Goal: Transaction & Acquisition: Purchase product/service

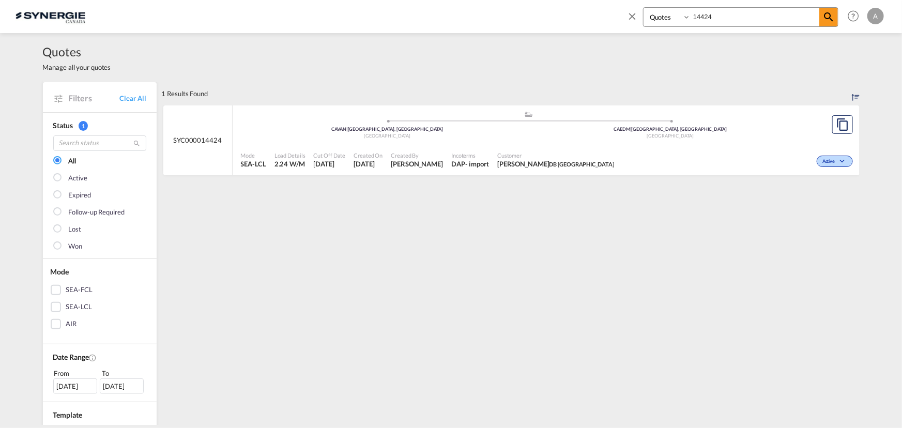
click at [661, 23] on div "Bookings Quotes Enquiries 14424" at bounding box center [740, 17] width 195 height 20
click at [666, 17] on select "Bookings Quotes Enquiries" at bounding box center [668, 17] width 49 height 19
select select "Shipments"
click at [644, 8] on select "Bookings Quotes Enquiries" at bounding box center [668, 17] width 49 height 19
type input "2546"
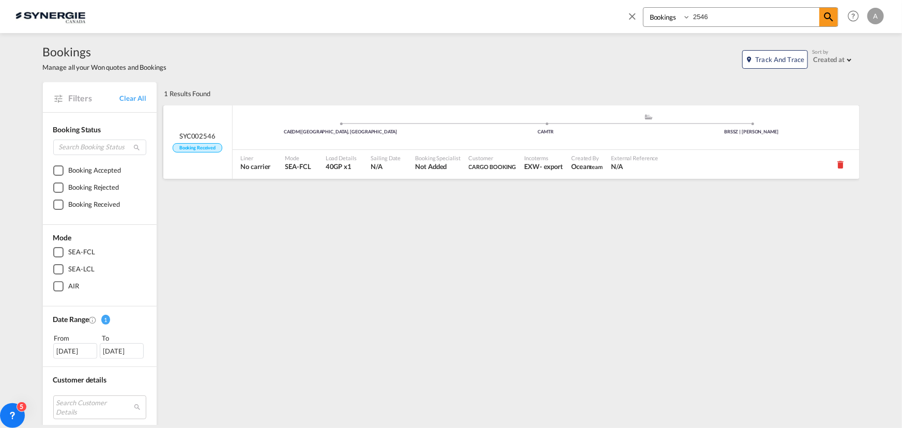
click at [481, 172] on div "Customer CARGO BOOKING" at bounding box center [493, 164] width 56 height 29
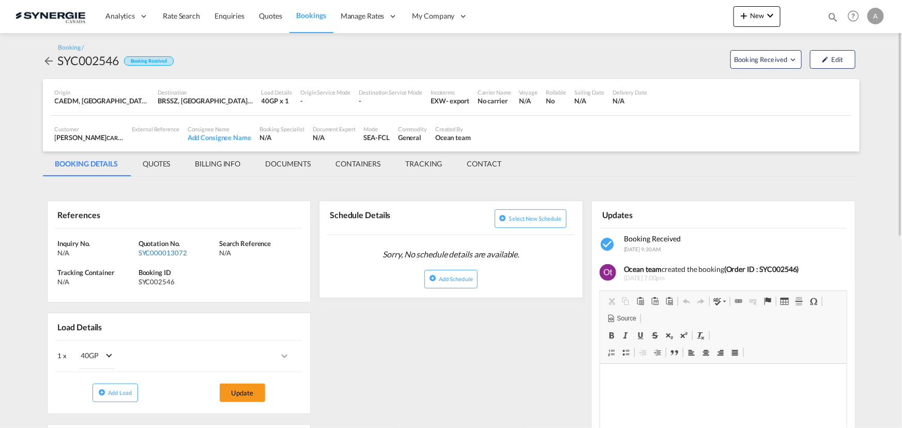
click at [163, 251] on div "SYC000013072" at bounding box center [178, 252] width 78 height 9
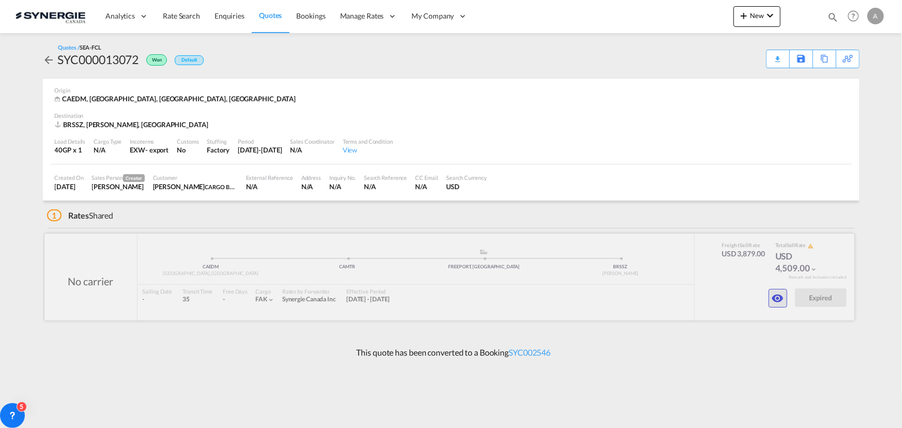
click at [778, 298] on md-icon "icon-eye" at bounding box center [778, 298] width 12 height 12
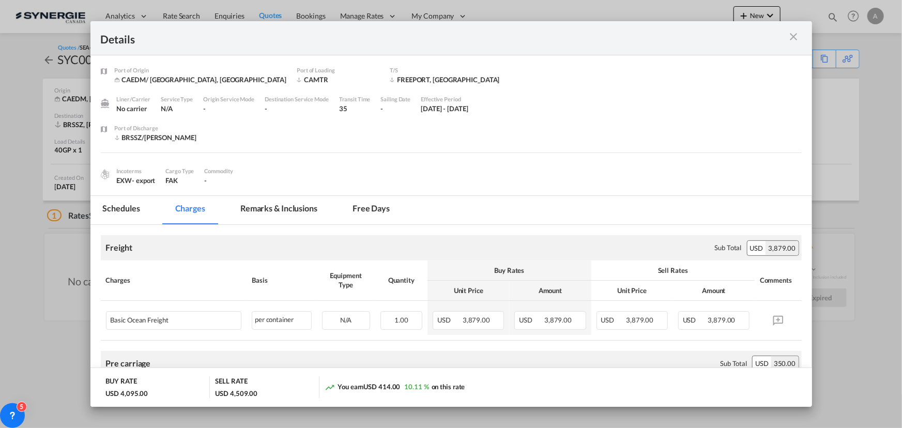
click at [682, 165] on div "Incoterms EXW - export Cargo Type FAK Commodity -" at bounding box center [451, 173] width 701 height 24
click at [791, 37] on md-icon "icon-close m-3 fg-AAA8AD cursor" at bounding box center [794, 37] width 12 height 12
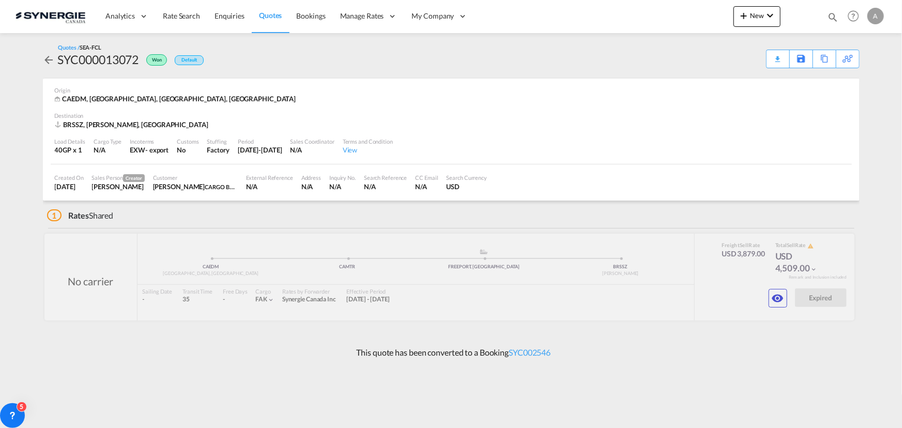
drag, startPoint x: 709, startPoint y: 60, endPoint x: 720, endPoint y: 13, distance: 48.8
click at [709, 60] on div "Quotes / SEA-FCL SYC000013072 Won Default Download Quote Save As Template Copy …" at bounding box center [451, 55] width 817 height 25
drag, startPoint x: 834, startPoint y: 16, endPoint x: 767, endPoint y: 22, distance: 66.9
click at [833, 16] on md-icon "icon-magnify" at bounding box center [832, 16] width 11 height 11
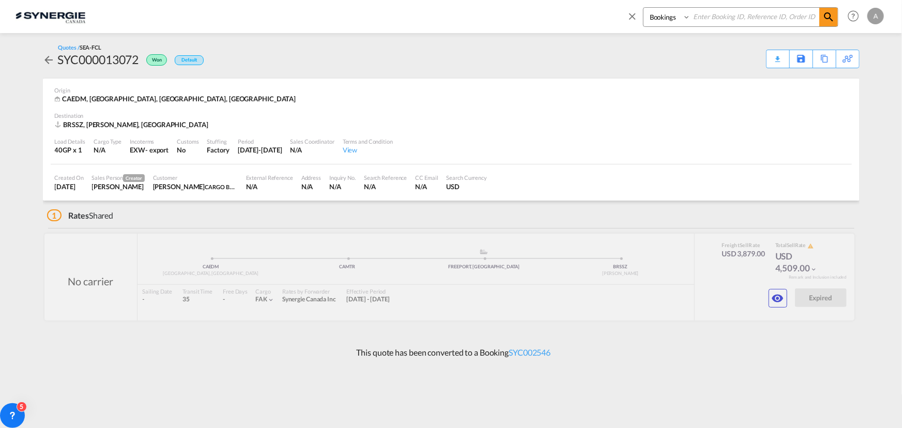
click at [663, 25] on select "Bookings Quotes Enquiries" at bounding box center [668, 17] width 49 height 19
select select "Quotes"
click at [644, 8] on select "Bookings Quotes Enquiries" at bounding box center [668, 17] width 49 height 19
click at [719, 21] on input at bounding box center [755, 17] width 129 height 18
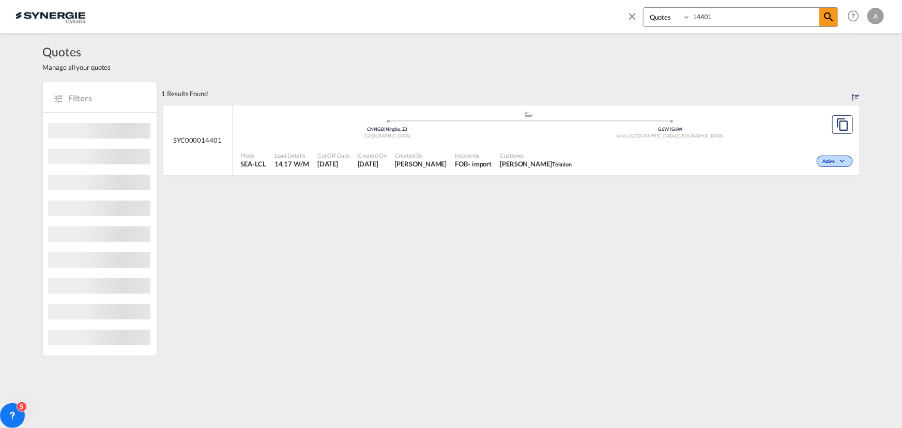
click at [554, 147] on div "Customer Charles-Olivier Thibault Teknion" at bounding box center [536, 160] width 80 height 26
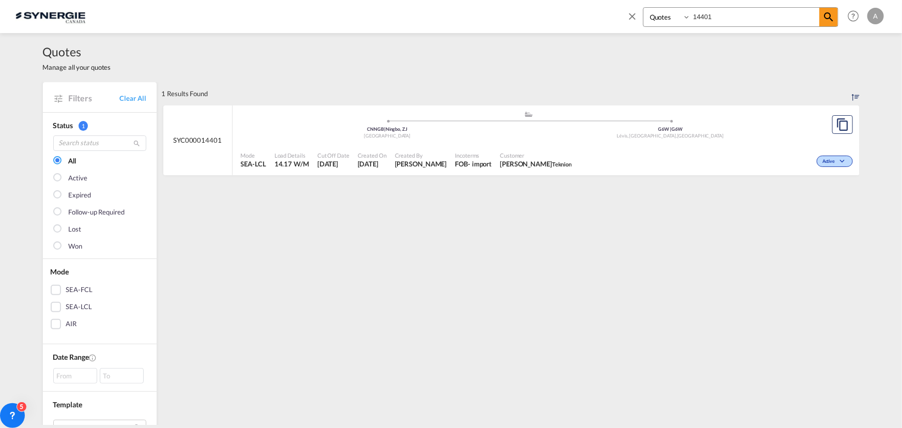
click at [572, 151] on span "Customer" at bounding box center [536, 155] width 72 height 8
drag, startPoint x: 731, startPoint y: 19, endPoint x: 609, endPoint y: 15, distance: 122.1
click at [610, 16] on div "Bookings Quotes Enquiries 14401 Help Resources Product Release A My Profile Log…" at bounding box center [451, 16] width 871 height 32
type input "14399"
click at [595, 160] on div "Active" at bounding box center [714, 160] width 281 height 26
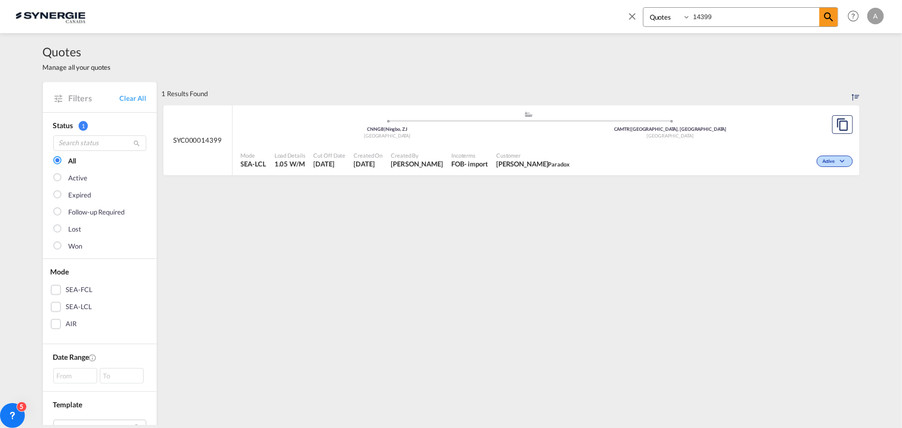
click at [603, 156] on div "Active" at bounding box center [714, 160] width 281 height 26
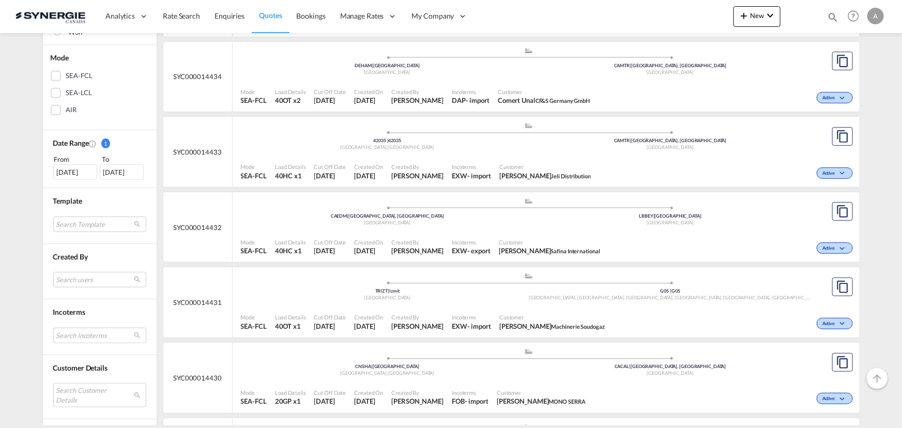
scroll to position [188, 0]
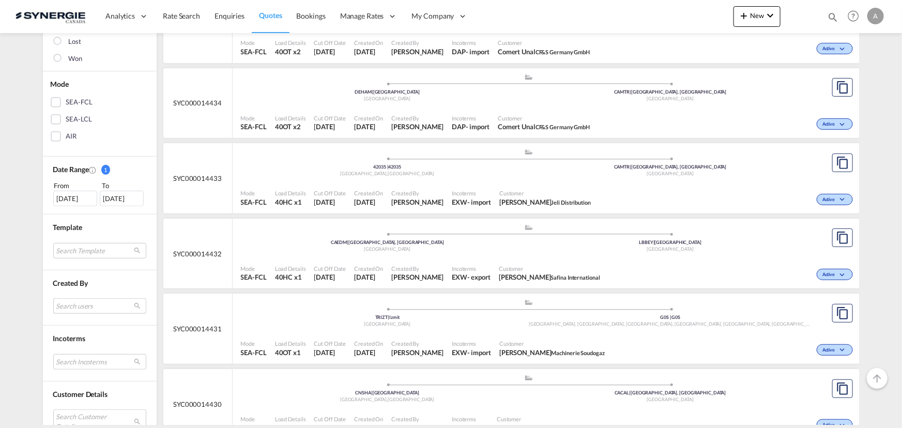
click at [75, 301] on md-select "Search users [PERSON_NAME] [PERSON_NAME][EMAIL_ADDRESS][DOMAIN_NAME] [PERSON_NA…" at bounding box center [99, 306] width 93 height 16
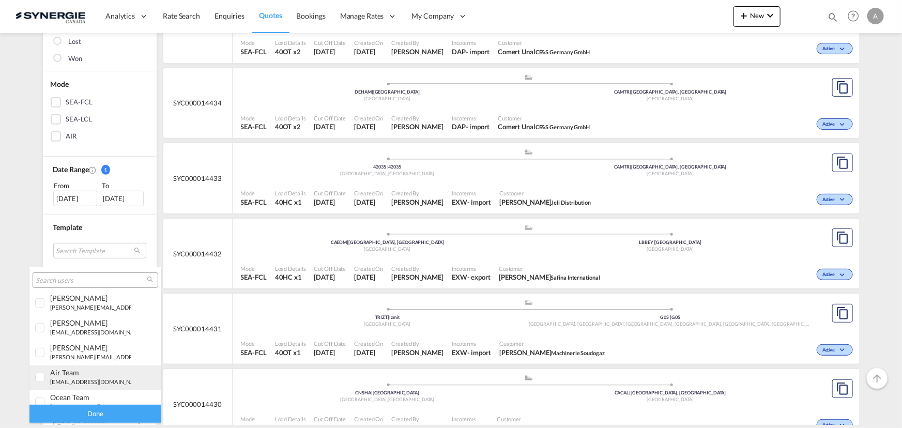
scroll to position [235, 0]
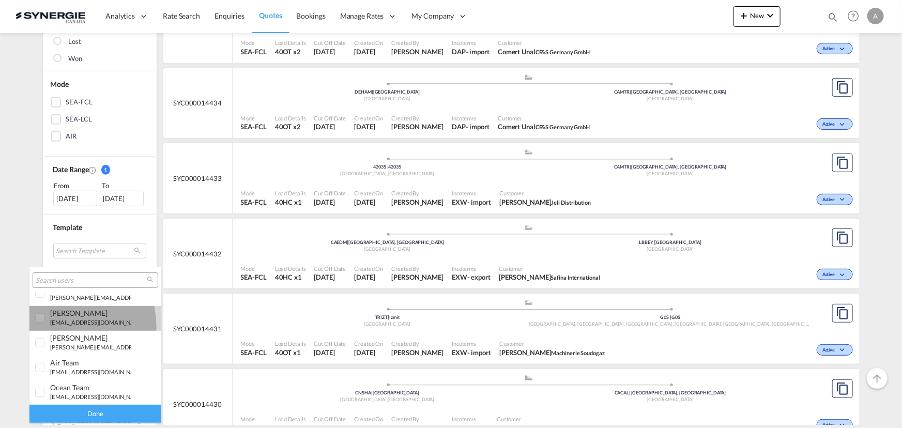
click at [64, 326] on md-option "daniel Dico d.dico@synergiecanada.com" at bounding box center [95, 318] width 132 height 25
click at [95, 407] on div "Done" at bounding box center [95, 414] width 132 height 18
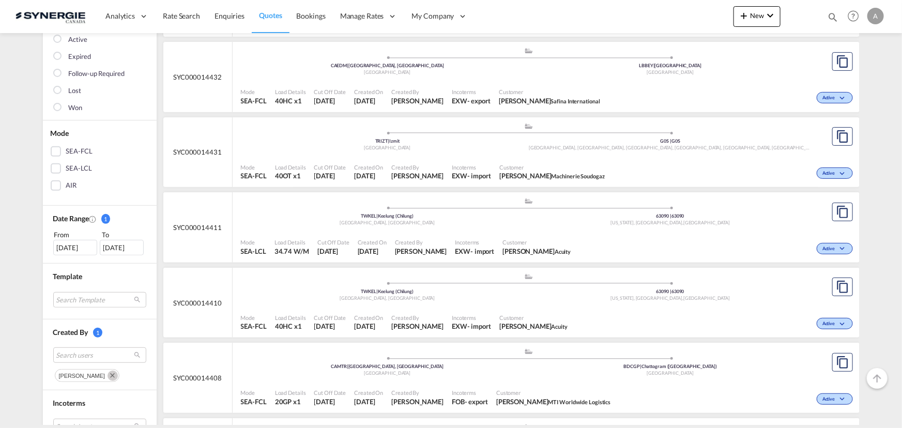
scroll to position [141, 0]
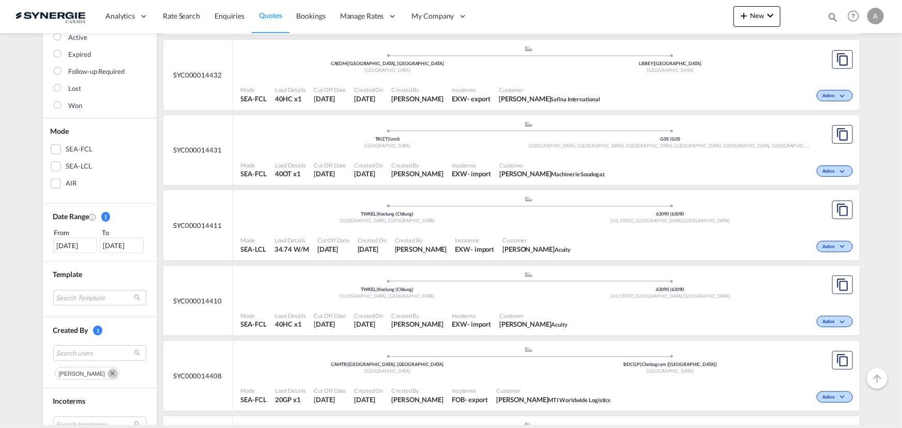
click at [72, 248] on div "[DATE]" at bounding box center [75, 246] width 44 height 16
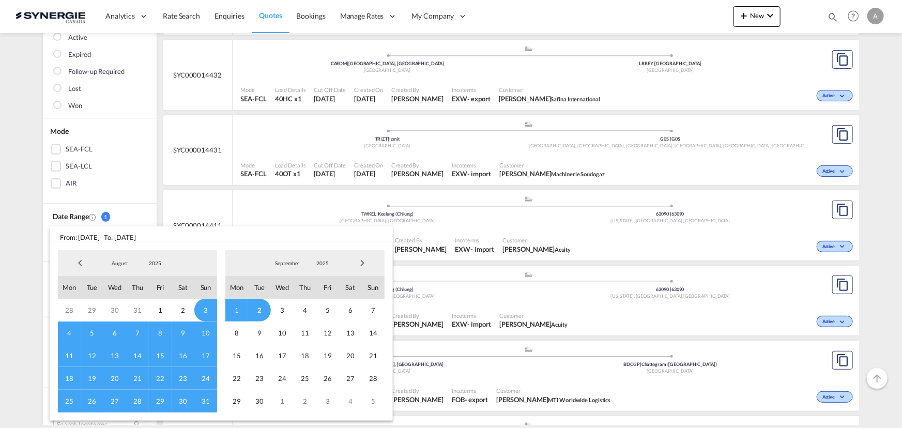
click at [72, 399] on span "25" at bounding box center [69, 401] width 23 height 23
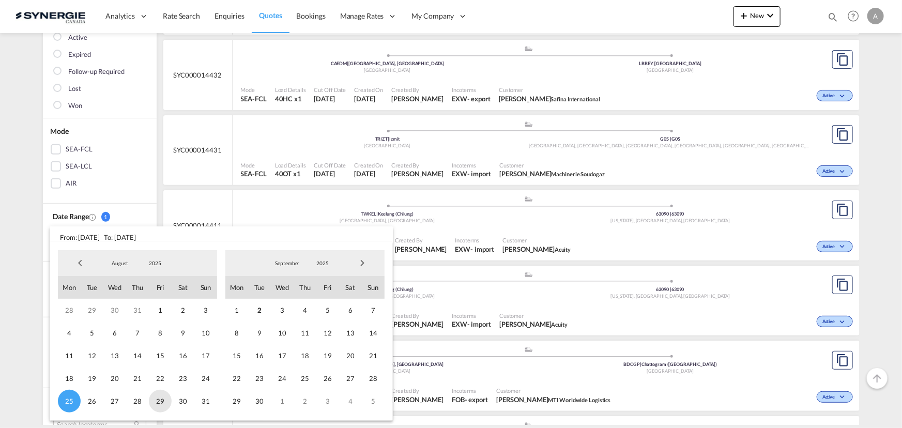
click at [152, 399] on span "29" at bounding box center [160, 401] width 23 height 23
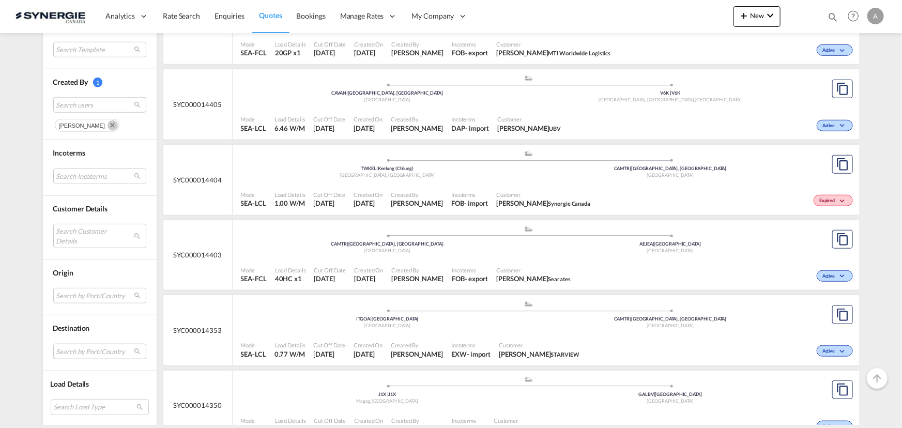
scroll to position [517, 0]
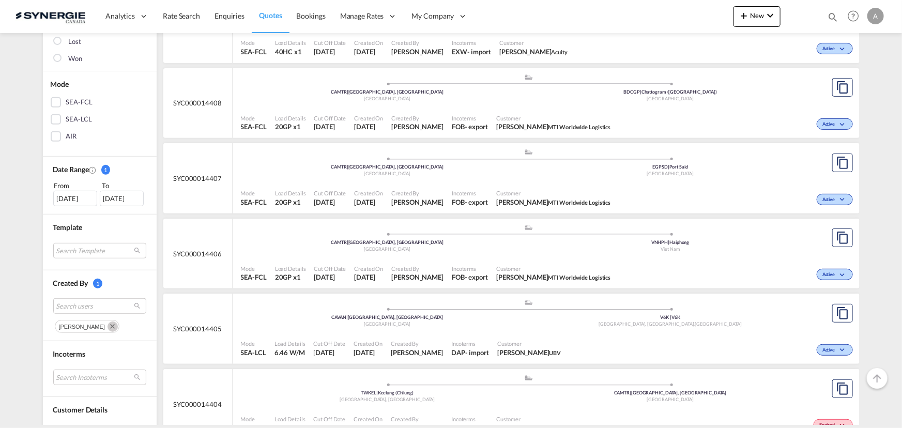
click at [108, 328] on md-icon "Remove" at bounding box center [113, 327] width 10 height 10
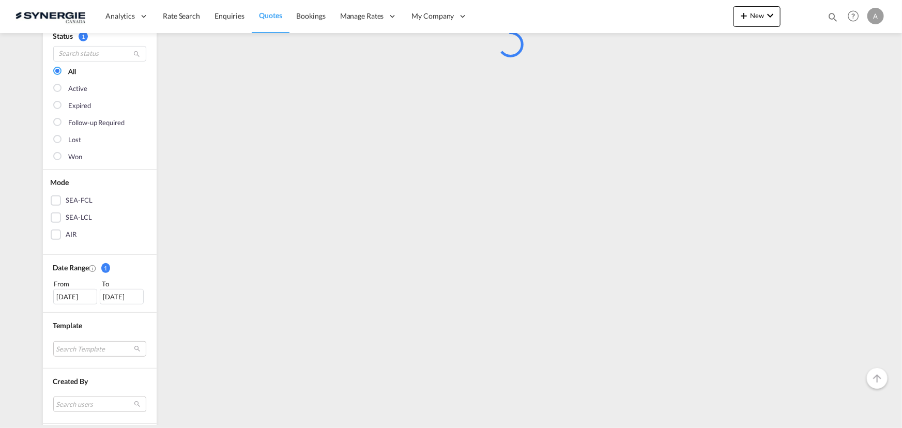
scroll to position [235, 0]
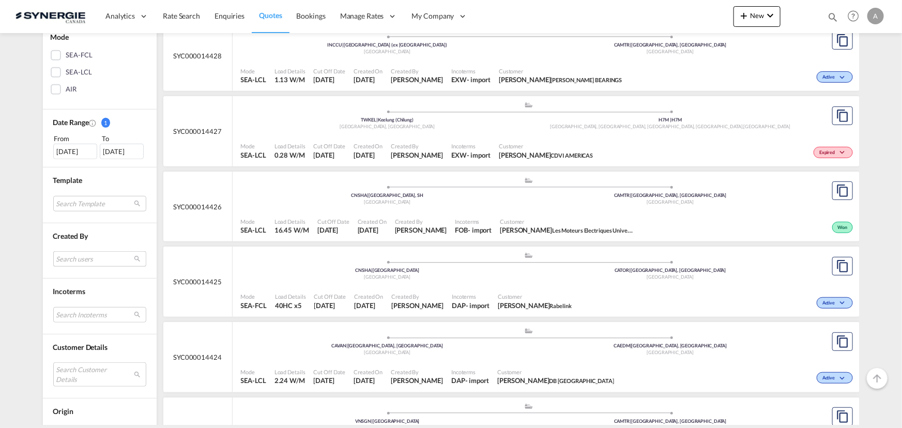
click at [86, 255] on md-select "Search users" at bounding box center [99, 259] width 93 height 16
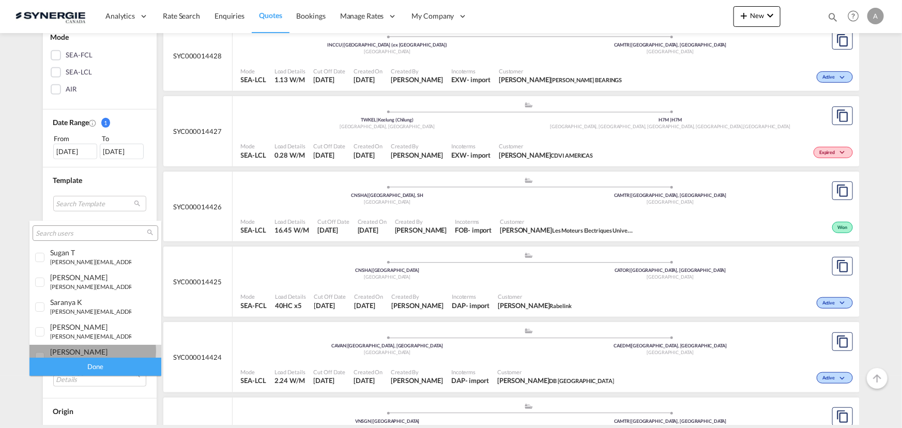
click at [78, 352] on div "[PERSON_NAME]" at bounding box center [90, 351] width 81 height 9
drag, startPoint x: 88, startPoint y: 367, endPoint x: 97, endPoint y: 363, distance: 9.0
click at [89, 367] on div "Done" at bounding box center [95, 367] width 132 height 18
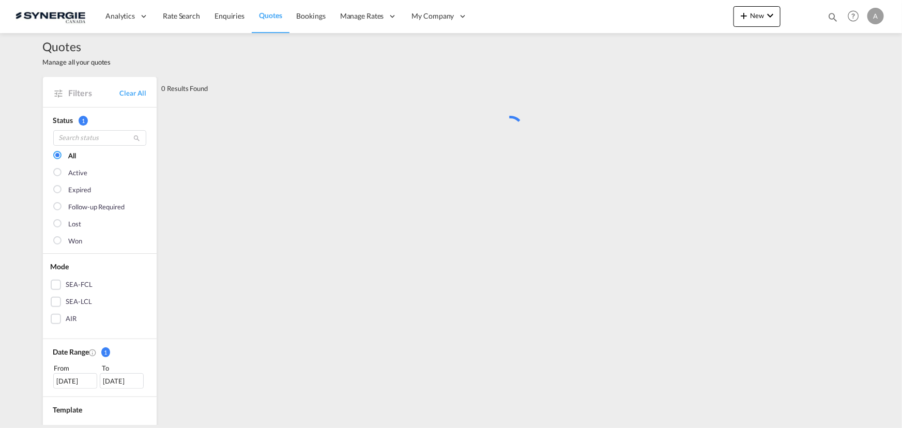
scroll to position [0, 0]
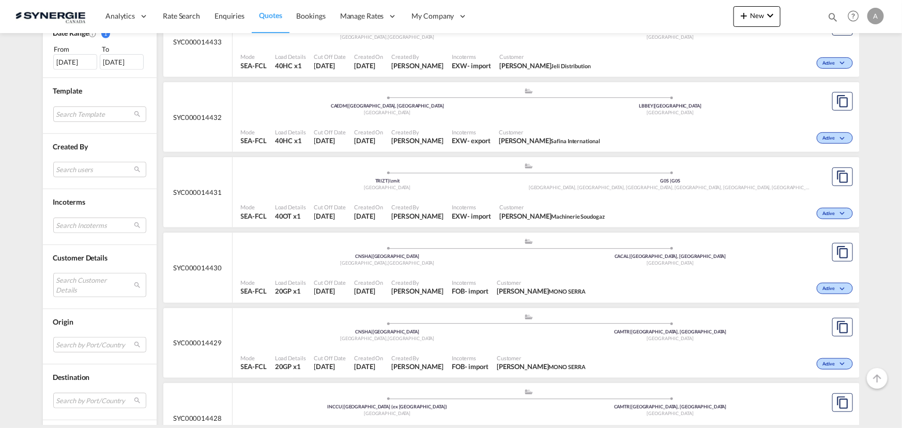
scroll to position [423, 0]
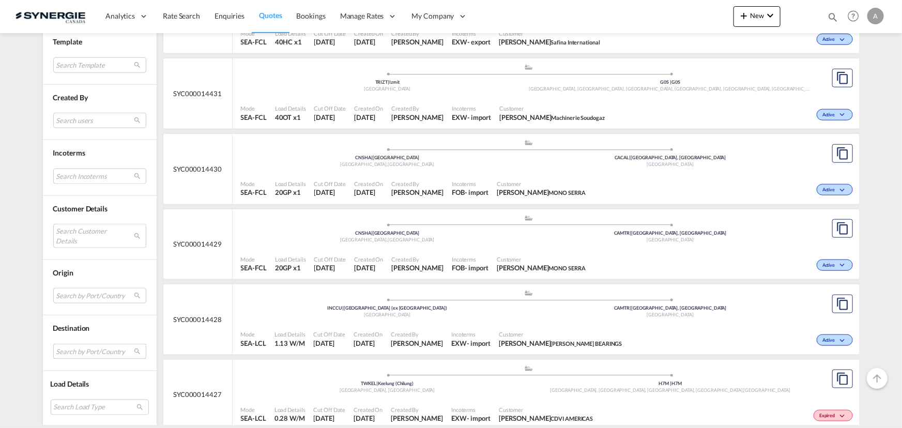
click at [72, 349] on md-select "Search by Port/Country JPNIC nichinan japan AEAMF mussafah united arab emirates…" at bounding box center [99, 352] width 93 height 16
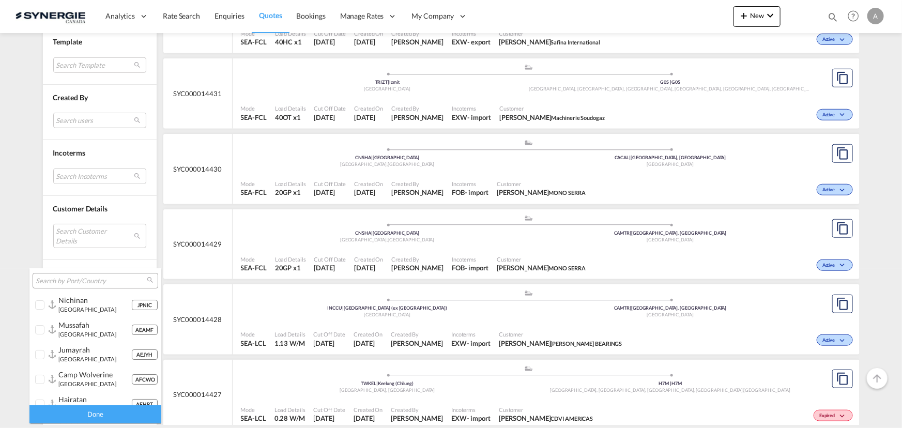
click at [79, 280] on input "search" at bounding box center [91, 281] width 111 height 9
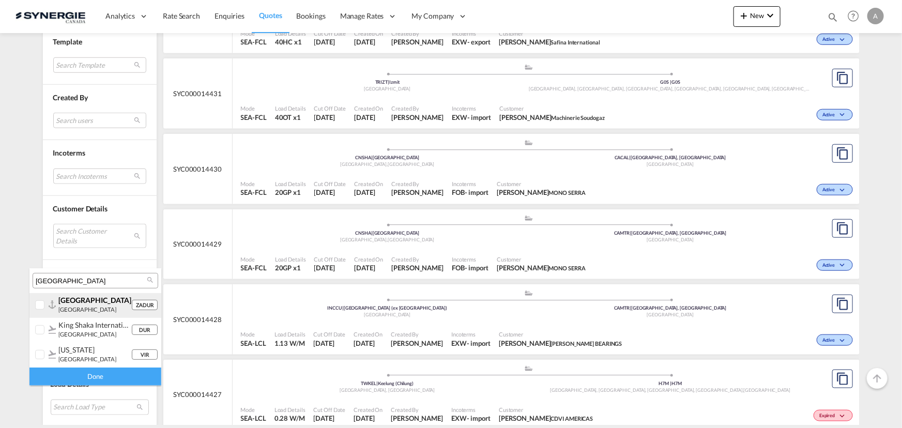
type input "durban"
click at [35, 300] on div at bounding box center [40, 305] width 10 height 10
click at [76, 377] on div "Done" at bounding box center [95, 377] width 132 height 18
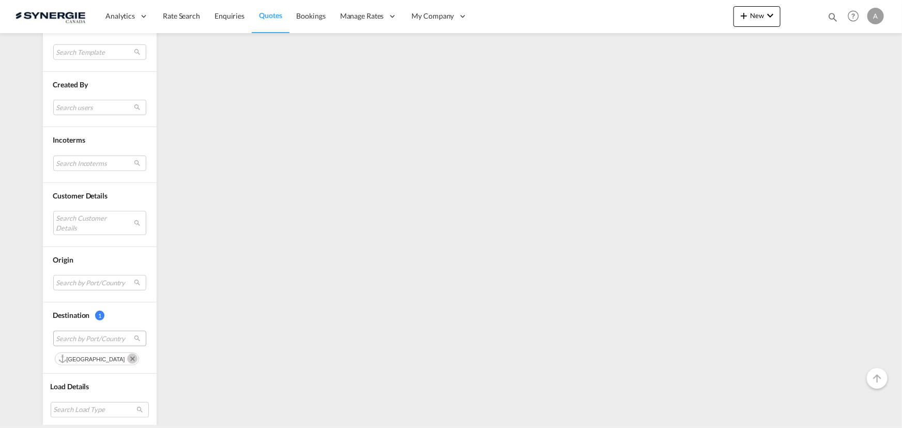
scroll to position [388, 0]
click at [127, 356] on md-icon "Remove" at bounding box center [132, 357] width 10 height 10
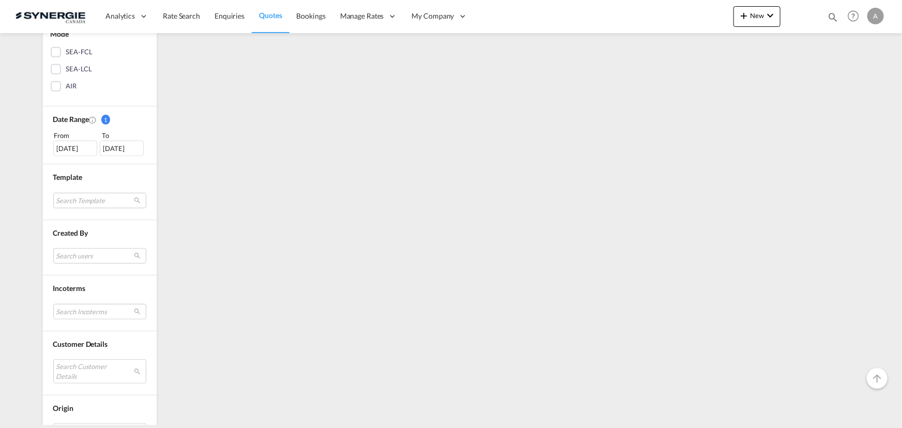
scroll to position [282, 0]
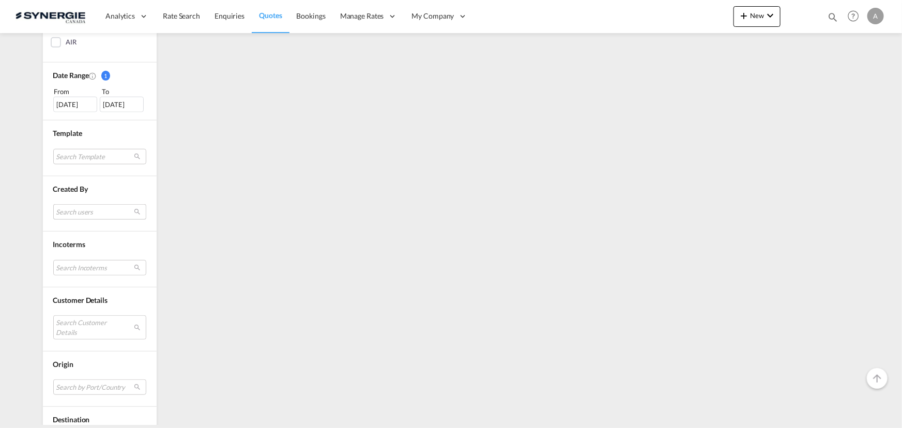
click at [82, 210] on md-select "Search users [PERSON_NAME] [PERSON_NAME][EMAIL_ADDRESS][DOMAIN_NAME] [PERSON_NA…" at bounding box center [99, 212] width 93 height 16
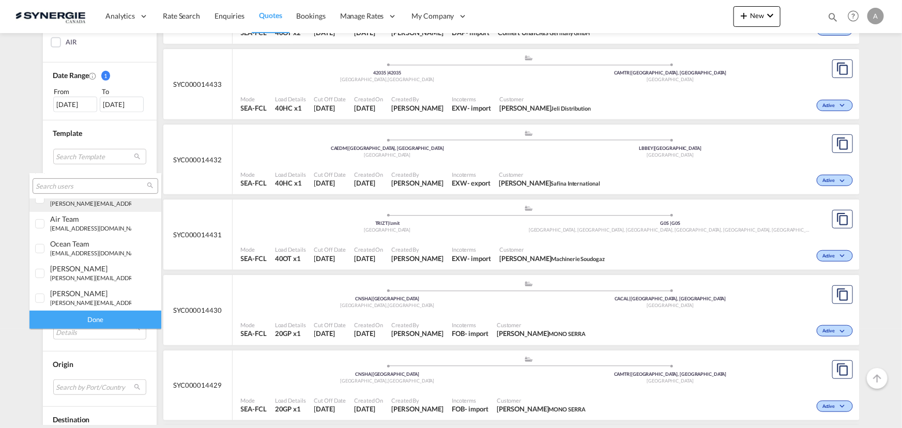
scroll to position [284, 0]
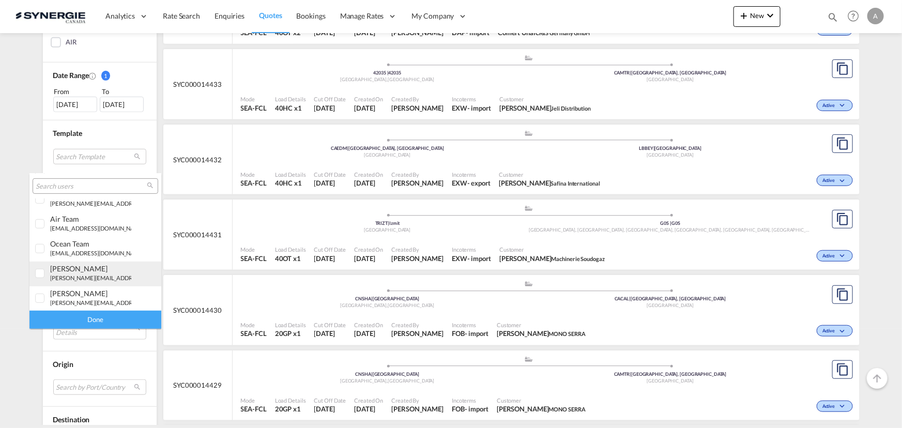
click at [68, 273] on div "pablo Gomez Saldarriaga p.gomez@gosynergie.com" at bounding box center [90, 273] width 81 height 18
click at [89, 322] on div "Done" at bounding box center [95, 320] width 132 height 18
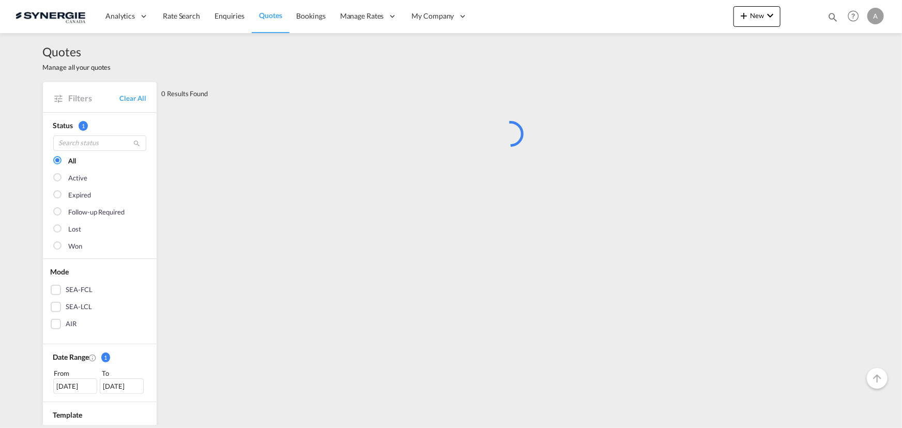
scroll to position [141, 0]
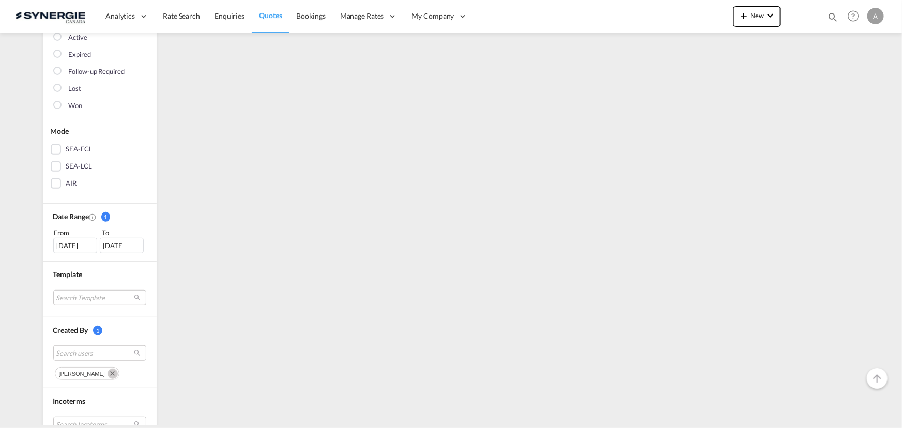
click at [78, 247] on div "[DATE]" at bounding box center [75, 246] width 44 height 16
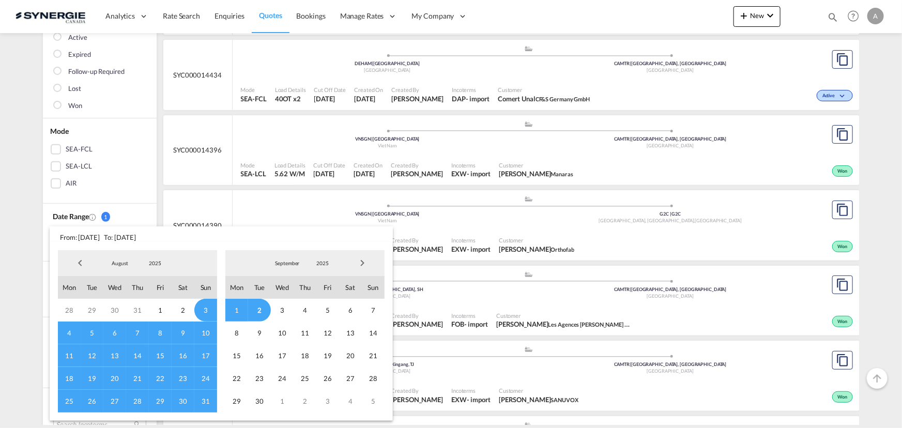
click at [66, 403] on span "25" at bounding box center [69, 401] width 23 height 23
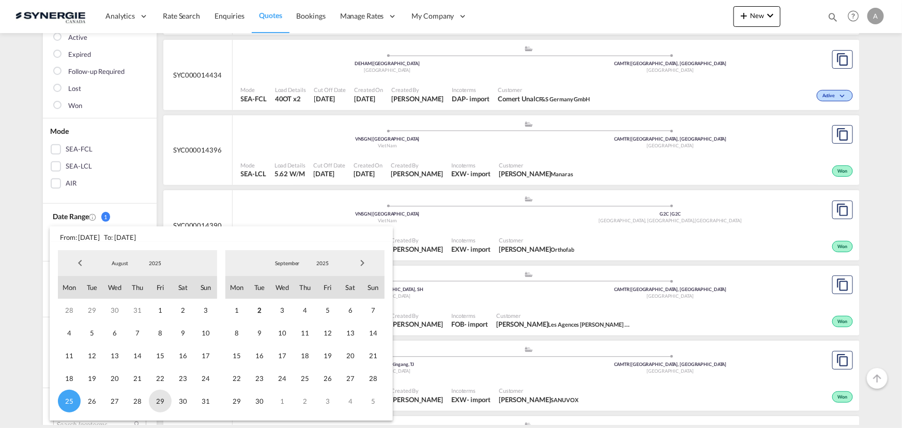
click at [160, 404] on span "29" at bounding box center [160, 401] width 23 height 23
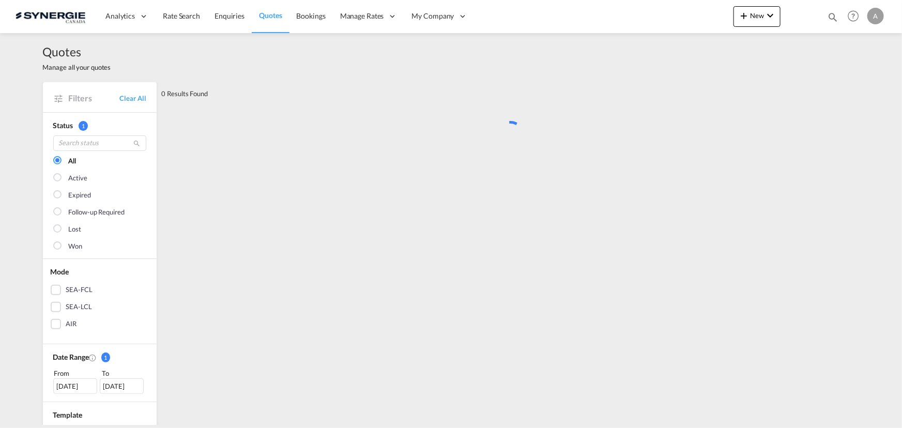
scroll to position [0, 0]
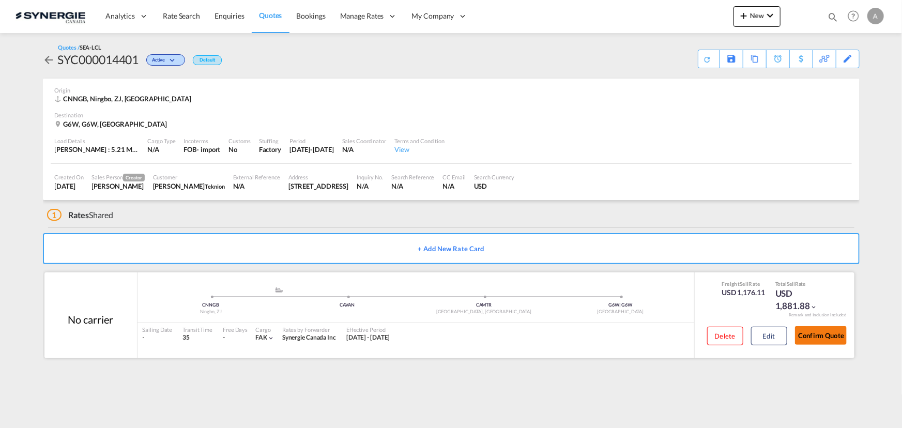
click at [831, 331] on button "Confirm Quote" at bounding box center [821, 335] width 52 height 19
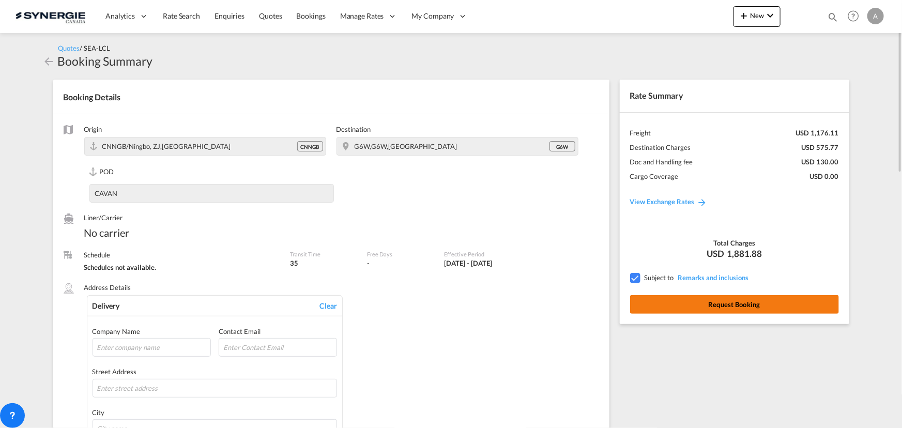
click at [697, 304] on button "Request Booking" at bounding box center [734, 304] width 209 height 19
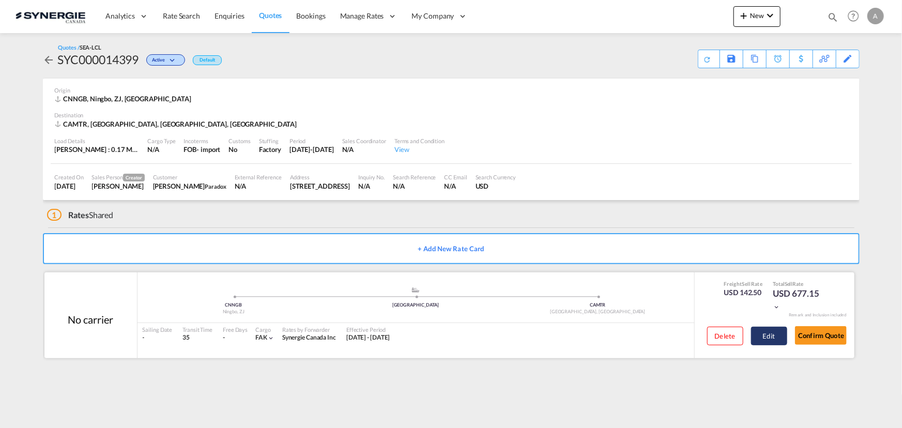
click at [776, 338] on button "Edit" at bounding box center [769, 336] width 36 height 19
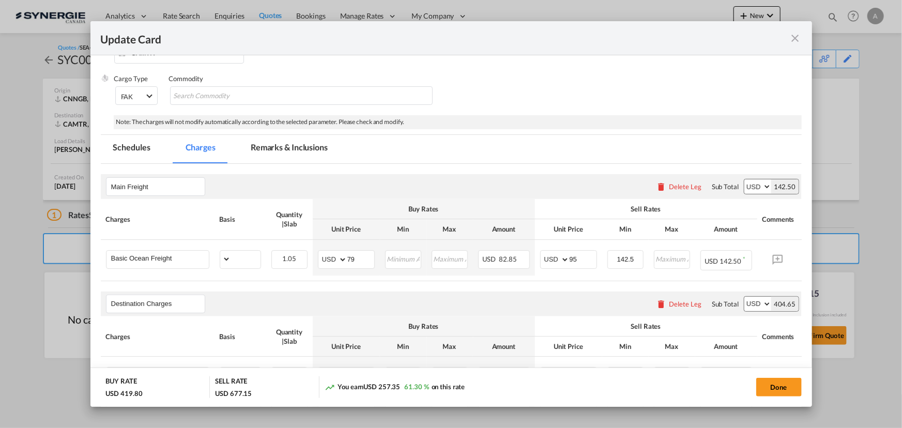
select select "per_w/m"
select select "per_hbl"
select select "flat"
select select "per_bl"
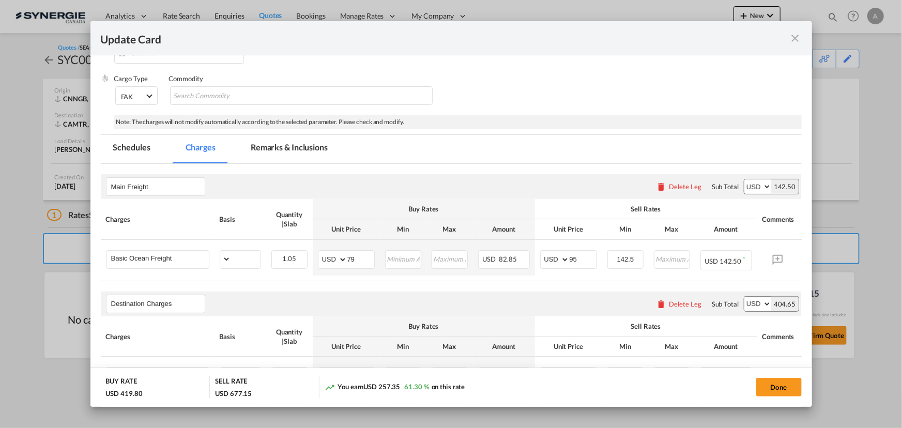
select select "per_bl"
select select "per_shipment"
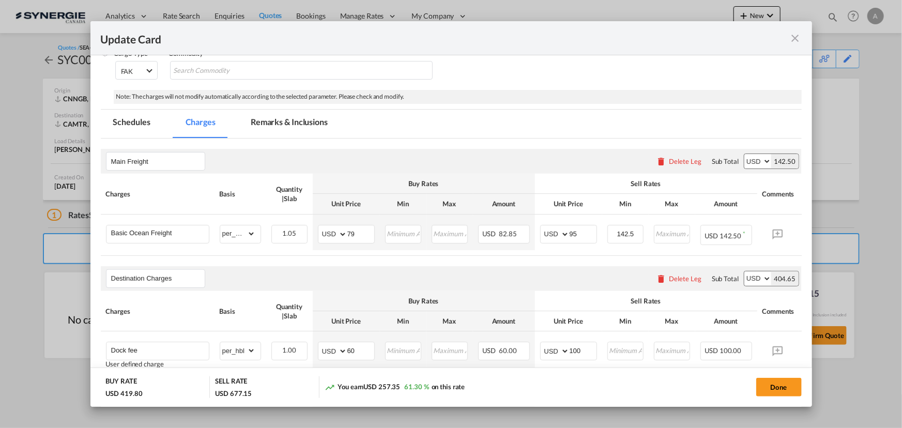
scroll to position [94, 0]
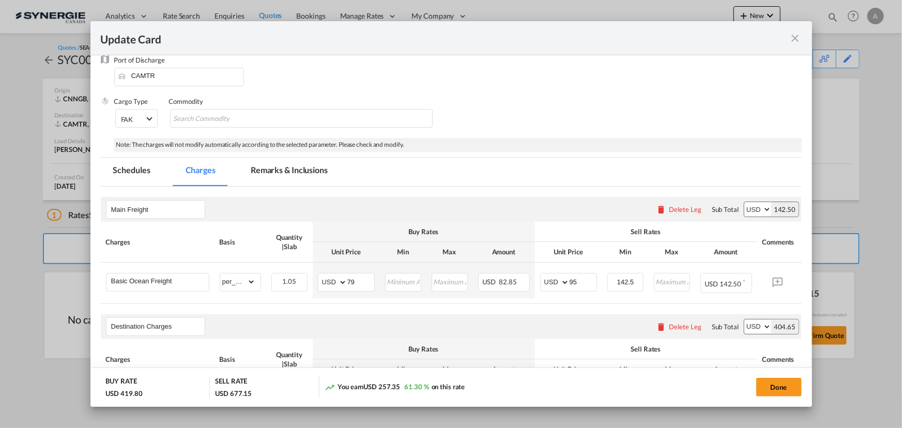
click at [249, 173] on md-tab-item "Remarks & Inclusions" at bounding box center [289, 172] width 102 height 28
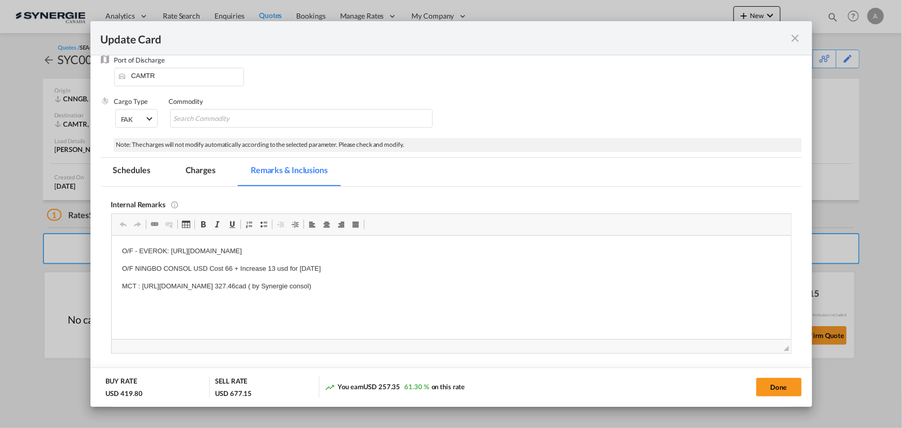
scroll to position [114, 0]
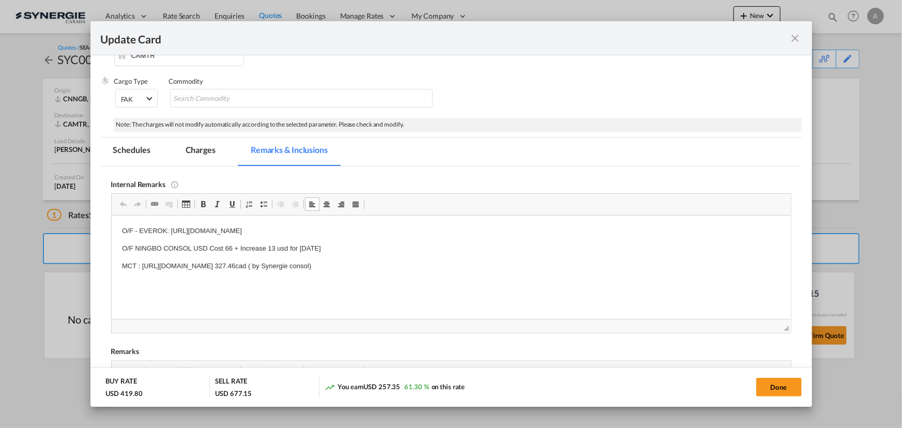
drag, startPoint x: 463, startPoint y: 226, endPoint x: 138, endPoint y: 232, distance: 325.2
click at [138, 232] on p "O/F - EVEROK: https://app.frontapp.com/open/msg_1egewiz3?key=9koFH16fLZfAInycnf…" at bounding box center [450, 230] width 659 height 11
copy p "EVEROK: https://app.frontapp.com/open/msg_1egewiz3?key=9koFH16fLZfAInycnfZgOZ1j…"
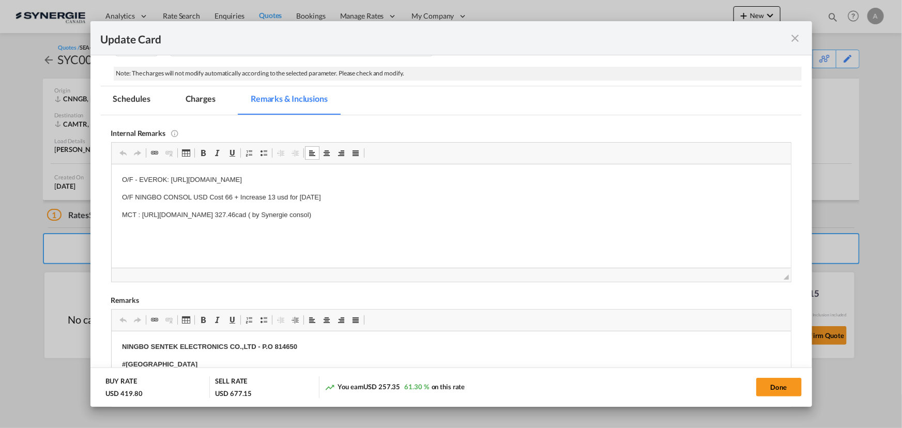
scroll to position [161, 0]
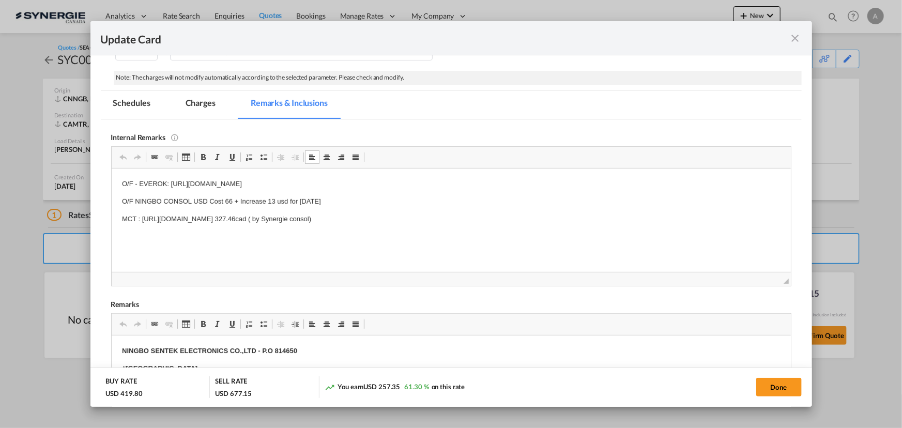
click at [579, 216] on p "MCT : https://app.frontapp.com/open/msg_1eglmyq7?key=-4Y67ndCSgjK44LcjV1iKhP_wT…" at bounding box center [450, 219] width 659 height 11
click at [412, 216] on p "MCT : https://app.frontapp.com/open/msg_1eglmyq7?key=-4Y67ndCSgjK44LcjV1iKhP_wT…" at bounding box center [450, 219] width 659 height 11
drag, startPoint x: 412, startPoint y: 217, endPoint x: 141, endPoint y: 215, distance: 270.9
click at [141, 215] on p "MCT : https://app.frontapp.com/open/msg_1eglmyq7?key=-4Y67ndCSgjK44LcjV1iKhP_wT…" at bounding box center [450, 219] width 659 height 11
copy p "https://app.frontapp.com/open/msg_1eglmyq7?key=-4Y67ndCSgjK44LcjV1iKhP_wTpxZYId"
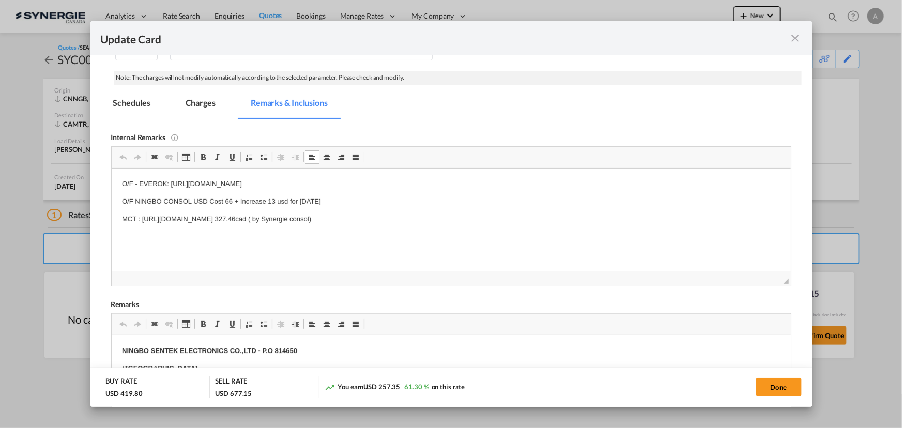
drag, startPoint x: 523, startPoint y: 218, endPoint x: 538, endPoint y: 219, distance: 15.0
click at [524, 218] on p "MCT : https://app.frontapp.com/open/msg_1eglmyq7?key=-4Y67ndCSgjK44LcjV1iKhP_wT…" at bounding box center [450, 219] width 659 height 11
drag, startPoint x: 530, startPoint y: 219, endPoint x: 348, endPoint y: 230, distance: 181.8
click at [348, 230] on body "O/F - EVEROK: https://app.frontapp.com/open/msg_1egewiz3?key=9koFH16fLZfAInycnf…" at bounding box center [450, 209] width 659 height 63
click at [429, 208] on body "O/F - EVEROK: https://app.frontapp.com/open/msg_1egewiz3?key=9koFH16fLZfAInycnf…" at bounding box center [450, 209] width 659 height 63
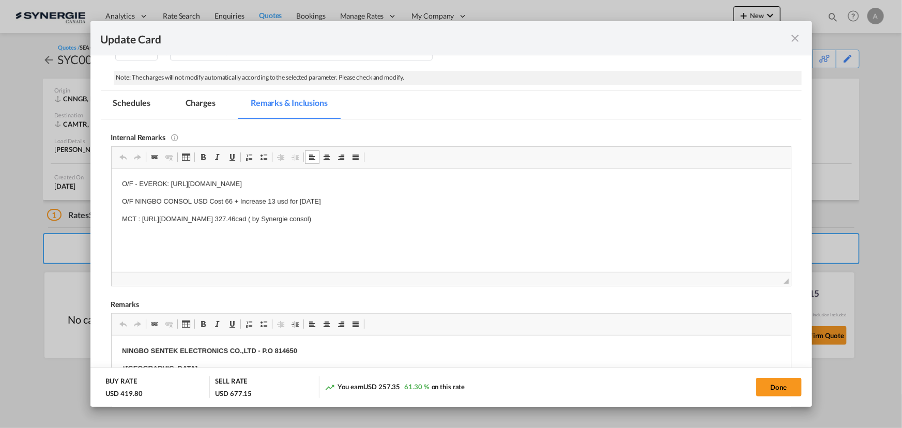
drag, startPoint x: 446, startPoint y: 218, endPoint x: 140, endPoint y: 221, distance: 305.5
click at [140, 221] on p "MCT : https://app.frontapp.com/open/msg_1eglmyq7?key=-4Y67ndCSgjK44LcjV1iKhP_wT…" at bounding box center [450, 219] width 659 height 11
click at [200, 108] on md-tab-item "Charges" at bounding box center [200, 104] width 55 height 28
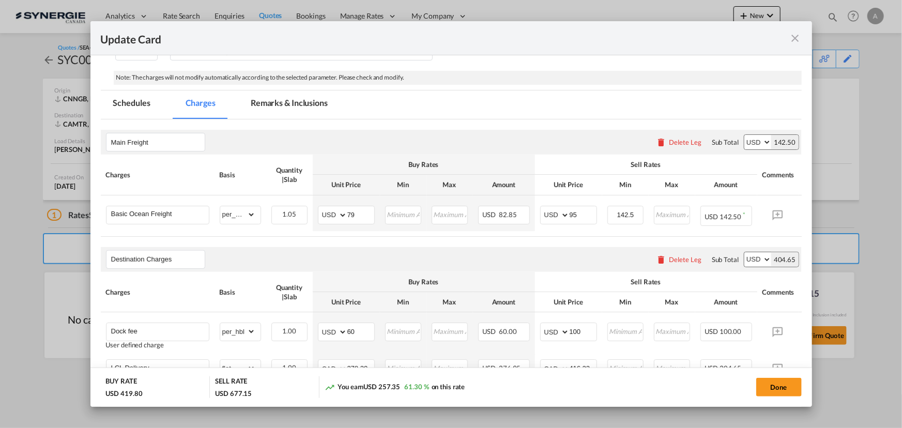
click at [279, 111] on md-tab-item "Remarks & Inclusions" at bounding box center [289, 104] width 102 height 28
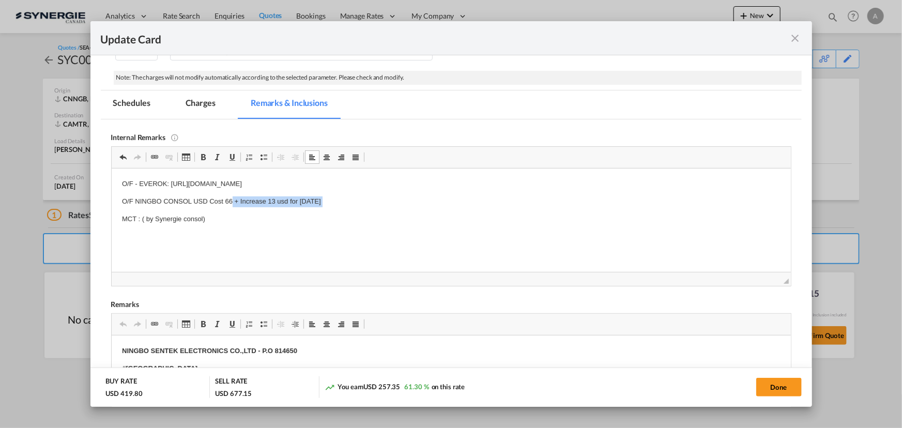
drag, startPoint x: 331, startPoint y: 202, endPoint x: 233, endPoint y: 205, distance: 98.3
click at [233, 205] on p "O/F NINGBO CONSOL USD Cost 66 + Increase 13 usd for Sept 1st" at bounding box center [450, 201] width 659 height 11
click at [209, 102] on md-tab-item "Charges" at bounding box center [200, 104] width 55 height 28
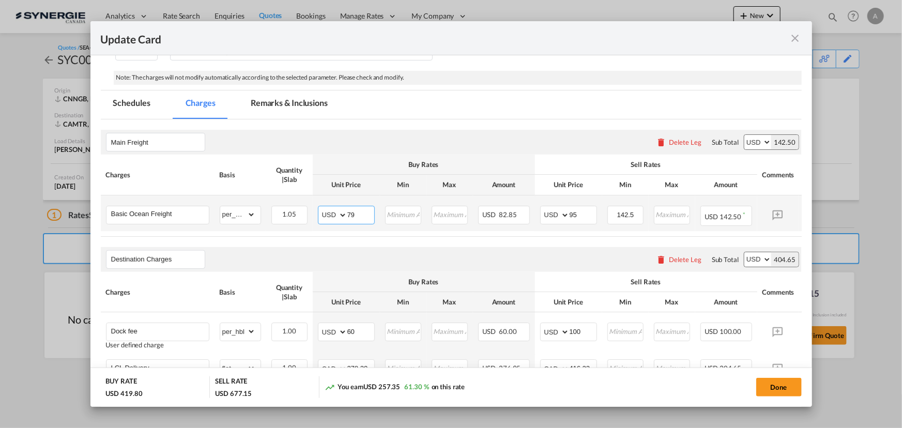
drag, startPoint x: 359, startPoint y: 211, endPoint x: 224, endPoint y: 225, distance: 136.2
click at [242, 225] on tr "Basic Ocean Freight Please Enter Already Exists gross_weight volumetric_weight …" at bounding box center [467, 213] width 733 height 36
type input "66"
type input "82"
drag, startPoint x: 511, startPoint y: 248, endPoint x: 590, endPoint y: 237, distance: 79.4
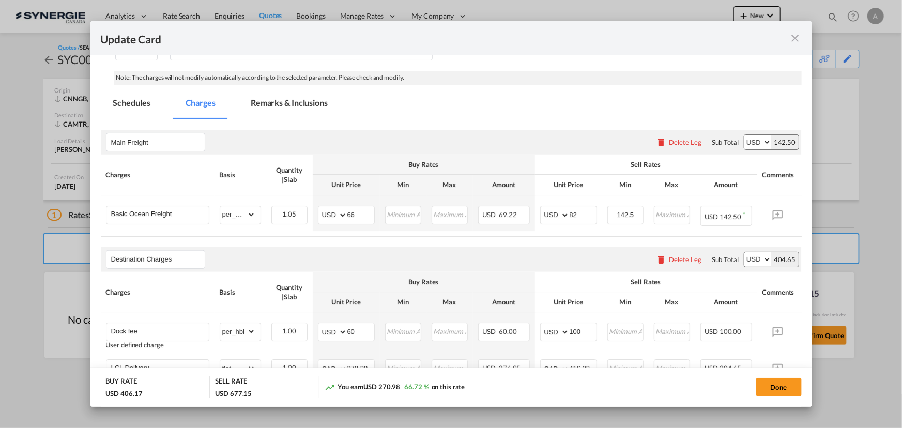
click at [513, 249] on div "Destination Charges Please enter leg name Leg Name Already Exists Delete Leg Su…" at bounding box center [451, 259] width 701 height 25
click at [631, 213] on input "142.5" at bounding box center [625, 214] width 35 height 16
type input "123"
click at [290, 114] on md-tab-item "Remarks & Inclusions" at bounding box center [289, 104] width 102 height 28
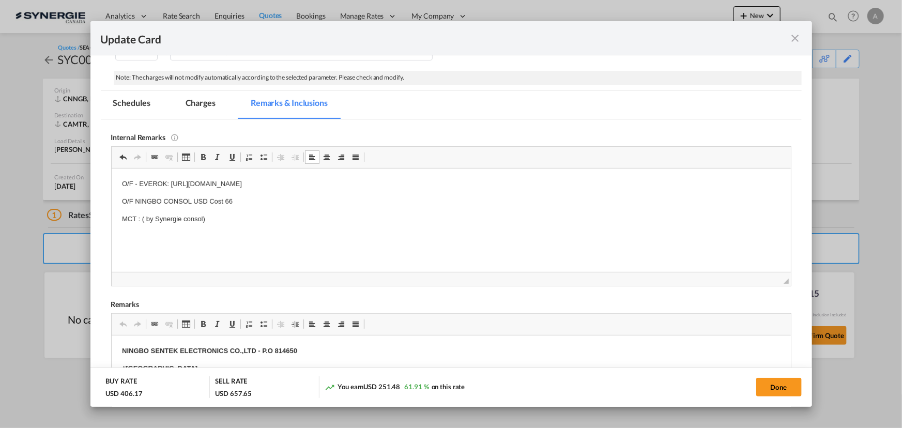
click at [236, 221] on p "MCT : ( by Synergie consol)" at bounding box center [450, 219] width 659 height 11
click at [200, 102] on md-tab-item "Charges" at bounding box center [200, 104] width 55 height 28
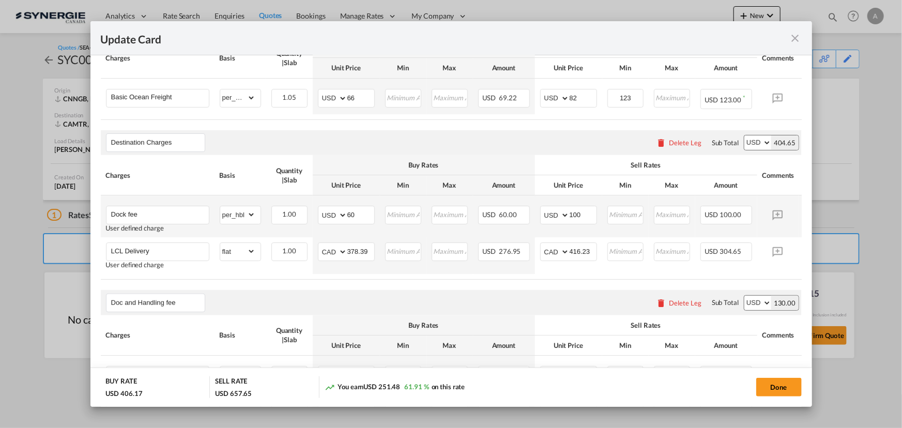
scroll to position [302, 0]
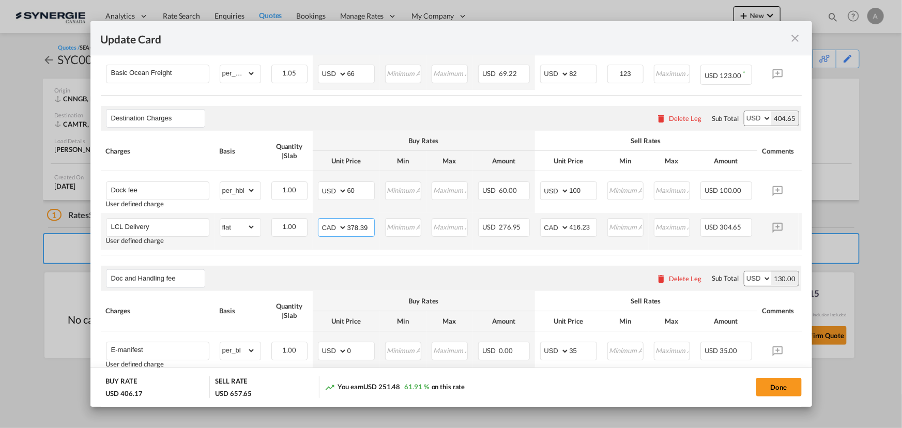
drag, startPoint x: 367, startPoint y: 227, endPoint x: 281, endPoint y: 217, distance: 86.4
click at [322, 226] on md-input-container "AED AFN ALL AMD ANG AOA ARS AUD AWG AZN BAM BBD BDT BGN BHD BIF BMD BND BOB BRL…" at bounding box center [346, 227] width 57 height 19
type input "203"
type input "260"
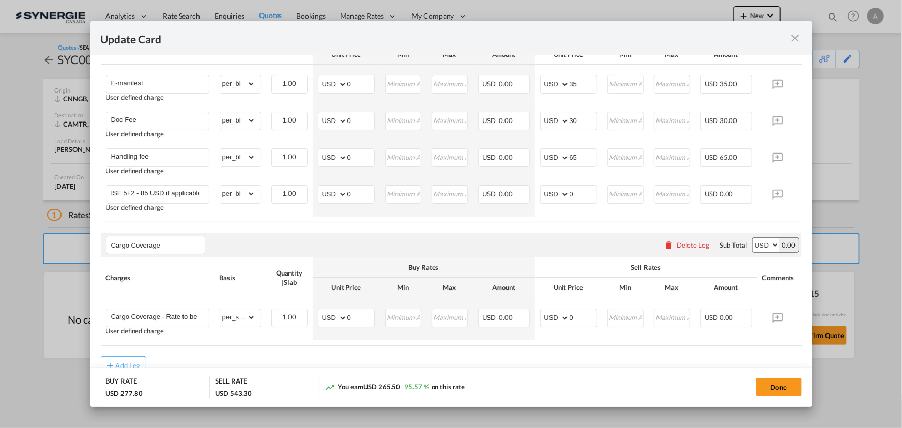
scroll to position [584, 0]
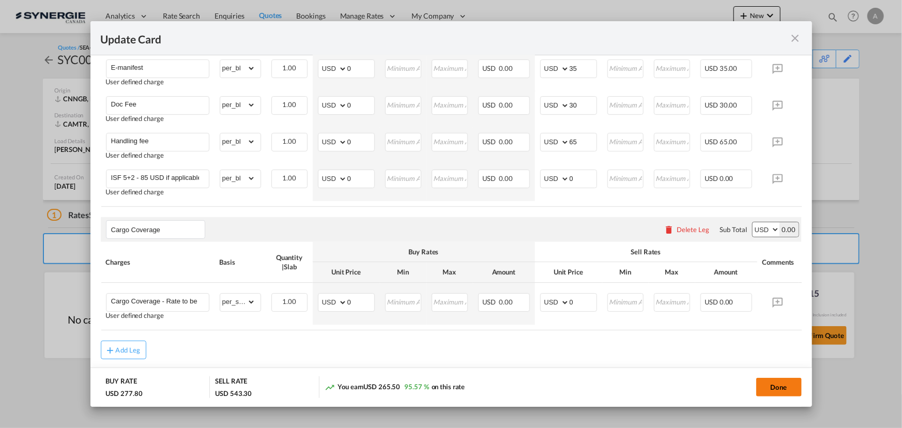
click at [768, 383] on button "Done" at bounding box center [778, 387] width 45 height 19
type input "27 Aug 2025"
type input "13 Sep 2025"
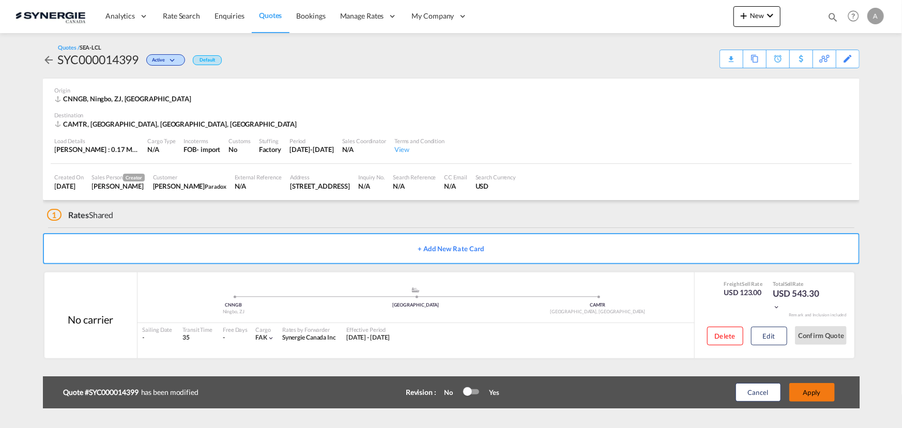
click at [811, 393] on button "Apply" at bounding box center [811, 392] width 45 height 19
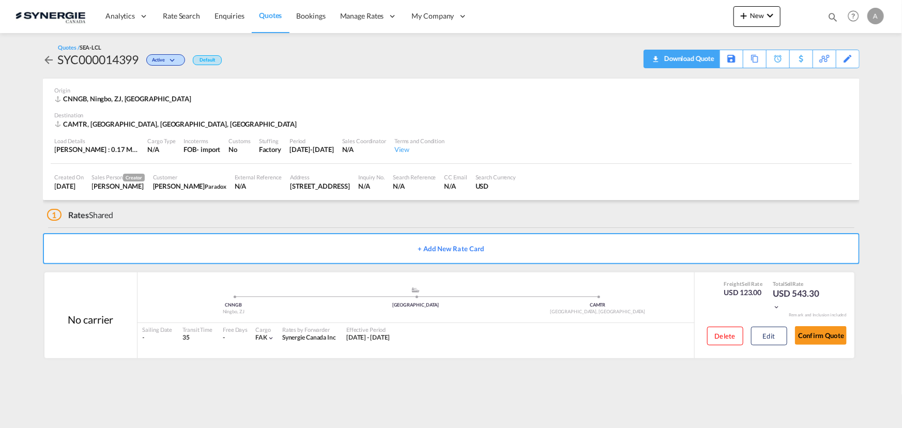
click at [704, 62] on div "Download Quote" at bounding box center [688, 58] width 53 height 17
click at [766, 333] on button "Edit" at bounding box center [769, 336] width 36 height 19
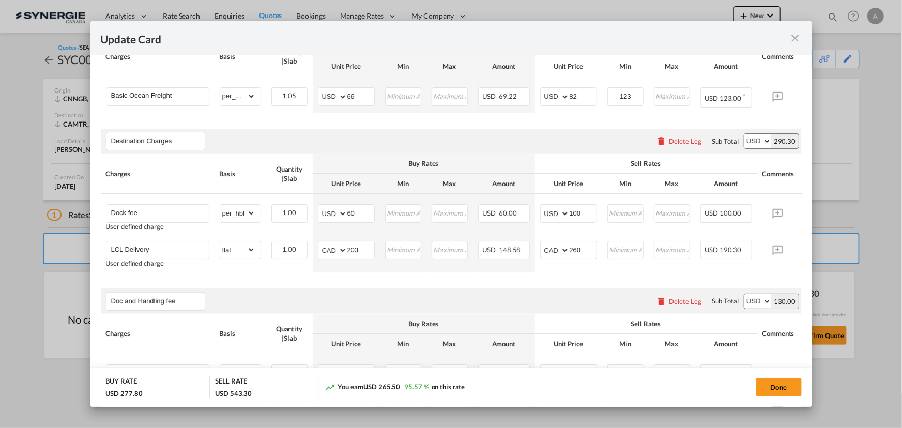
scroll to position [282, 0]
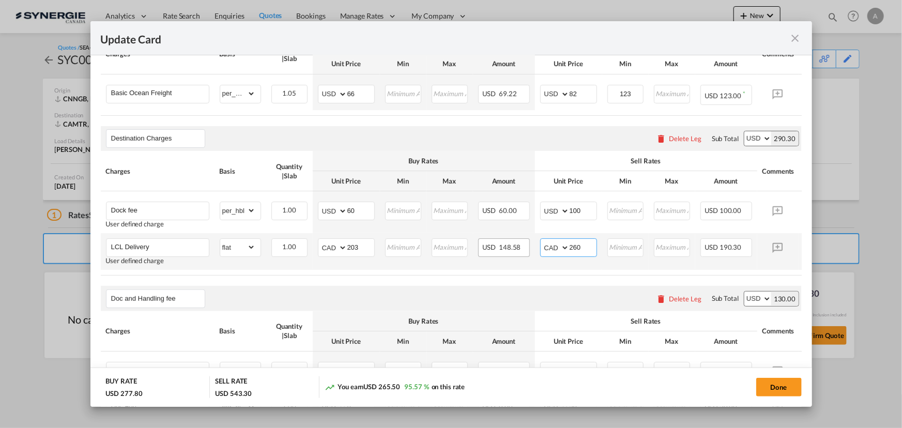
drag, startPoint x: 586, startPoint y: 252, endPoint x: 522, endPoint y: 249, distance: 64.2
click at [522, 249] on tr "LCL Delivery User defined charge Please Enter Already Exists gross_weight volum…" at bounding box center [467, 251] width 733 height 37
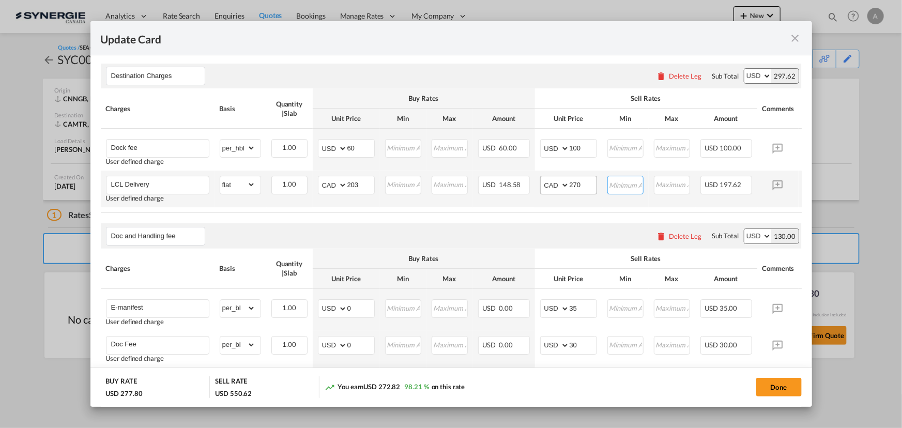
scroll to position [329, 0]
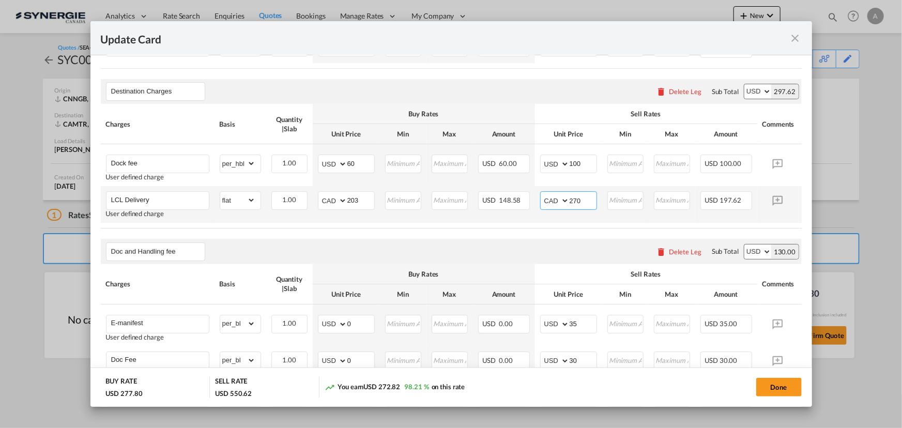
drag, startPoint x: 570, startPoint y: 199, endPoint x: 530, endPoint y: 196, distance: 39.9
click at [543, 199] on md-input-container "AED AFN ALL AMD ANG AOA ARS AUD AWG AZN BAM BBD BDT BGN BHD BIF BMD BND BOB BRL…" at bounding box center [568, 200] width 57 height 19
type input "265"
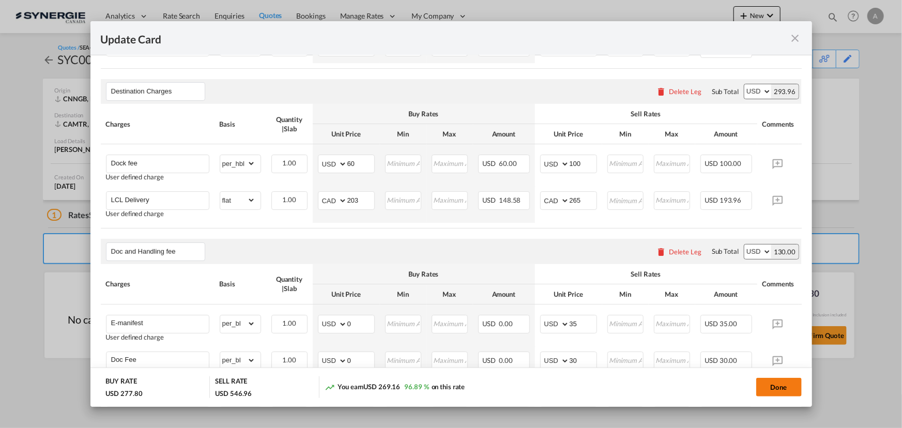
click at [795, 381] on button "Done" at bounding box center [778, 387] width 45 height 19
type input "27 Aug 2025"
type input "13 Sep 2025"
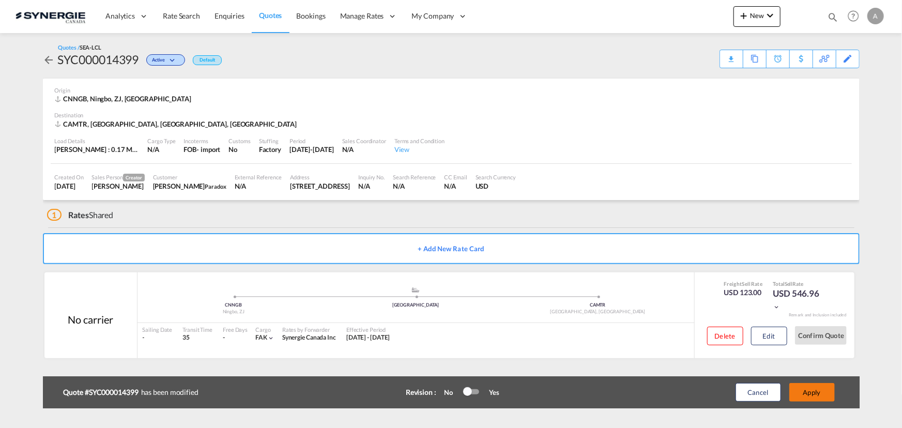
click at [826, 393] on button "Apply" at bounding box center [811, 392] width 45 height 19
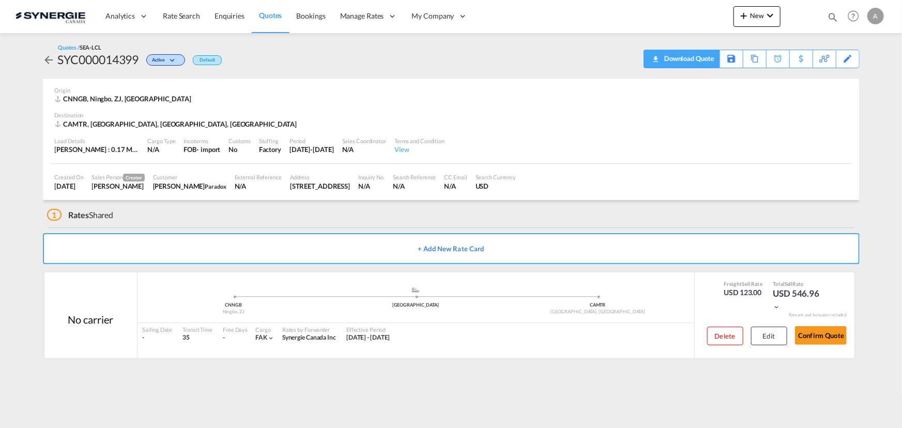
click at [699, 62] on div "Download Quote" at bounding box center [688, 58] width 53 height 17
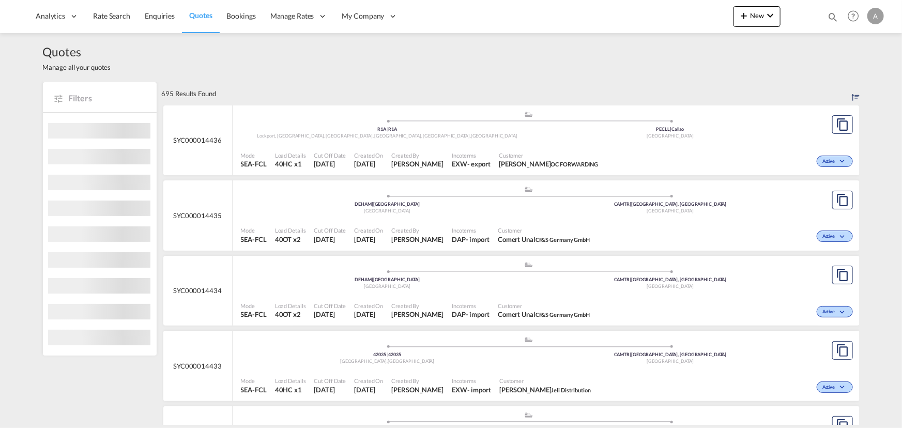
click at [834, 13] on md-icon "icon-magnify" at bounding box center [832, 16] width 11 height 11
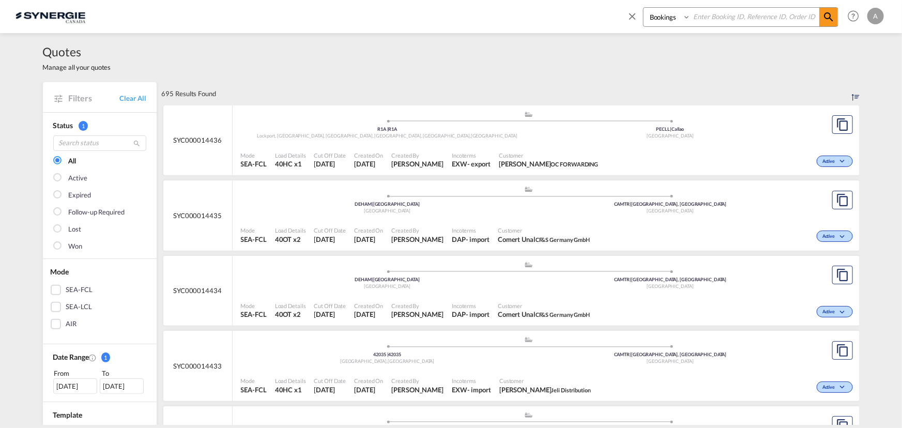
click at [661, 16] on select "Bookings Quotes Enquiries" at bounding box center [668, 17] width 49 height 19
select select "Quotes"
click at [644, 8] on select "Bookings Quotes Enquiries" at bounding box center [668, 17] width 49 height 19
click at [703, 24] on input at bounding box center [755, 17] width 129 height 18
type input "1"
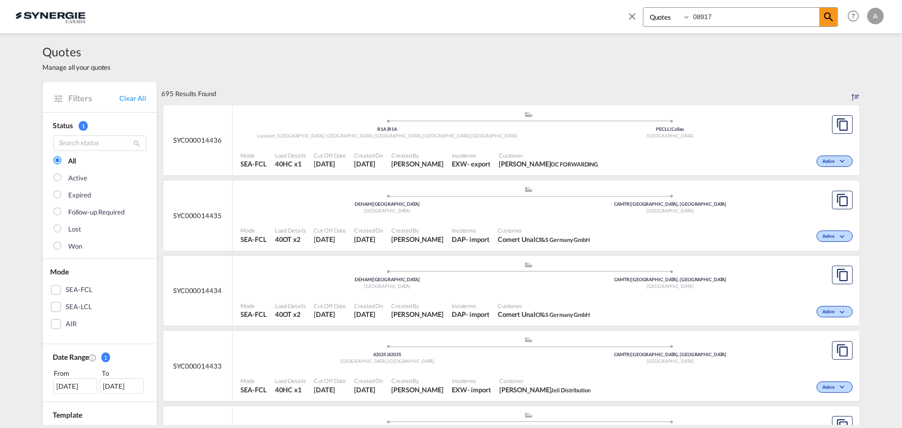
type input "08917"
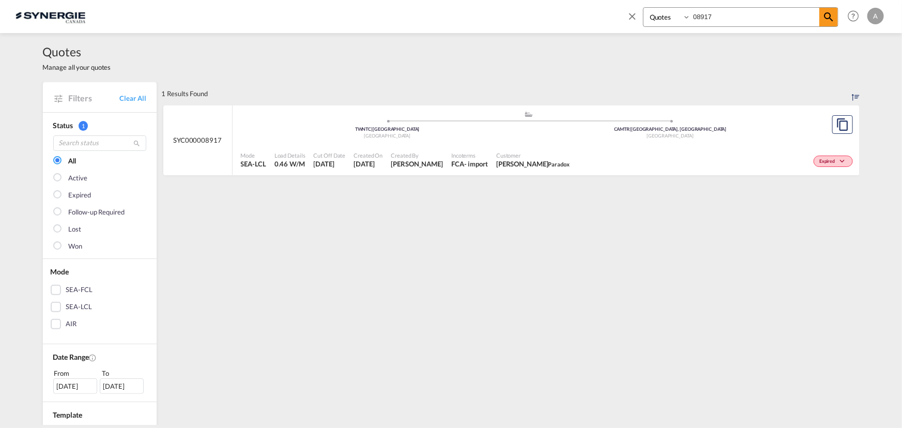
click at [451, 164] on div "FCA" at bounding box center [457, 163] width 13 height 9
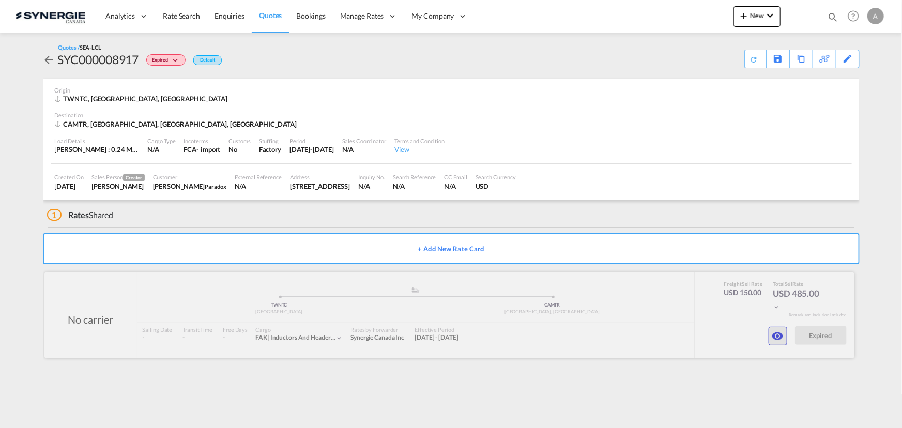
click at [783, 331] on md-icon "icon-eye" at bounding box center [778, 336] width 12 height 12
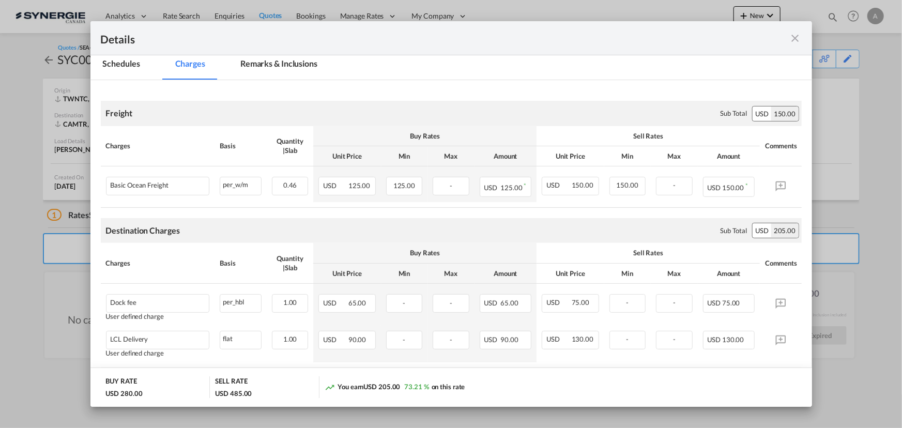
scroll to position [188, 0]
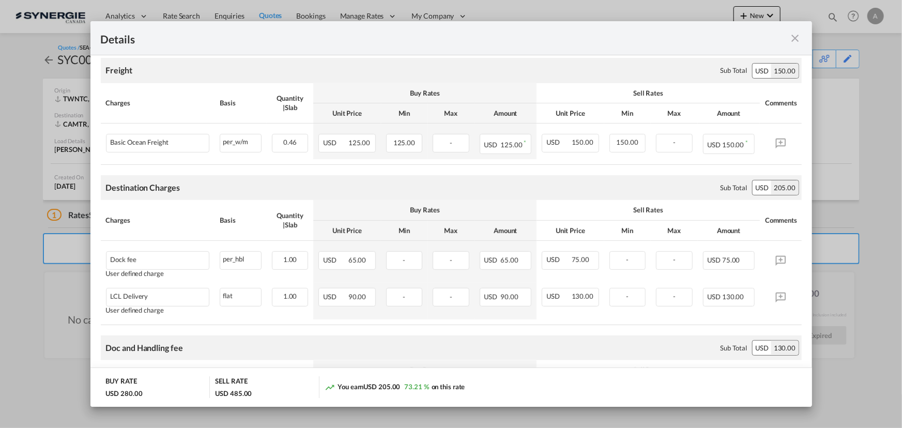
click at [793, 38] on md-icon "icon-close fg-AAA8AD m-0 cursor" at bounding box center [795, 38] width 12 height 12
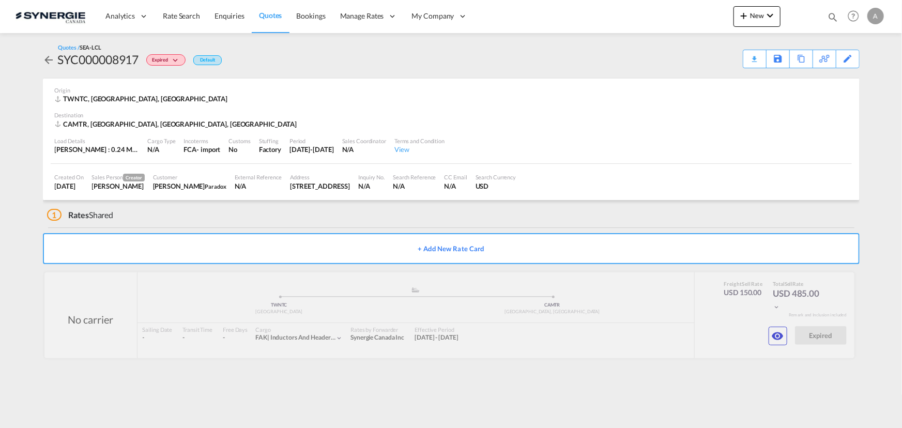
click at [828, 16] on md-icon "icon-magnify" at bounding box center [832, 16] width 11 height 11
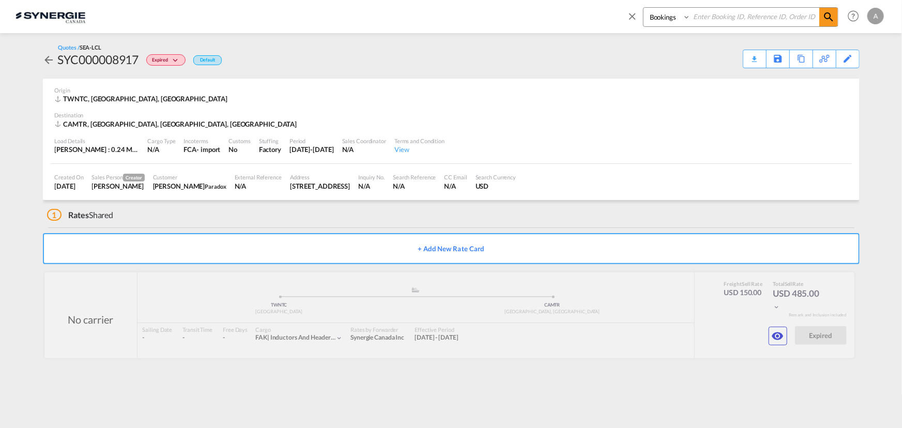
click at [647, 21] on select "Bookings Quotes Enquiries" at bounding box center [668, 17] width 49 height 19
select select "Quotes"
click at [644, 8] on select "Bookings Quotes Enquiries" at bounding box center [668, 17] width 49 height 19
click at [728, 17] on input at bounding box center [755, 17] width 129 height 18
type input "14427"
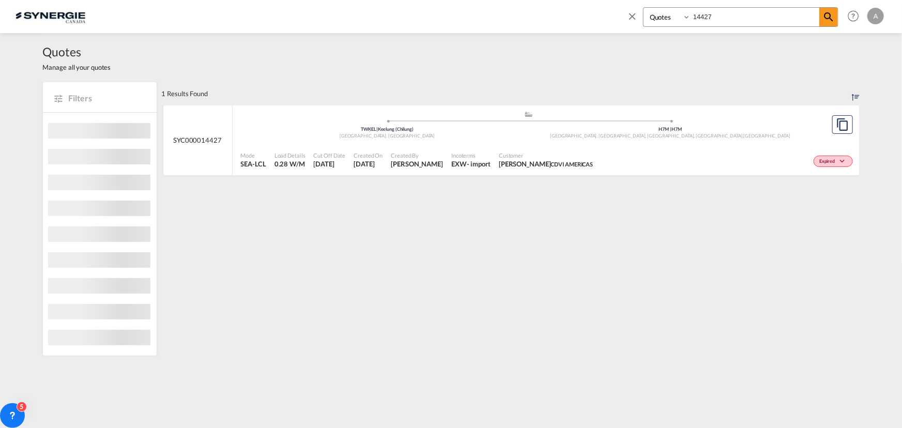
click at [568, 147] on div "Customer [PERSON_NAME] CDVI AMERICAS" at bounding box center [546, 160] width 102 height 26
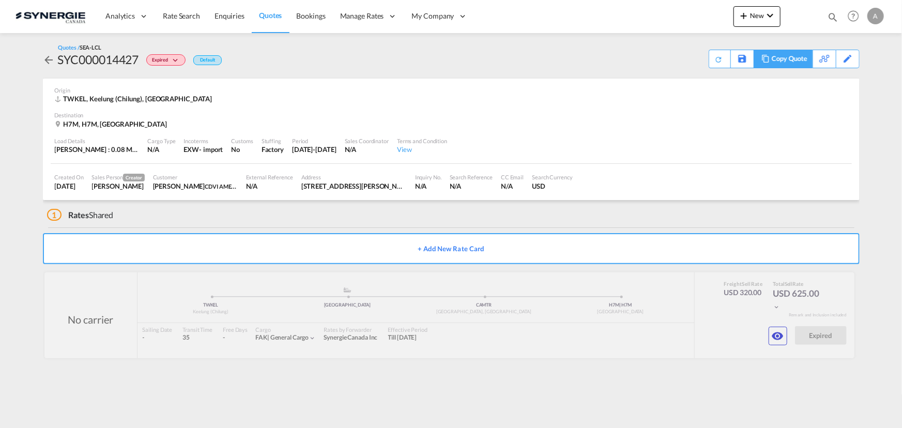
click at [791, 58] on div "Copy Quote" at bounding box center [789, 59] width 35 height 18
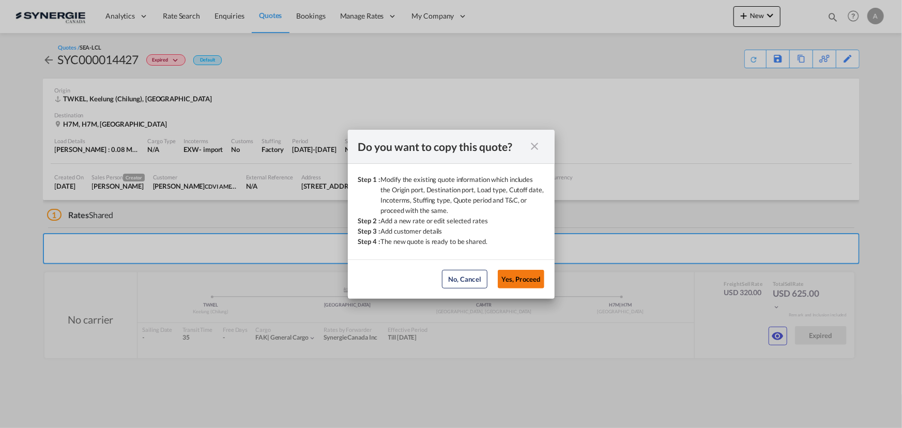
click at [513, 285] on button "Yes, Proceed" at bounding box center [521, 279] width 47 height 19
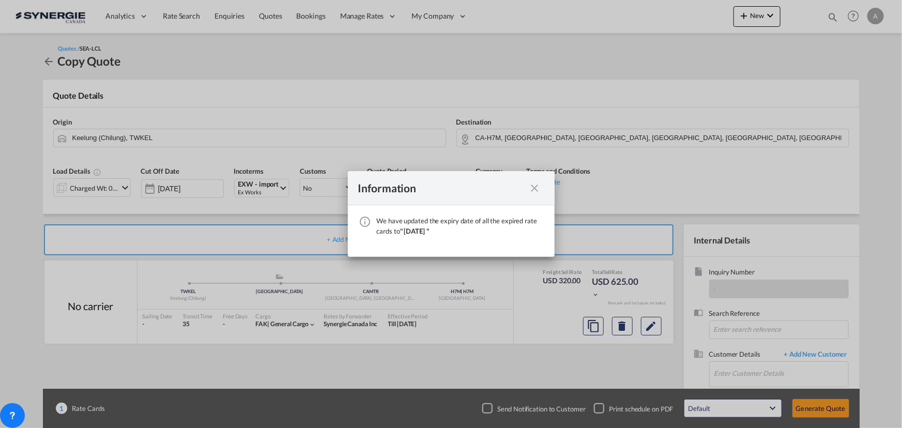
click at [529, 190] on md-icon "icon-close fg-AAA8AD cursor" at bounding box center [535, 188] width 12 height 12
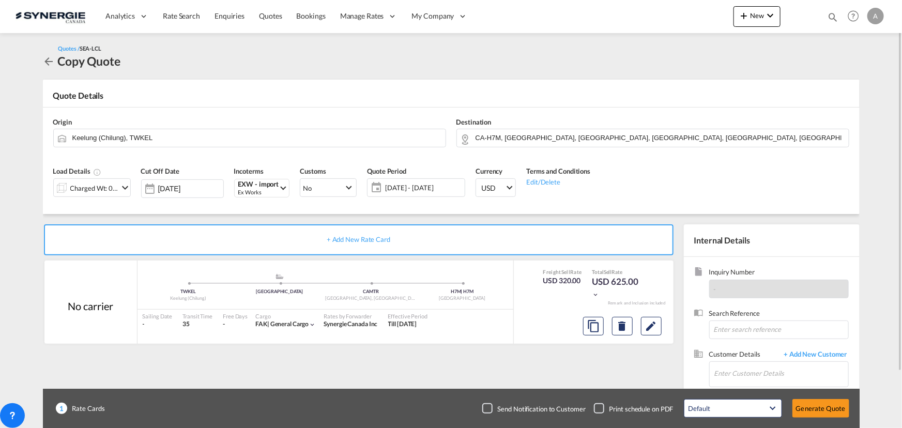
click at [113, 188] on div "Charged Wt: 0.28 W/M" at bounding box center [94, 188] width 49 height 14
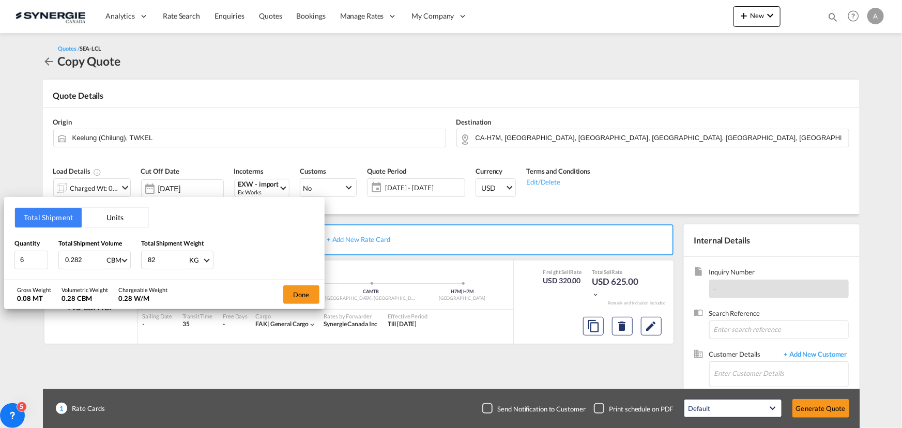
click at [643, 37] on div "Total Shipment Units Quantity 6 Total Shipment Volume 0.282 CBM CBM CFT Total S…" at bounding box center [451, 214] width 902 height 428
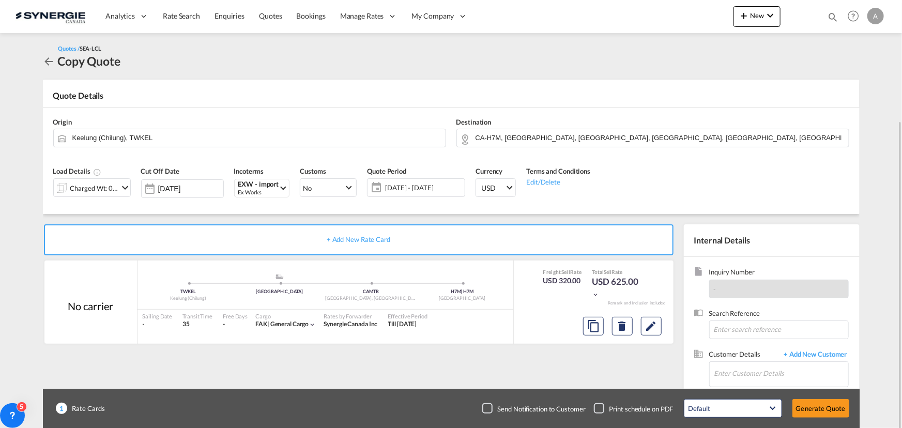
scroll to position [64, 0]
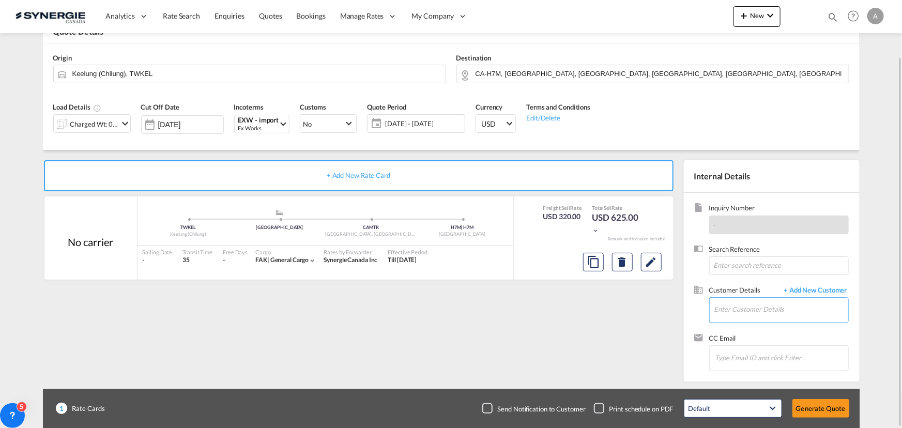
click at [759, 309] on input "Enter Customer Details" at bounding box center [781, 309] width 134 height 23
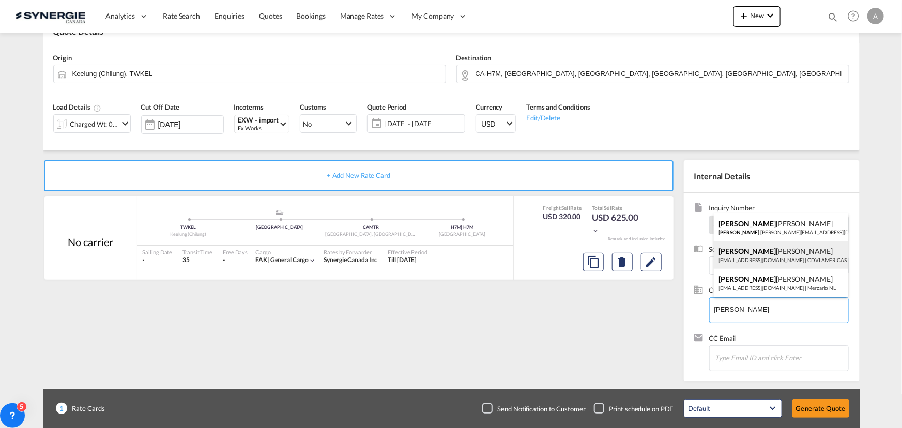
click at [759, 252] on div "DENISE DIONNE ddionne@cdvi.ca | CDVI AMERICAS" at bounding box center [781, 255] width 134 height 28
type input "CDVI AMERICAS, DENISE DIONNE, ddionne@cdvi.ca"
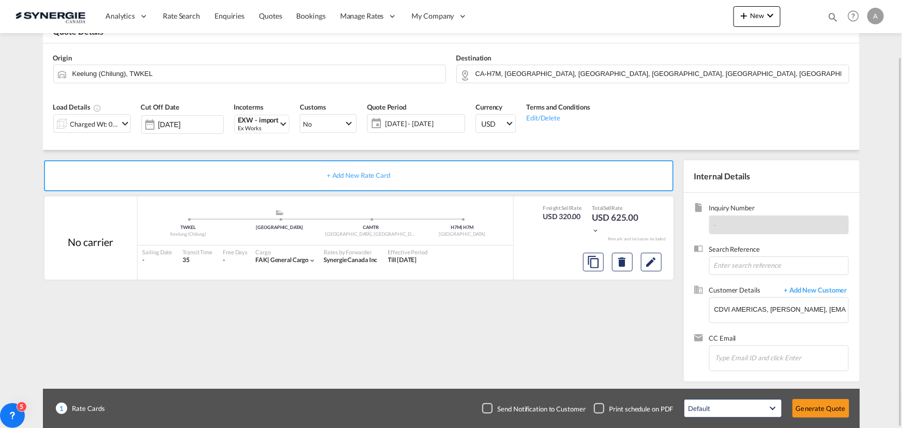
click at [412, 119] on span "02 Sep - 02 Oct 2025" at bounding box center [423, 123] width 77 height 9
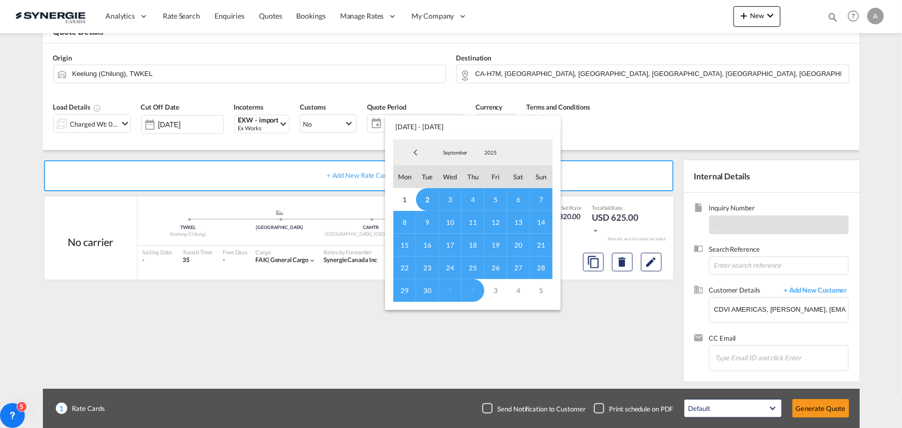
click at [430, 196] on span "2" at bounding box center [427, 199] width 23 height 23
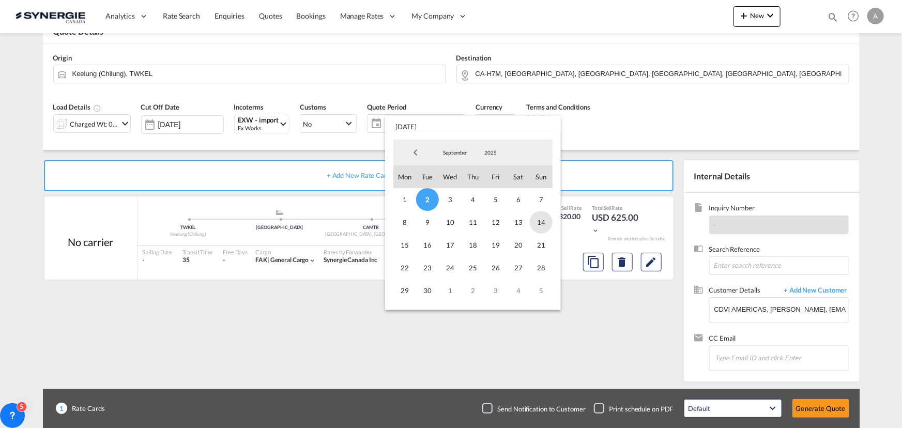
click at [541, 224] on span "14" at bounding box center [541, 222] width 23 height 23
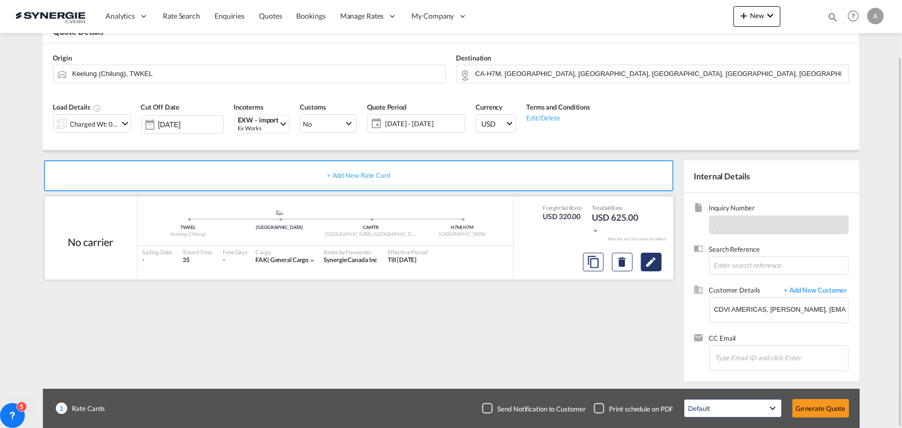
click at [650, 268] on button "Edit" at bounding box center [651, 262] width 21 height 19
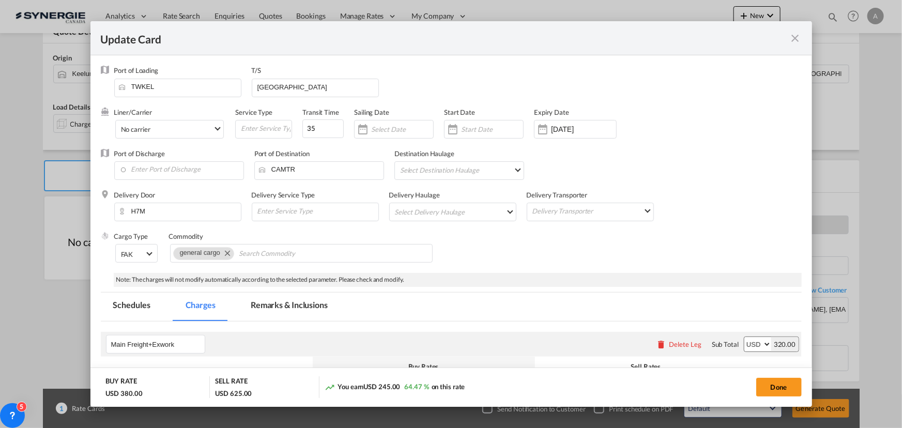
click at [480, 125] on input "Update CardPort of ..." at bounding box center [492, 129] width 62 height 8
select select "per_cbm"
select select "per_shipment"
select select "flat"
select select "per_shipment"
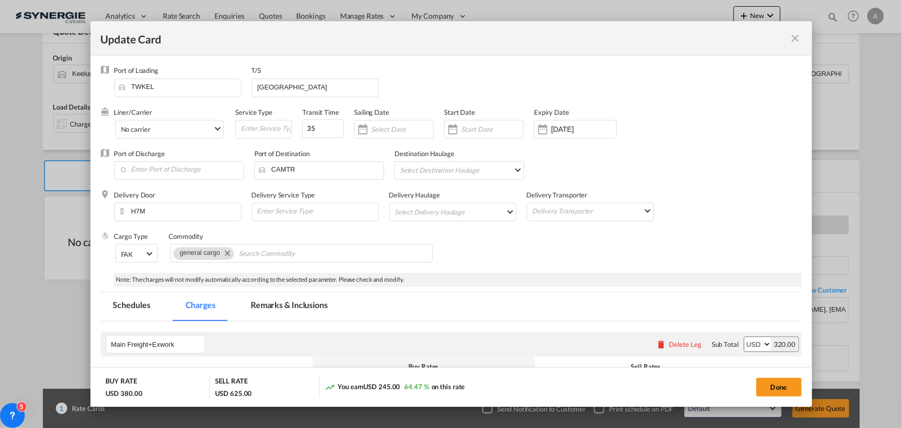
select select "per_shipment"
select select "per_bl"
select select "per_shipment"
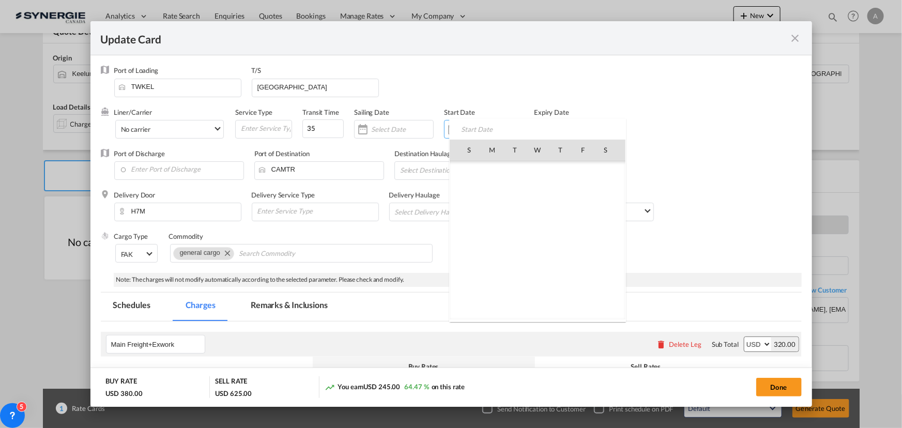
scroll to position [239469, 0]
click at [514, 194] on span "2" at bounding box center [515, 195] width 22 height 22
type input "[DATE]"
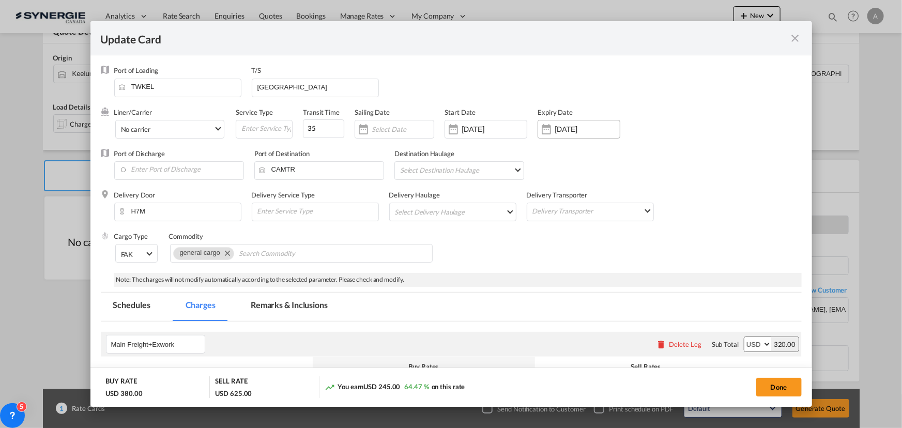
click at [569, 133] on input "02 Oct 2025" at bounding box center [587, 129] width 65 height 8
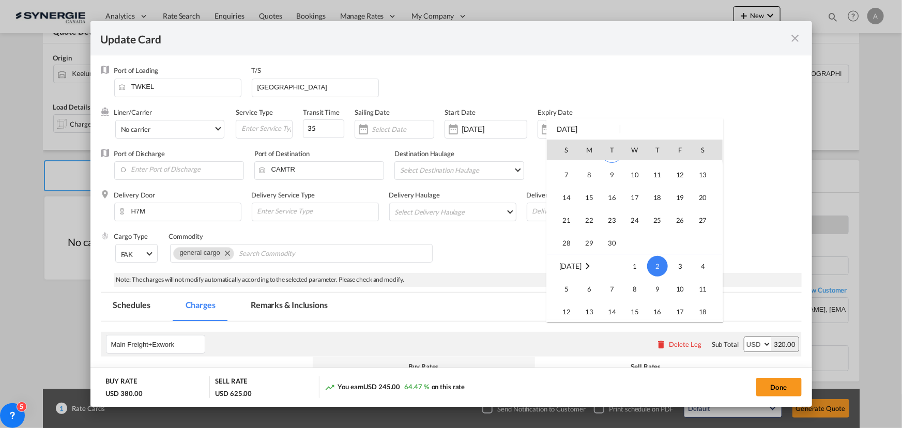
scroll to position [0, 0]
click at [574, 242] on span "14" at bounding box center [566, 240] width 21 height 21
type input "14 Sep 2025"
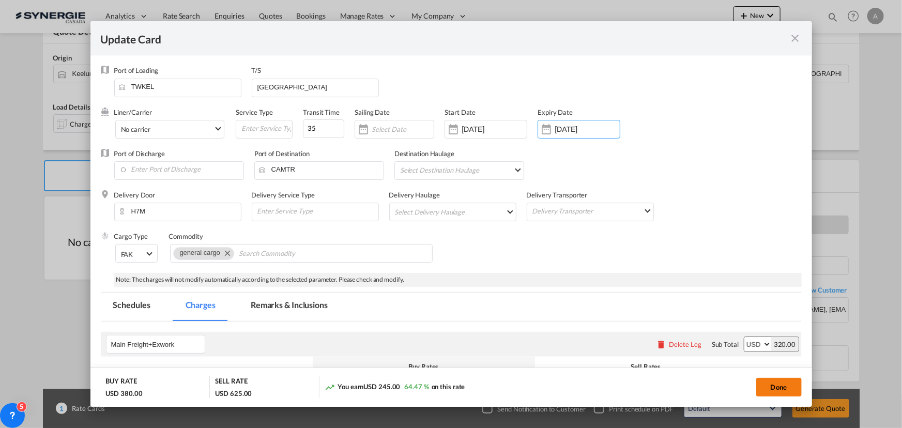
click at [766, 388] on button "Done" at bounding box center [778, 387] width 45 height 19
type input "01 Sep 2025"
type input "13 Sep 2025"
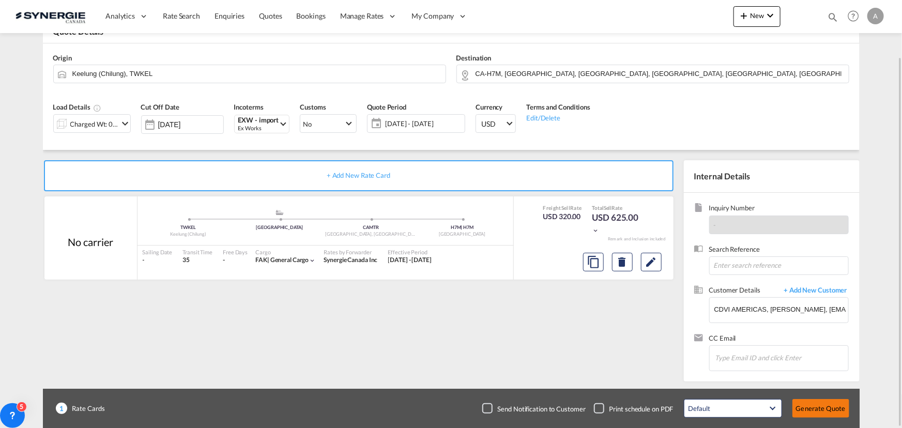
click at [824, 410] on button "Generate Quote" at bounding box center [821, 408] width 57 height 19
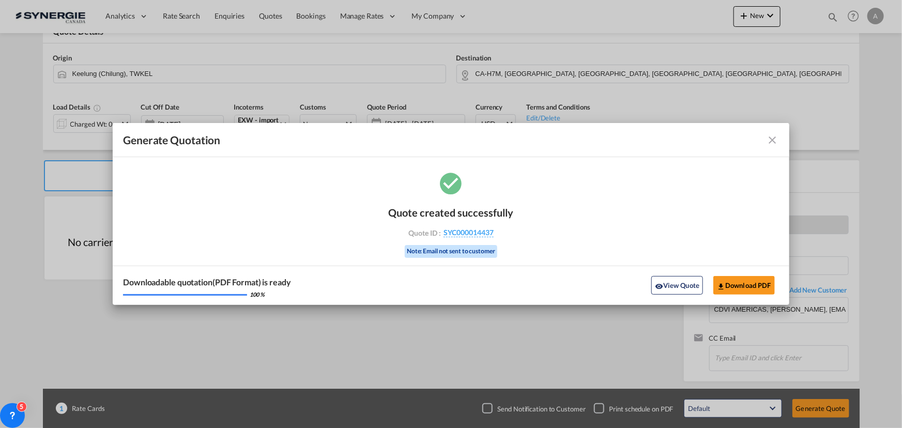
click at [669, 286] on button "View Quote" at bounding box center [677, 285] width 52 height 19
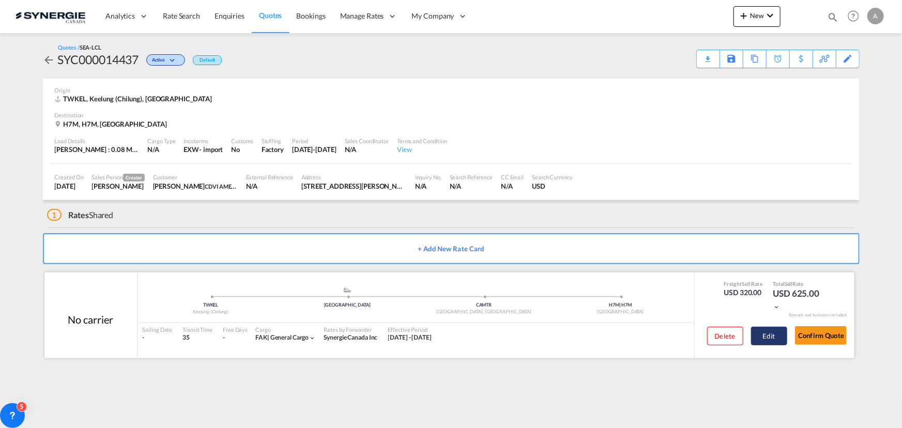
click at [764, 334] on button "Edit" at bounding box center [769, 336] width 36 height 19
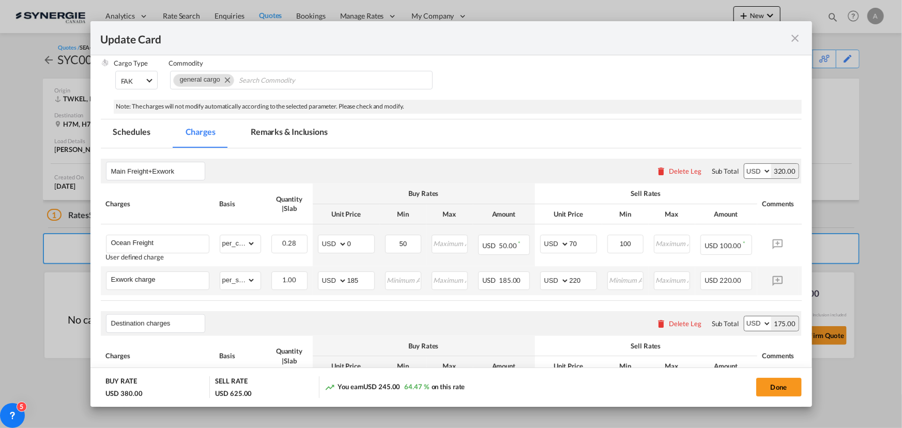
scroll to position [188, 0]
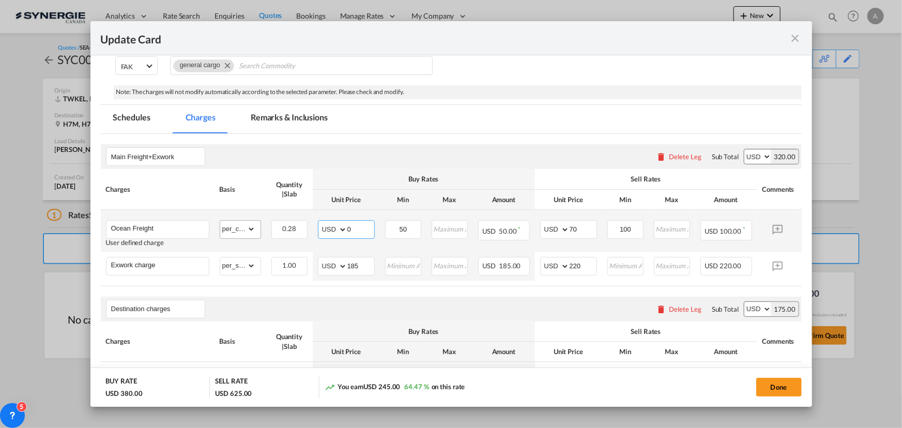
drag, startPoint x: 355, startPoint y: 228, endPoint x: 248, endPoint y: 219, distance: 107.4
click at [248, 221] on tr "Ocean Freight User defined charge Please Enter Already Exists gross_weight volu…" at bounding box center [467, 231] width 733 height 42
type input "95"
type input "110"
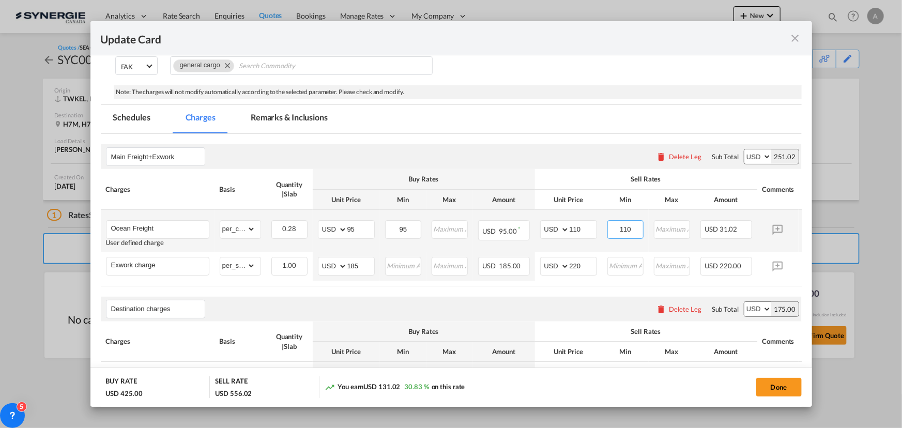
type input "110"
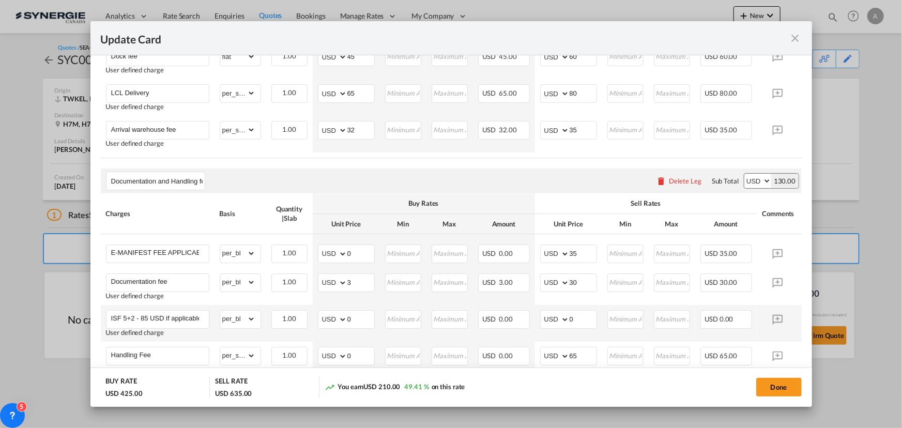
scroll to position [593, 0]
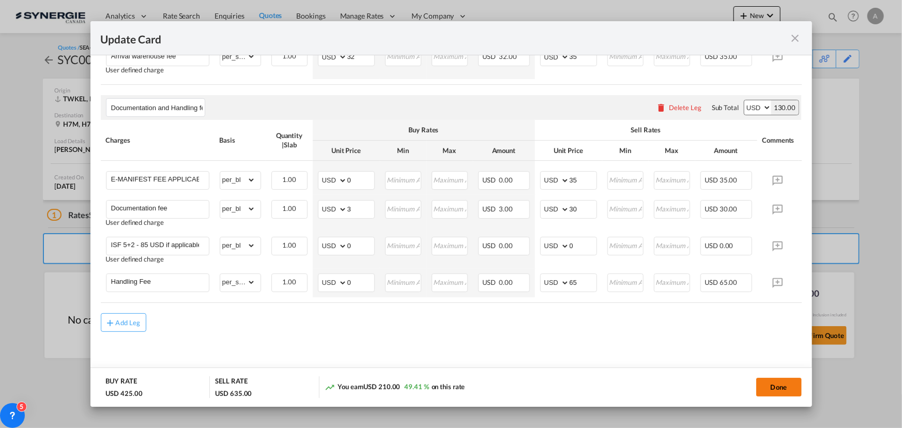
click at [761, 388] on button "Done" at bounding box center [778, 387] width 45 height 19
type input "01 Sep 2025"
type input "13 Sep 2025"
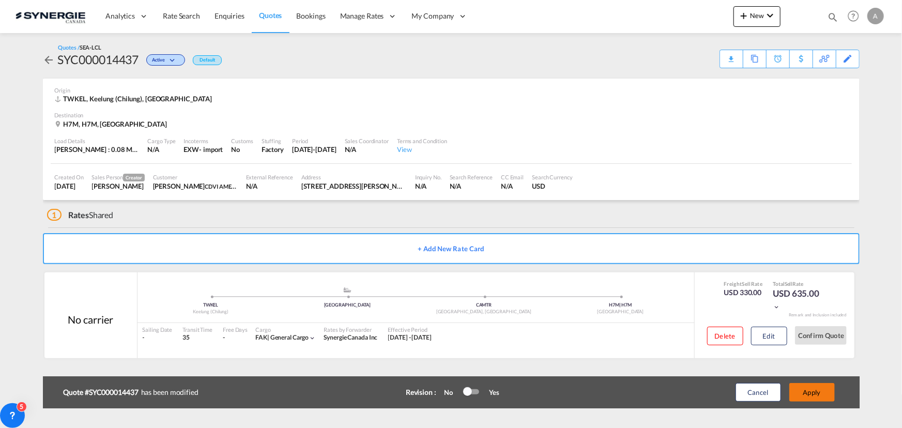
click at [821, 392] on button "Apply" at bounding box center [811, 392] width 45 height 19
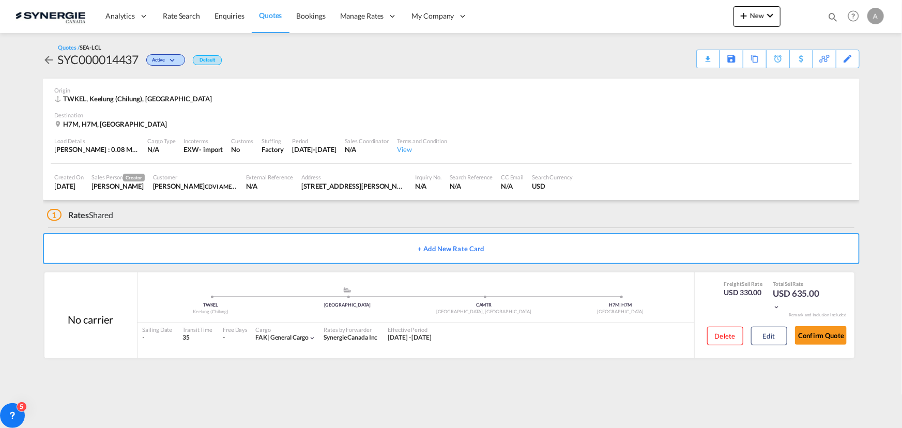
click at [827, 15] on md-icon "icon-magnify" at bounding box center [832, 16] width 11 height 11
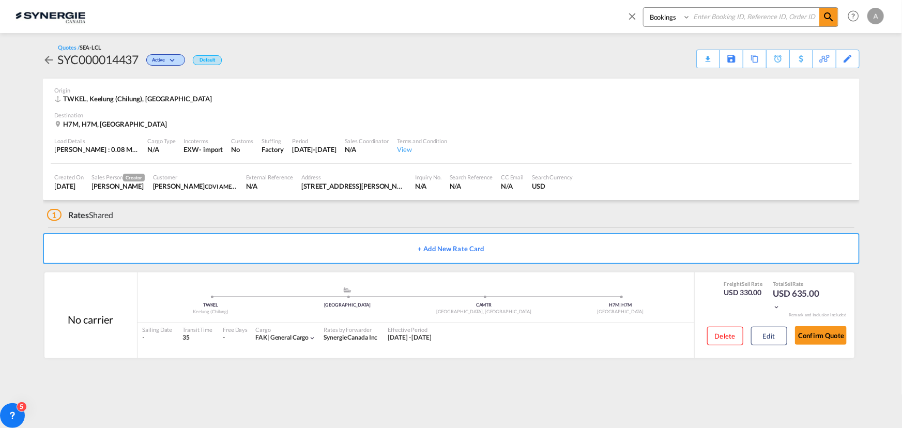
drag, startPoint x: 651, startPoint y: 19, endPoint x: 653, endPoint y: 25, distance: 6.4
click at [651, 19] on select "Bookings Quotes Enquiries" at bounding box center [668, 17] width 49 height 19
select select "Quotes"
click at [644, 8] on select "Bookings Quotes Enquiries" at bounding box center [668, 17] width 49 height 19
click at [735, 15] on input at bounding box center [755, 17] width 129 height 18
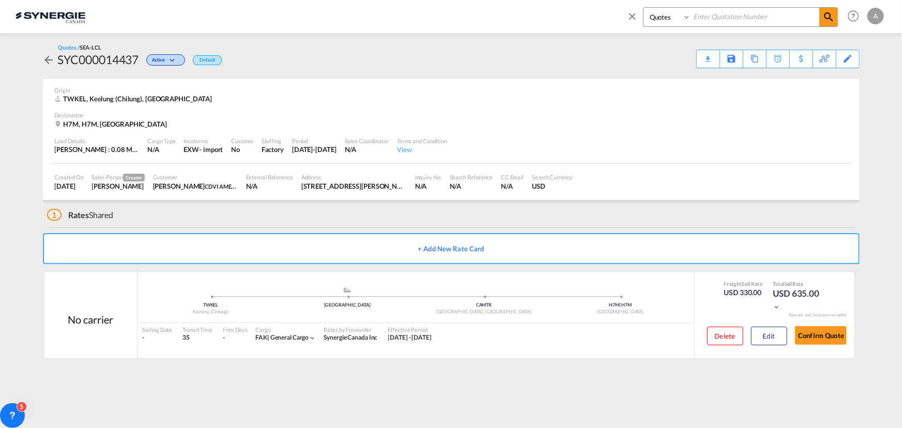
type input "1"
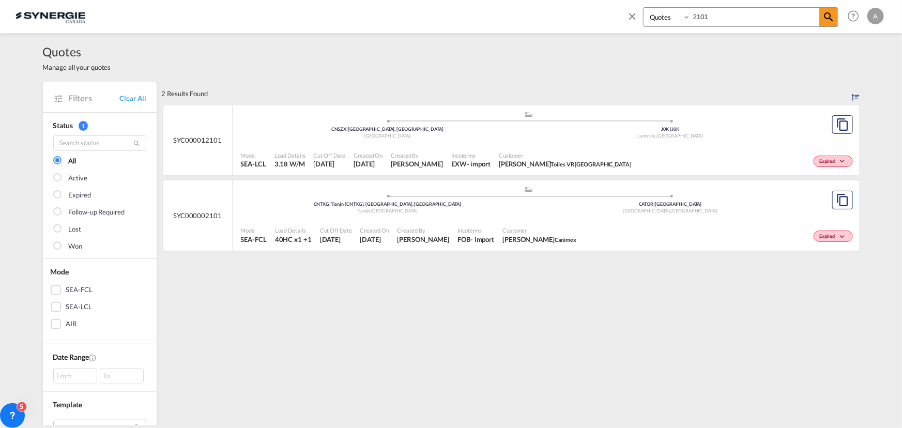
drag, startPoint x: 712, startPoint y: 19, endPoint x: 706, endPoint y: 14, distance: 7.5
click at [651, 17] on div "Bookings Quotes Enquiries 2101" at bounding box center [740, 17] width 195 height 20
type input "002546"
drag, startPoint x: 647, startPoint y: 12, endPoint x: 655, endPoint y: 19, distance: 9.9
click at [647, 12] on select "Bookings Quotes Enquiries" at bounding box center [668, 17] width 49 height 19
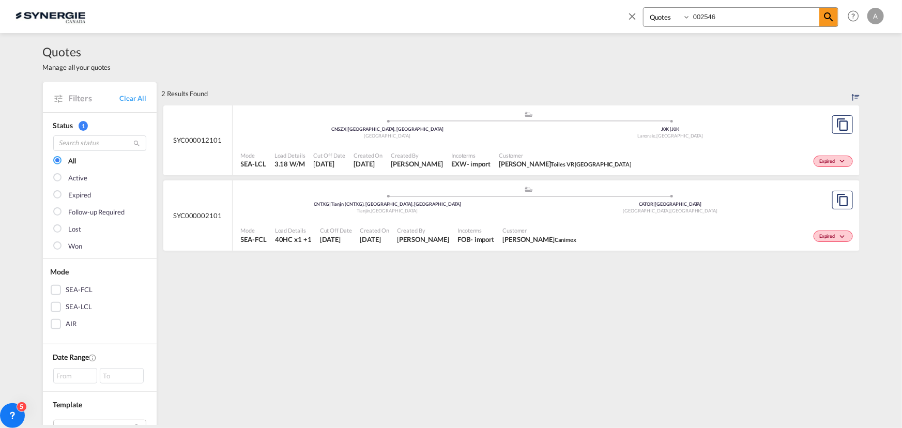
select select "Shipments"
click at [644, 8] on select "Bookings Quotes Enquiries" at bounding box center [668, 17] width 49 height 19
click at [833, 18] on md-icon "icon-magnify" at bounding box center [828, 17] width 12 height 12
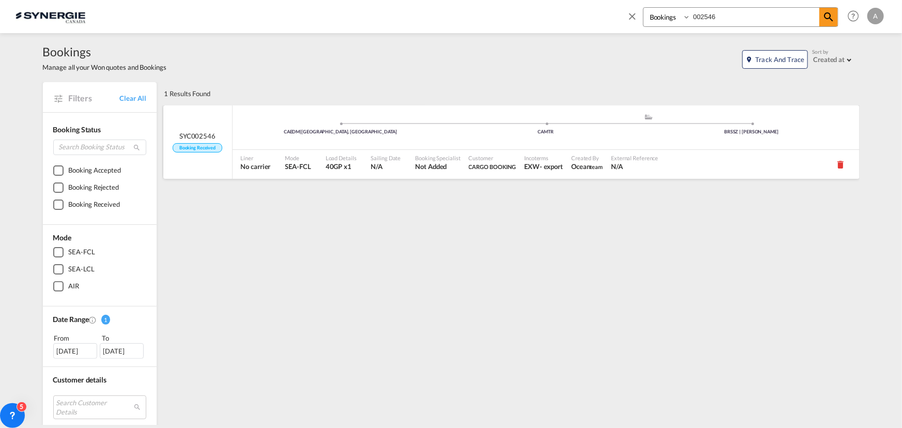
click at [441, 160] on span "Booking Specialist" at bounding box center [437, 158] width 45 height 8
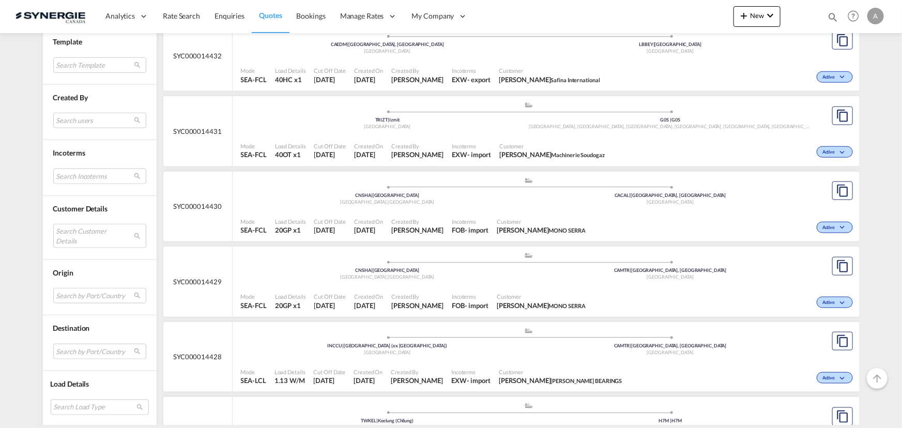
scroll to position [563, 0]
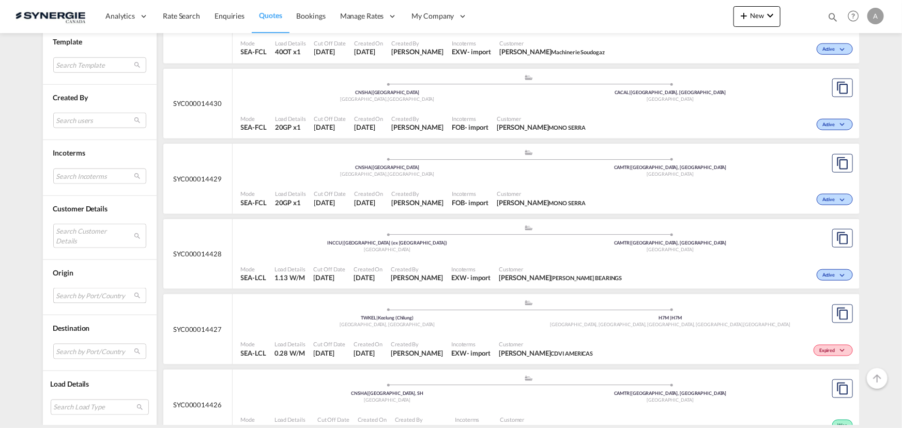
click at [65, 296] on md-select "Search by Port/Country JPNIC nichinan [GEOGRAPHIC_DATA] AEAMF mussafah [GEOGRAP…" at bounding box center [99, 296] width 93 height 16
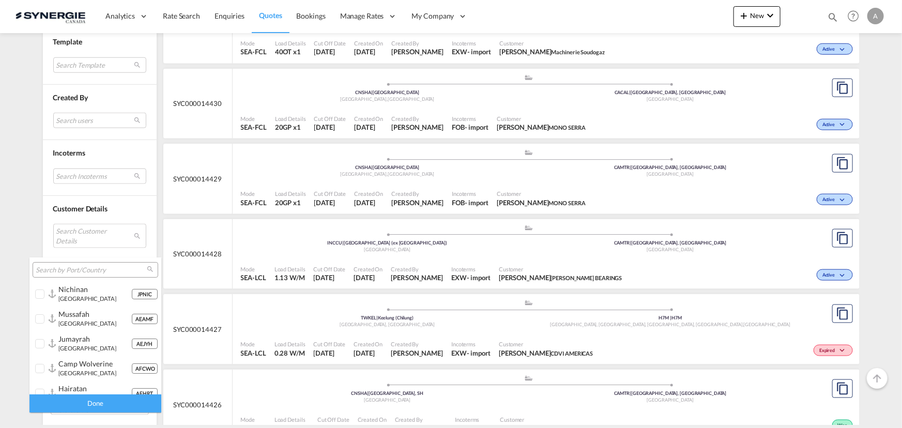
click at [79, 269] on input "search" at bounding box center [91, 270] width 111 height 9
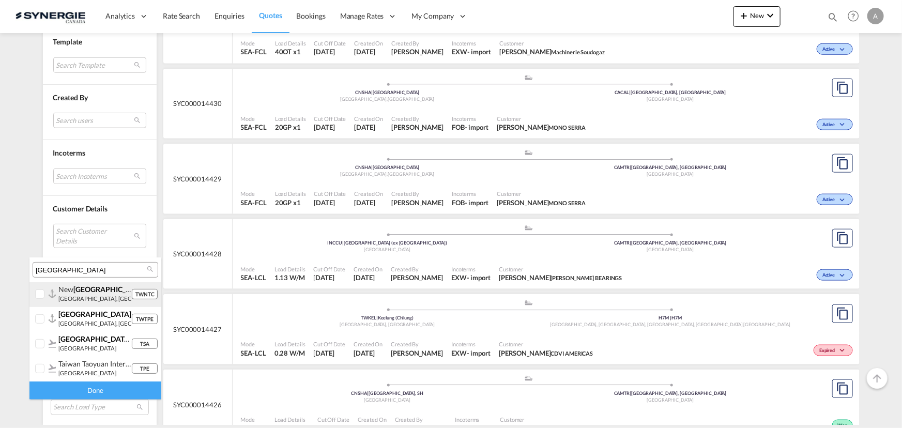
type input "[GEOGRAPHIC_DATA]"
click at [43, 290] on div at bounding box center [40, 295] width 10 height 10
click at [78, 394] on div "Done" at bounding box center [95, 391] width 132 height 18
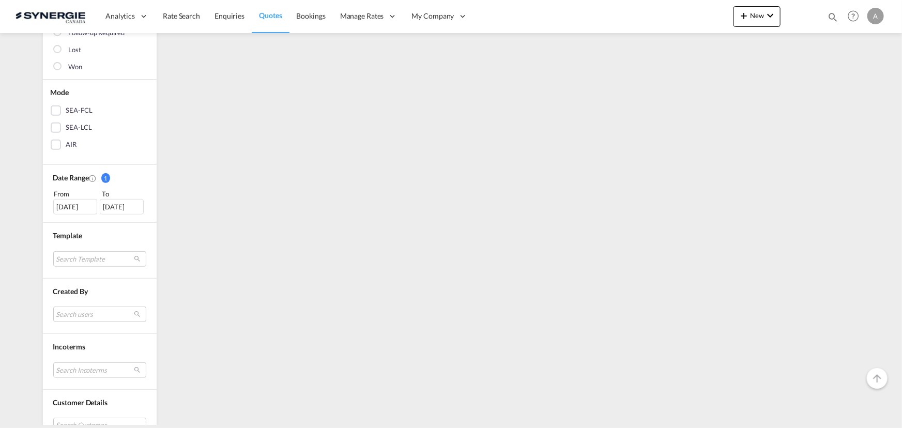
scroll to position [188, 0]
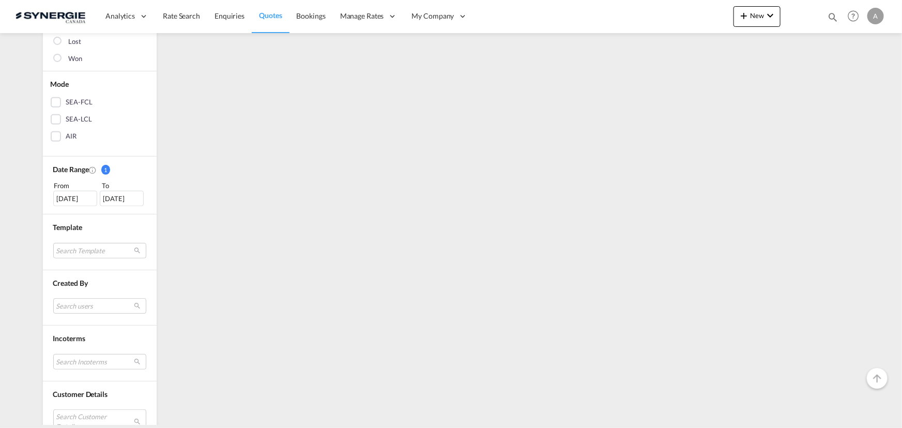
click at [73, 199] on div "[DATE]" at bounding box center [75, 199] width 44 height 16
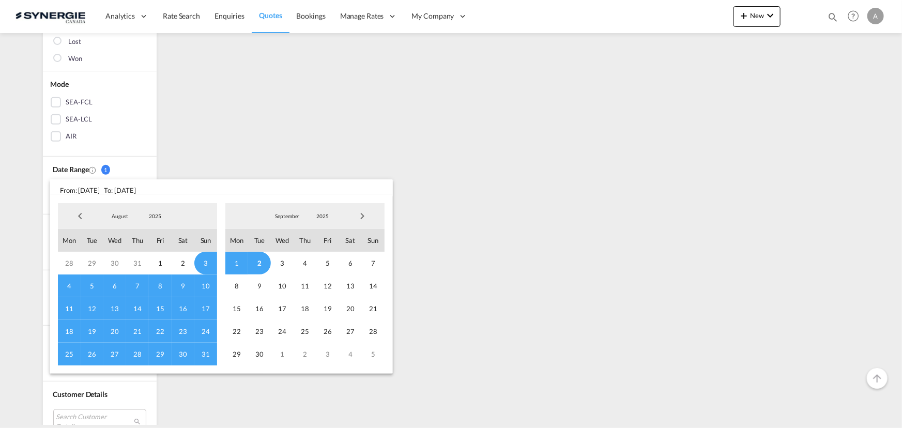
click at [152, 216] on span "2025" at bounding box center [155, 215] width 33 height 7
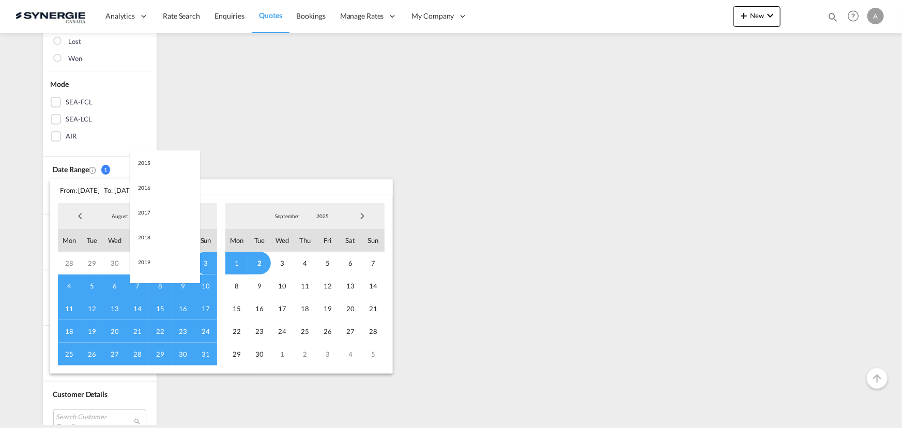
scroll to position [194, 0]
drag, startPoint x: 160, startPoint y: 172, endPoint x: 172, endPoint y: 186, distance: 18.0
click at [160, 172] on md-option "2023" at bounding box center [165, 167] width 70 height 25
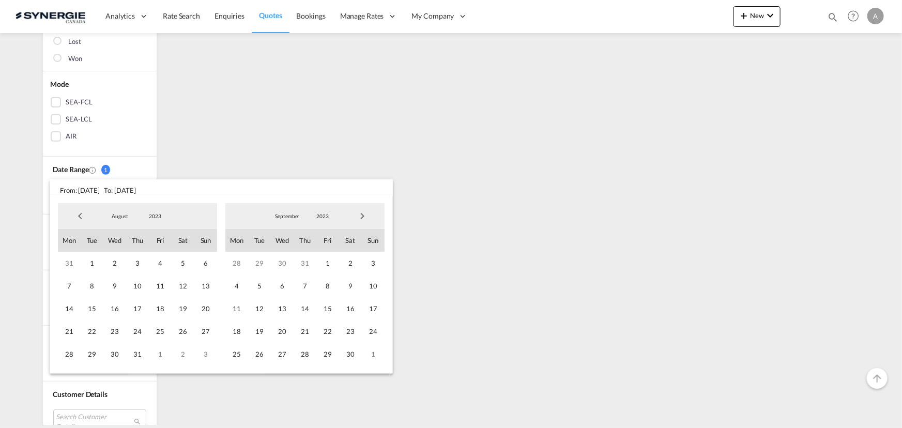
click at [329, 215] on span "2023" at bounding box center [322, 215] width 33 height 7
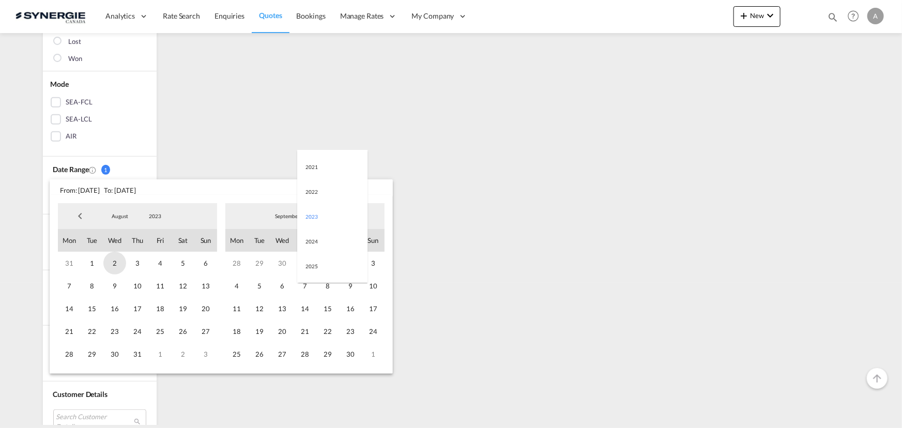
drag, startPoint x: 97, startPoint y: 265, endPoint x: 117, endPoint y: 259, distance: 21.4
click at [97, 265] on span "1" at bounding box center [92, 263] width 23 height 23
click at [318, 263] on md-option "2025" at bounding box center [332, 266] width 70 height 25
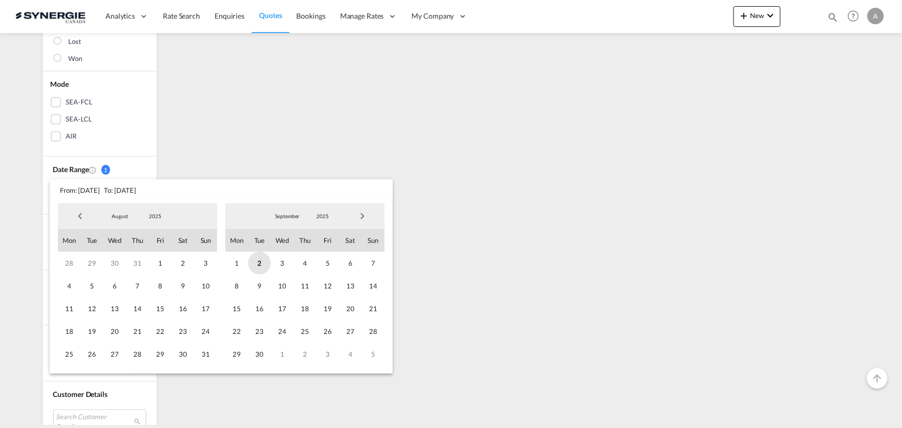
click at [256, 264] on span "2" at bounding box center [259, 263] width 23 height 23
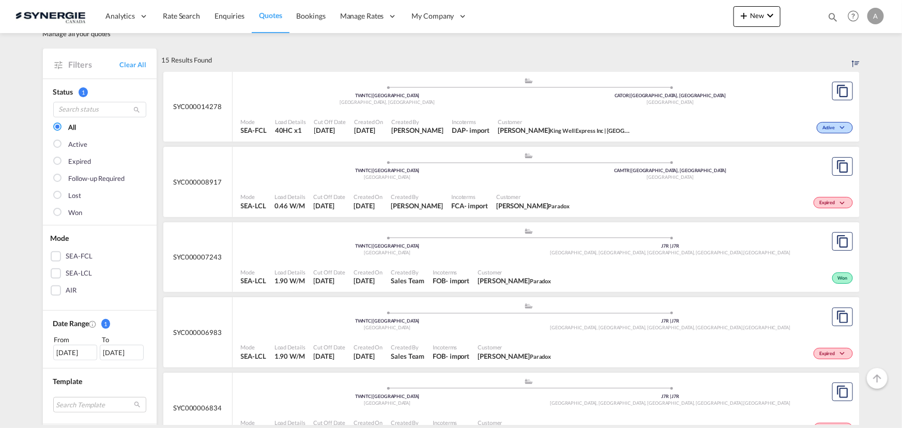
scroll to position [47, 0]
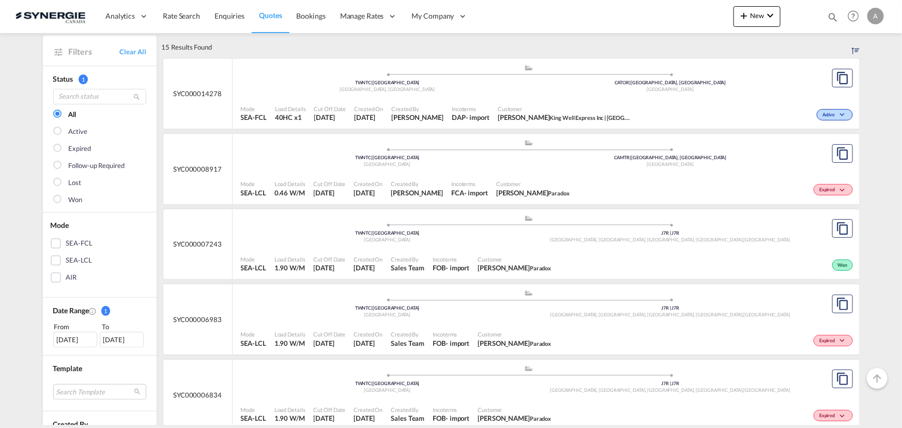
click at [438, 248] on div "Mode SEA-LCL Load Details 1.90 W/M Cut Off Date [DATE] Created On [DATE] Create…" at bounding box center [546, 264] width 627 height 32
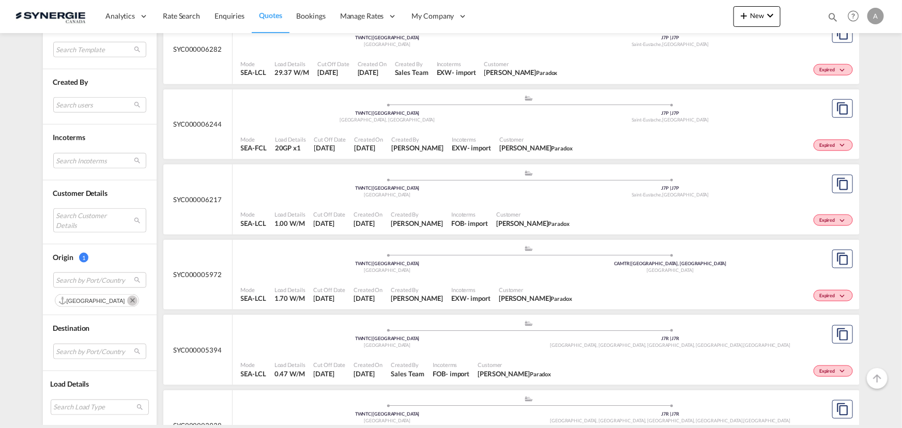
scroll to position [611, 0]
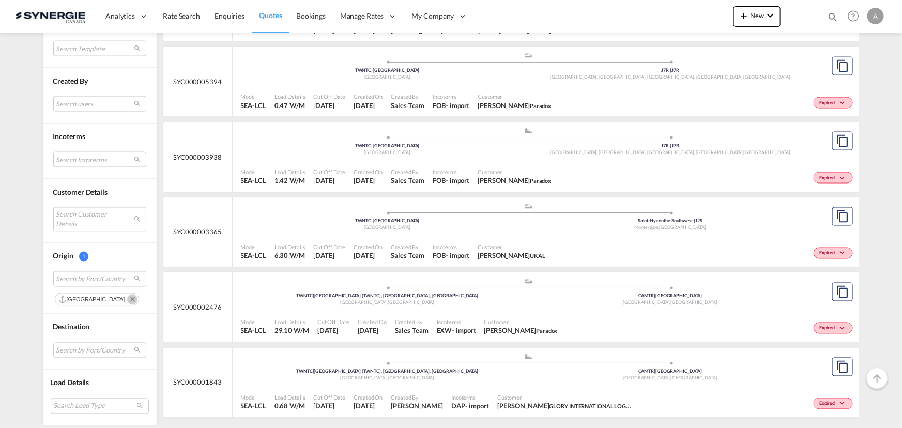
click at [127, 301] on md-icon "Remove" at bounding box center [132, 300] width 10 height 10
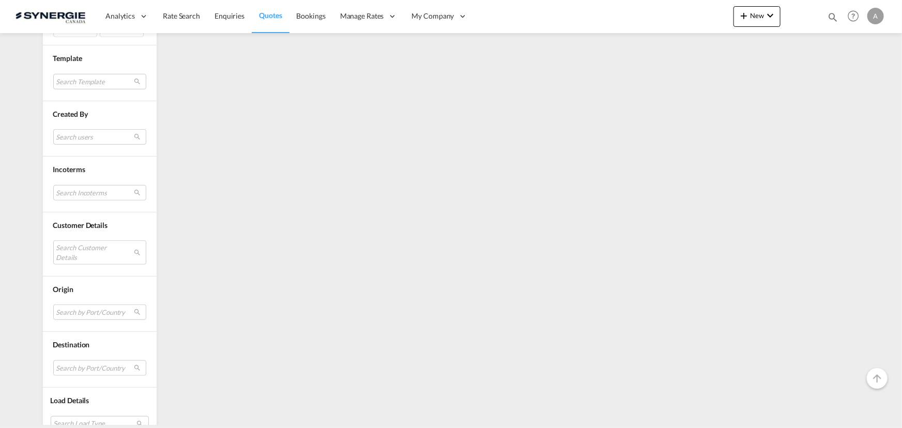
scroll to position [373, 0]
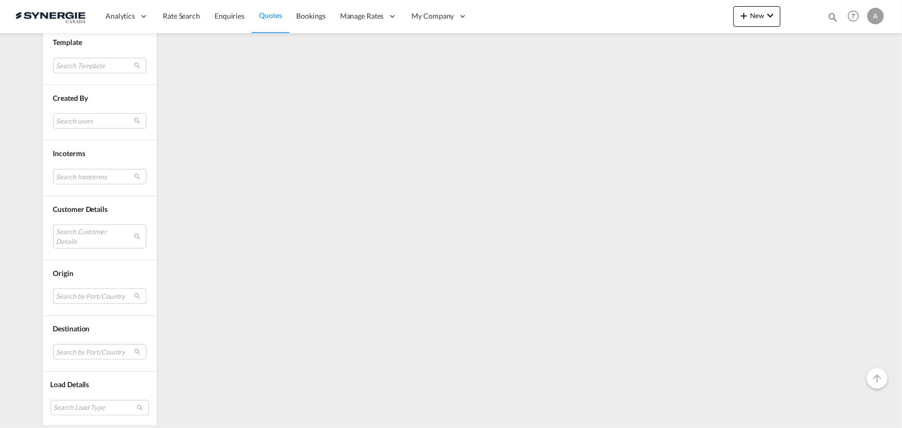
click at [67, 298] on md-select "Search by Port/Country" at bounding box center [99, 296] width 93 height 16
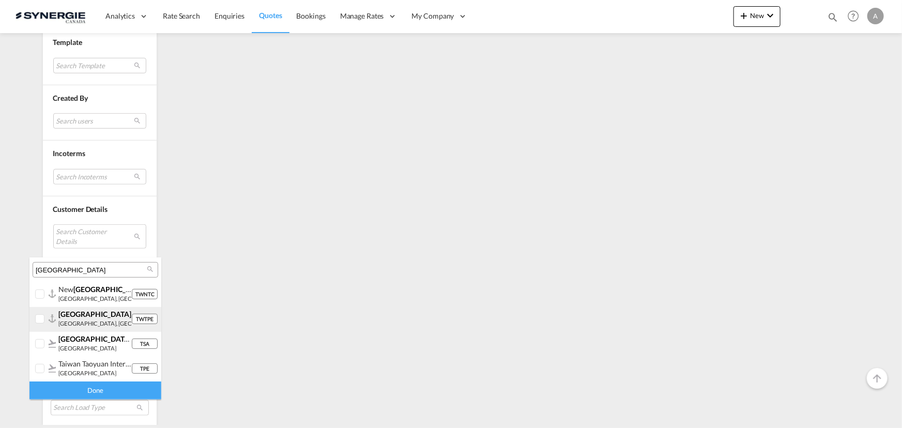
click at [41, 321] on div at bounding box center [40, 319] width 10 height 10
click at [84, 393] on div "Done" at bounding box center [95, 391] width 132 height 18
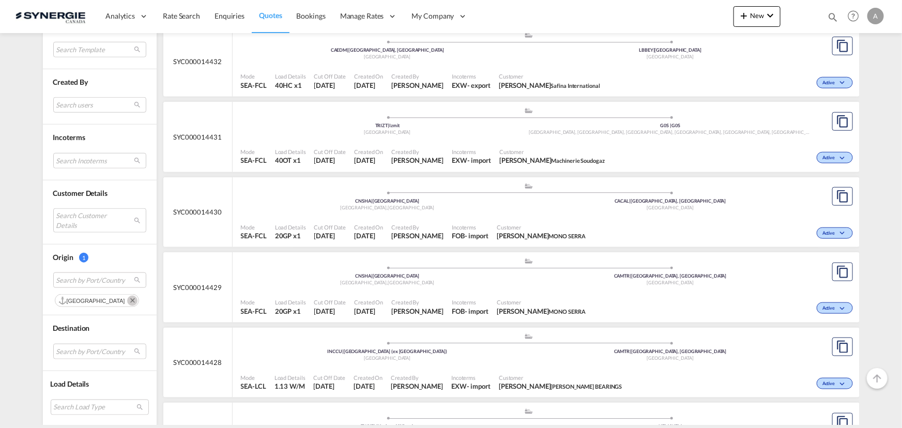
scroll to position [563, 0]
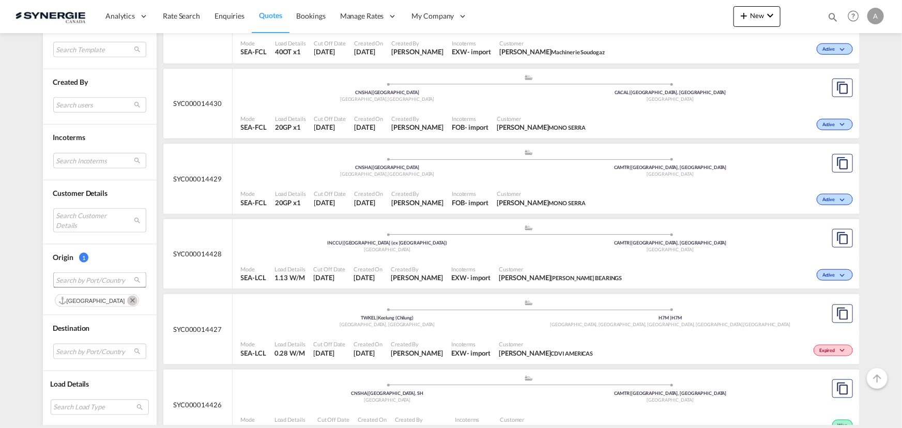
click at [71, 283] on span "Search by Port/Country" at bounding box center [91, 280] width 70 height 9
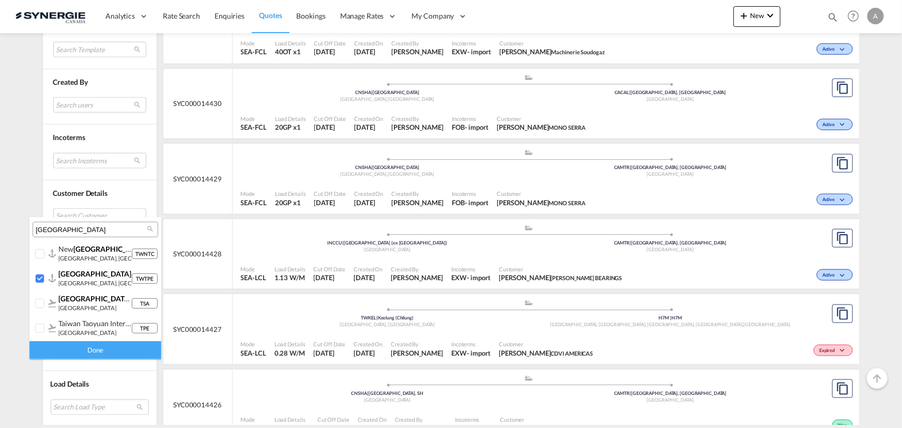
click at [81, 349] on div "Done" at bounding box center [95, 350] width 132 height 18
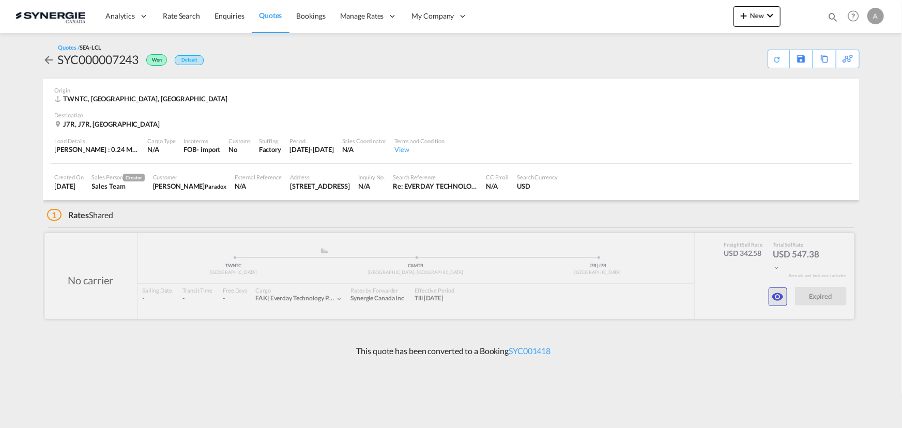
click at [784, 297] on md-icon "icon-eye" at bounding box center [778, 297] width 12 height 12
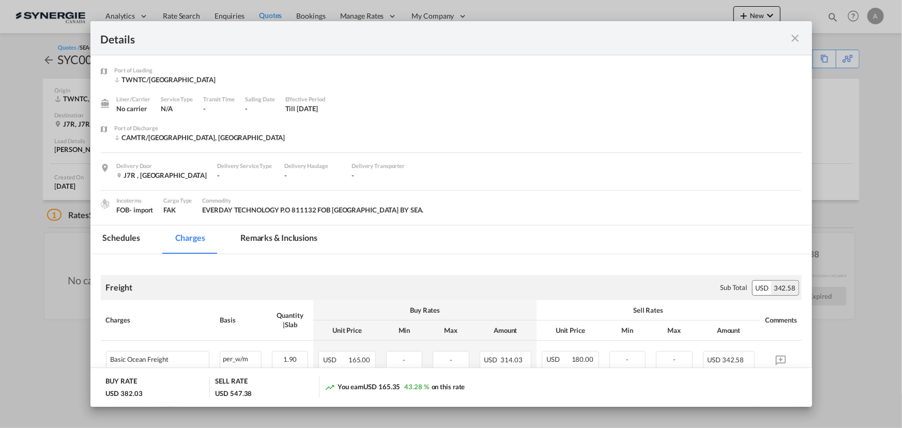
click at [800, 36] on md-icon "icon-close fg-AAA8AD m-0 cursor" at bounding box center [795, 38] width 12 height 12
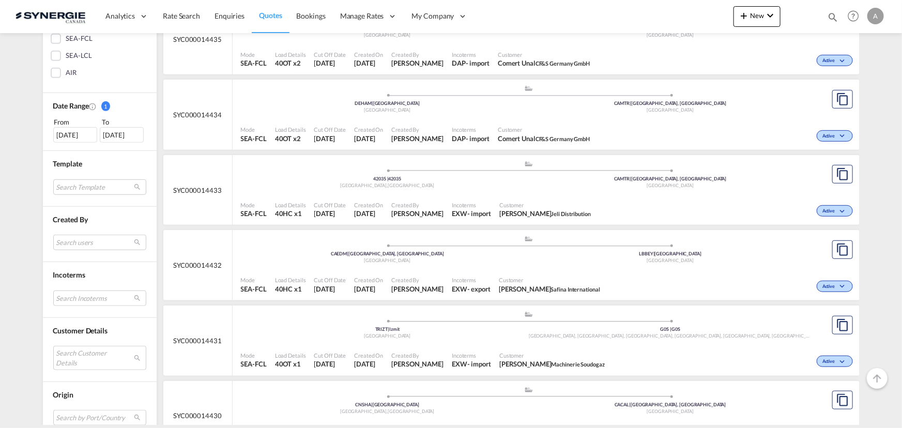
scroll to position [329, 0]
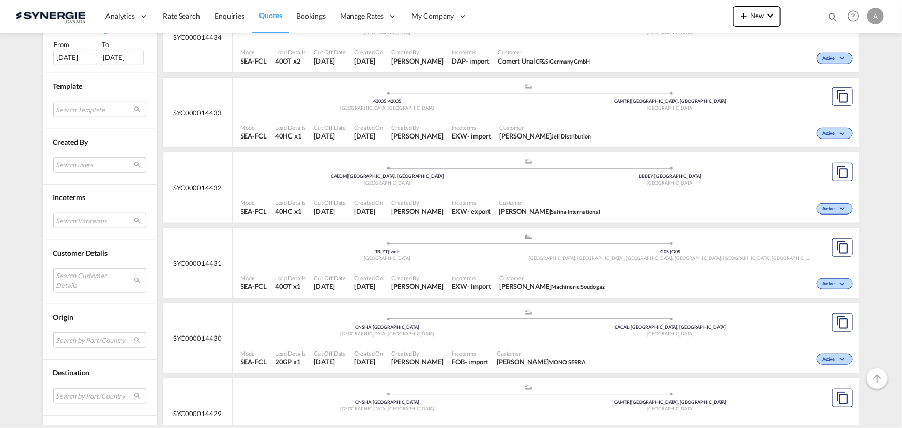
click at [72, 336] on md-select "Search by Port/Country JPNIC nichinan japan AEAMF mussafah united arab emirates…" at bounding box center [99, 340] width 93 height 16
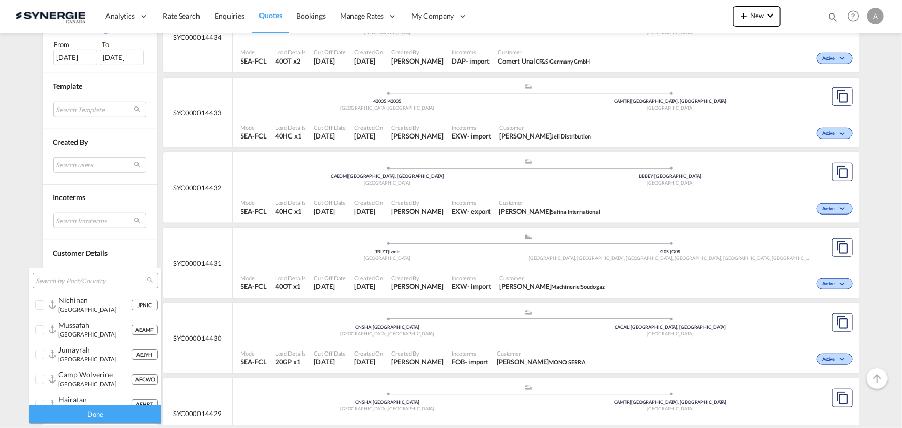
click at [83, 277] on input "search" at bounding box center [91, 281] width 111 height 9
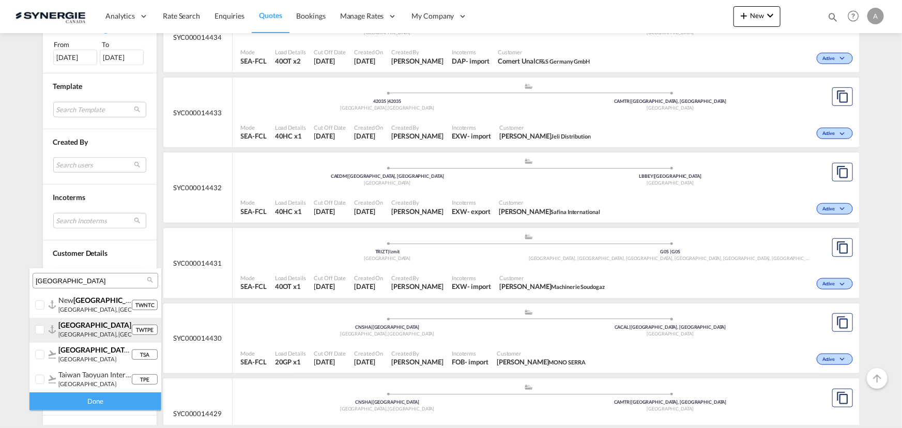
type input "TAIPEI"
click div
click div "Done"
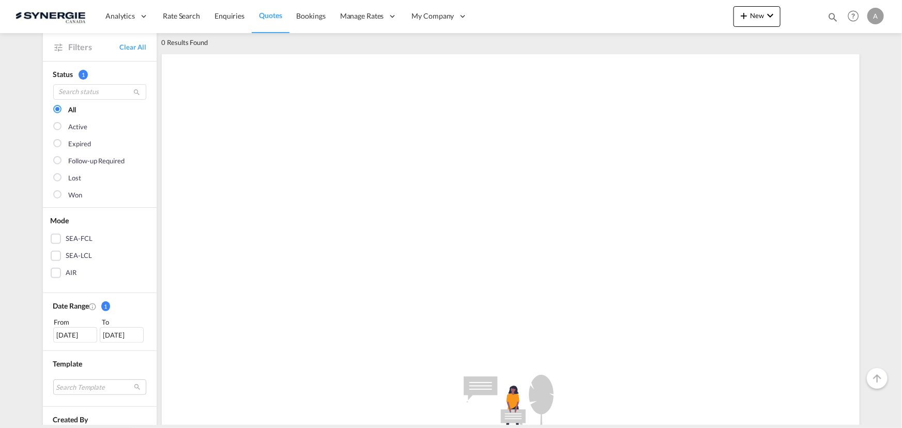
scroll to position [141, 0]
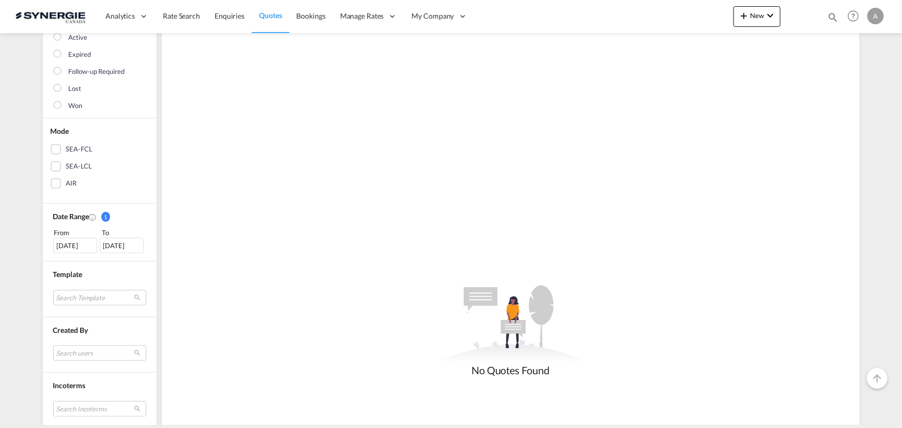
click div "03 Aug 2025"
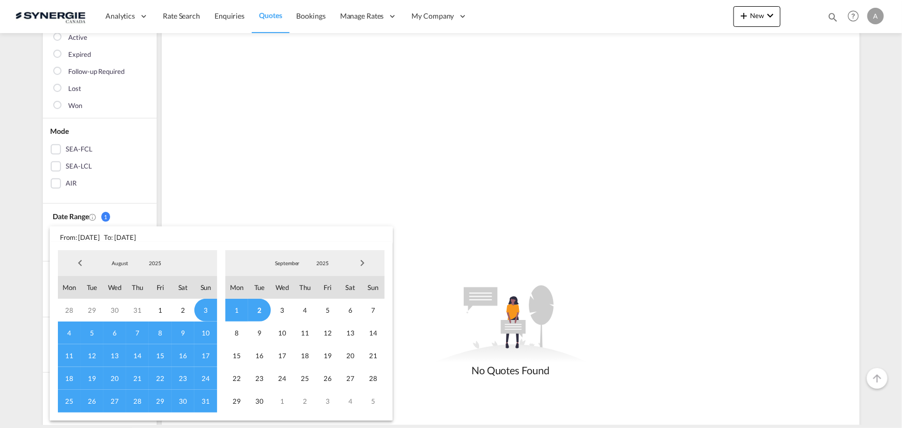
click span "2025"
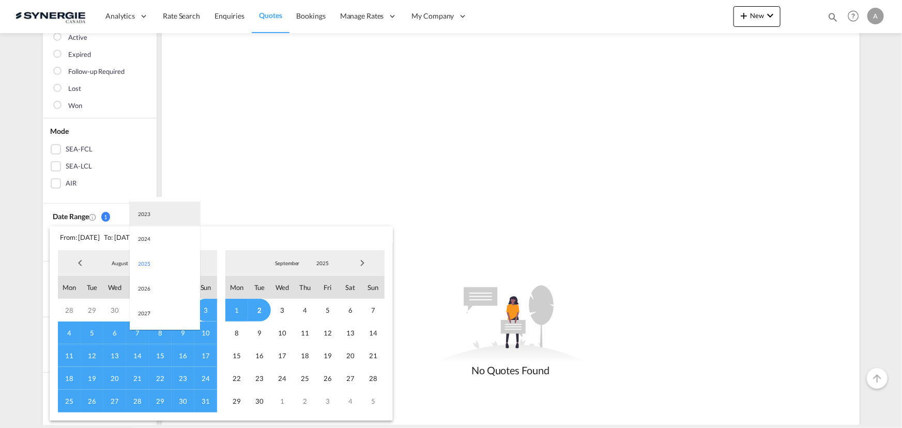
click md-option "2023"
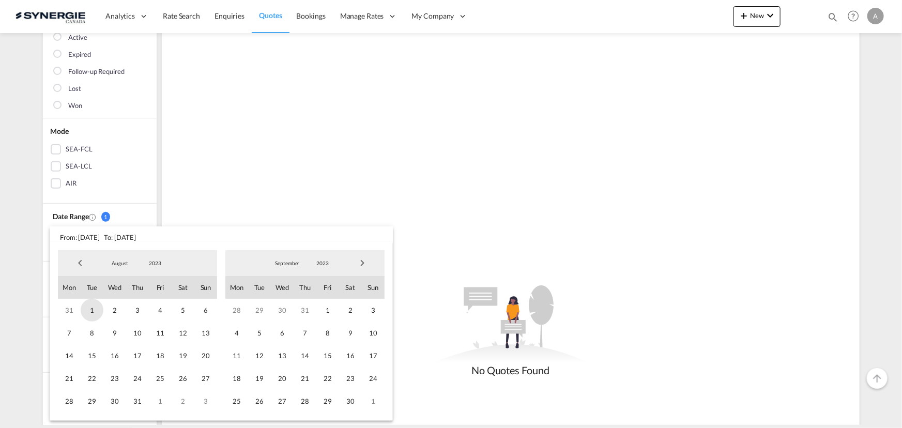
click span "1"
click span "2023"
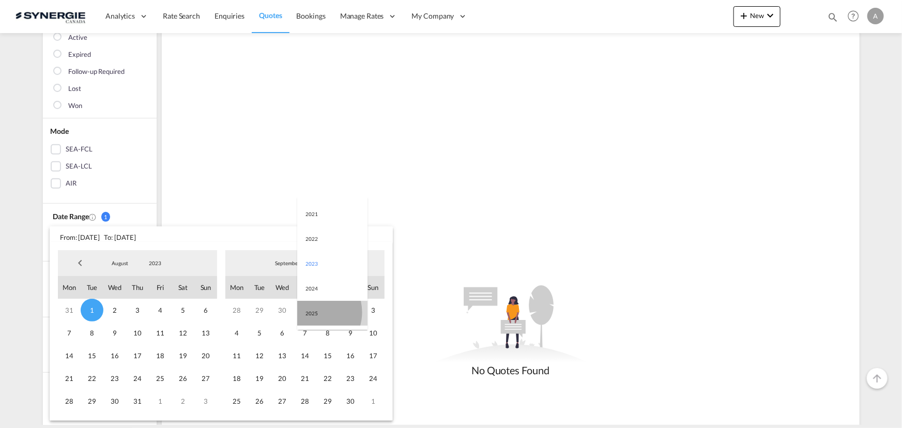
click md-option "2025"
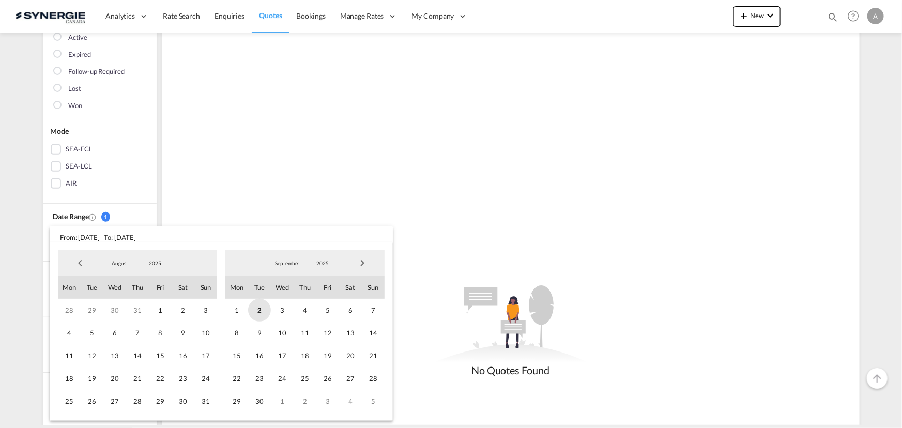
click span "2"
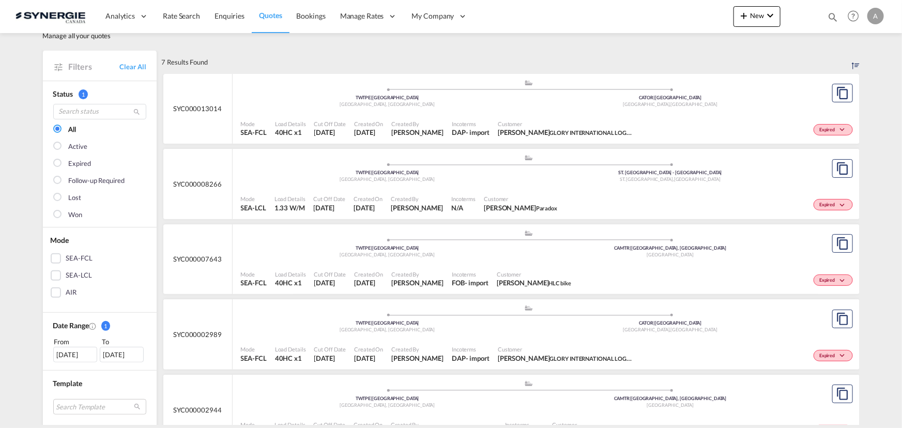
scroll to position [0, 0]
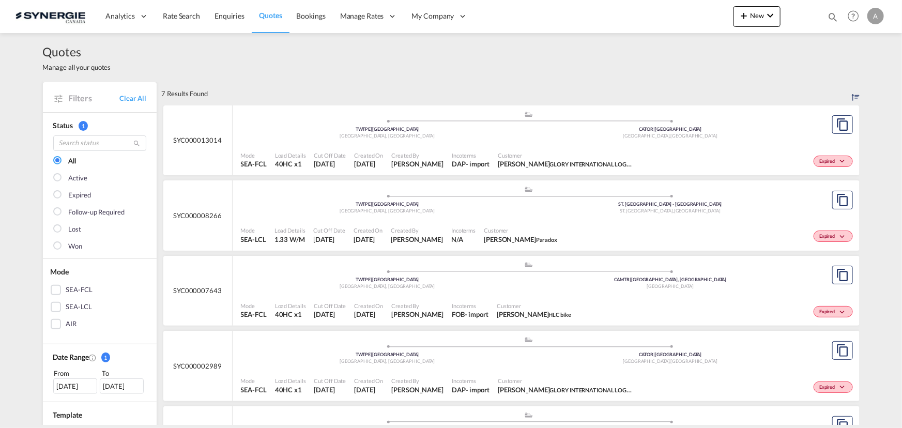
click span "Created By"
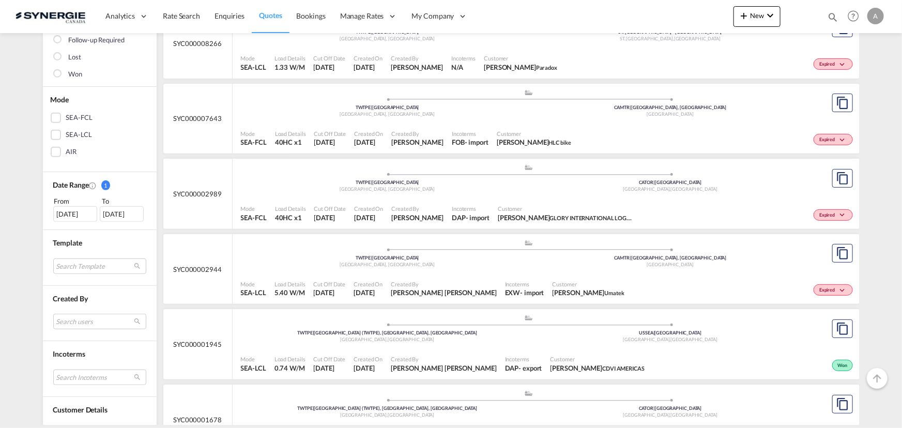
scroll to position [188, 0]
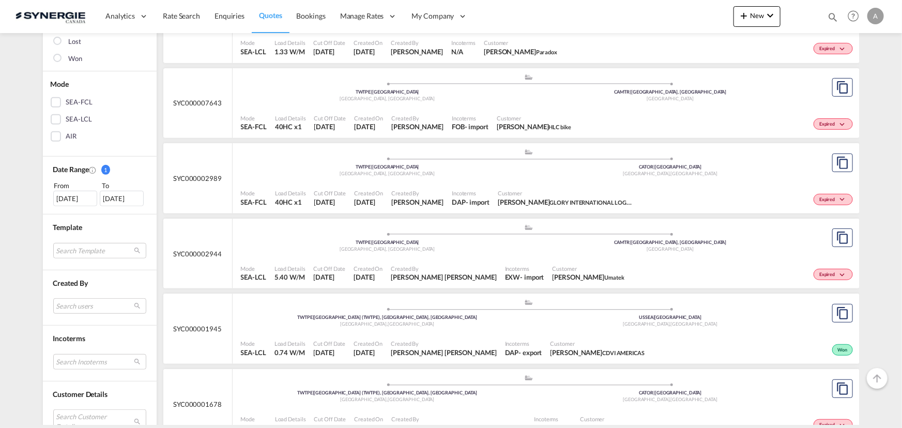
click div ".a{fill:#aaa8ad;} .a{fill:#aaa8ad;} TWTPE | Taipei Taiwan, Province of China CA…"
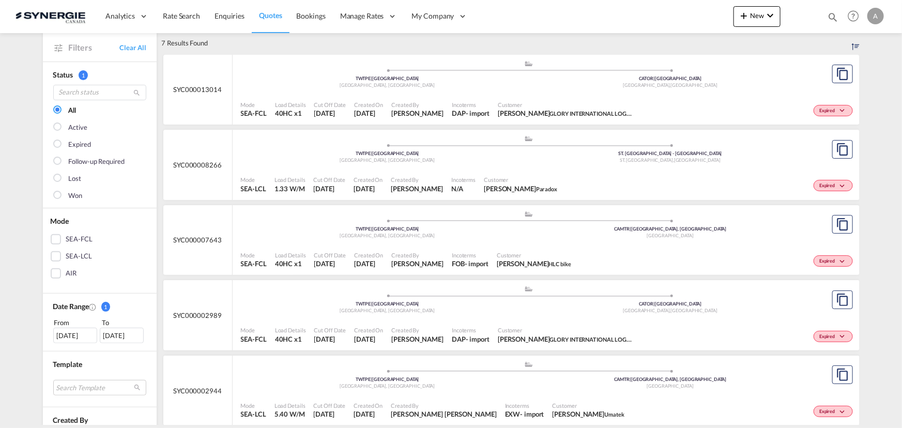
scroll to position [0, 0]
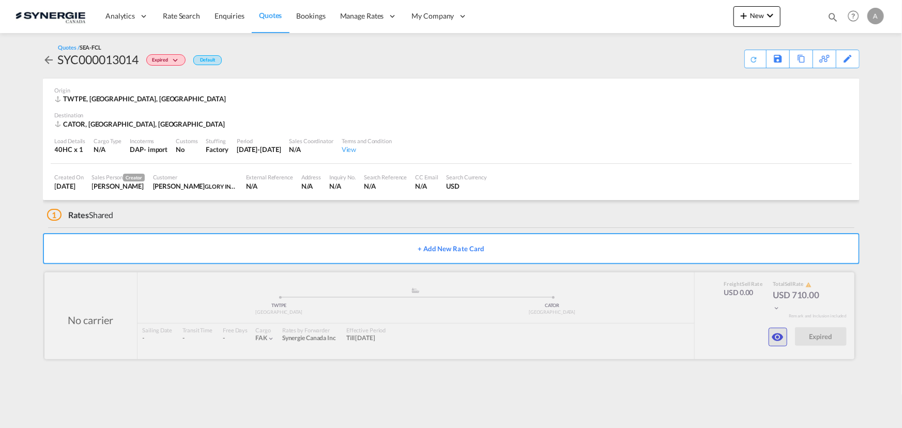
click at [778, 341] on md-icon "icon-eye" at bounding box center [778, 337] width 12 height 12
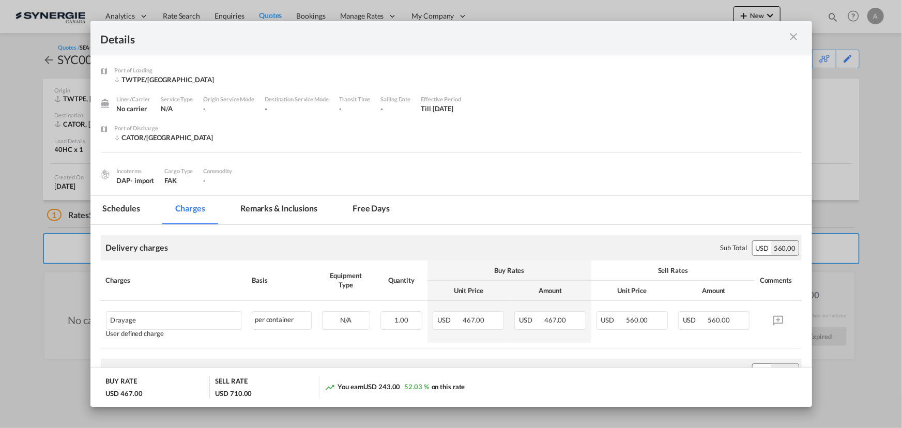
click at [797, 33] on md-icon "icon-close m-3 fg-AAA8AD cursor" at bounding box center [794, 37] width 12 height 12
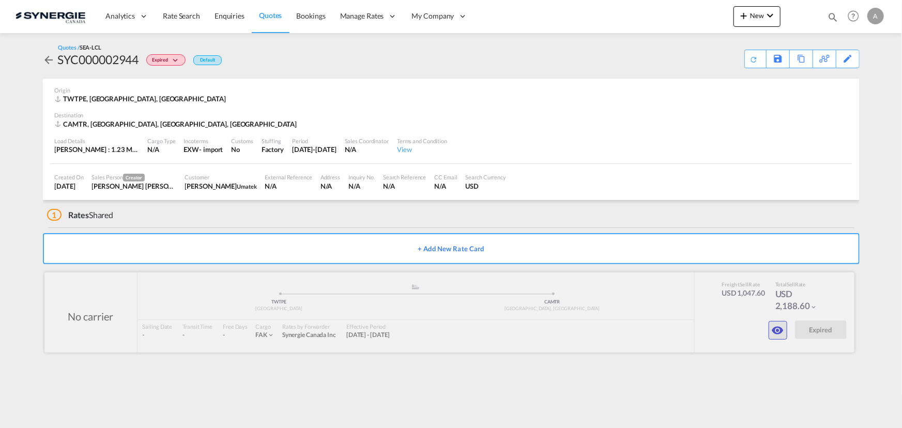
click at [776, 329] on md-icon "icon-eye" at bounding box center [778, 330] width 12 height 12
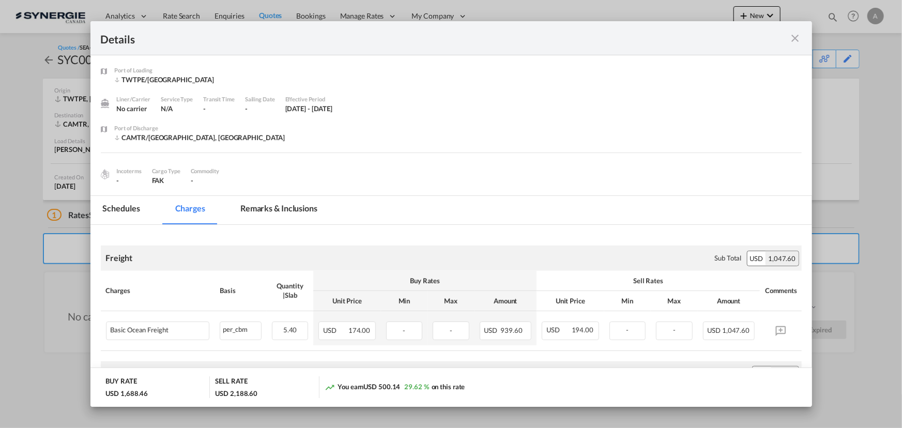
click at [793, 37] on md-icon "icon-close fg-AAA8AD m-0 cursor" at bounding box center [795, 38] width 12 height 12
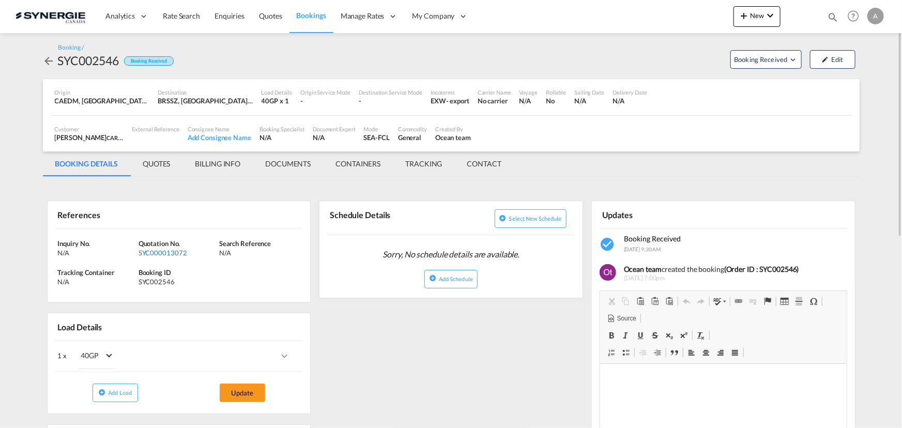
click at [145, 251] on div "SYC000013072" at bounding box center [178, 252] width 78 height 9
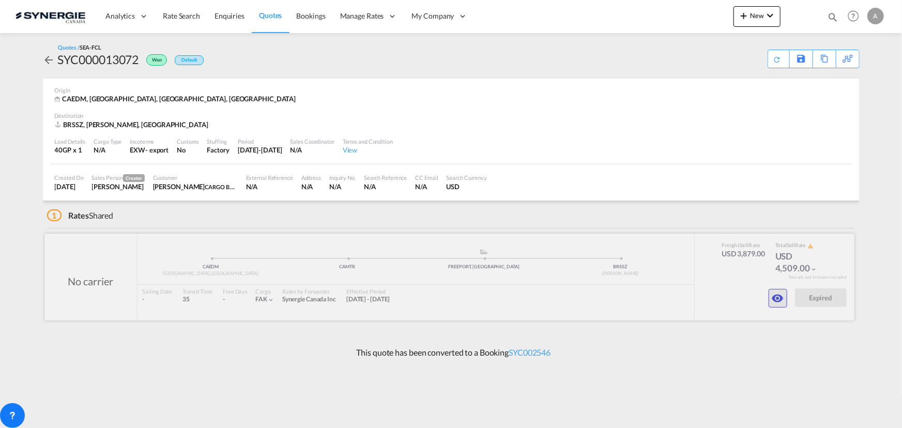
click at [778, 299] on md-icon "icon-eye" at bounding box center [778, 298] width 12 height 12
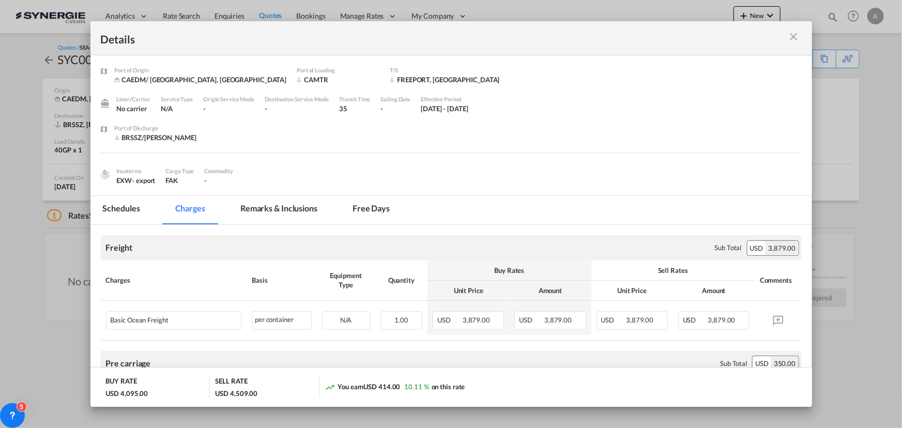
click at [295, 211] on md-tab-item "Remarks & Inclusions" at bounding box center [279, 210] width 102 height 28
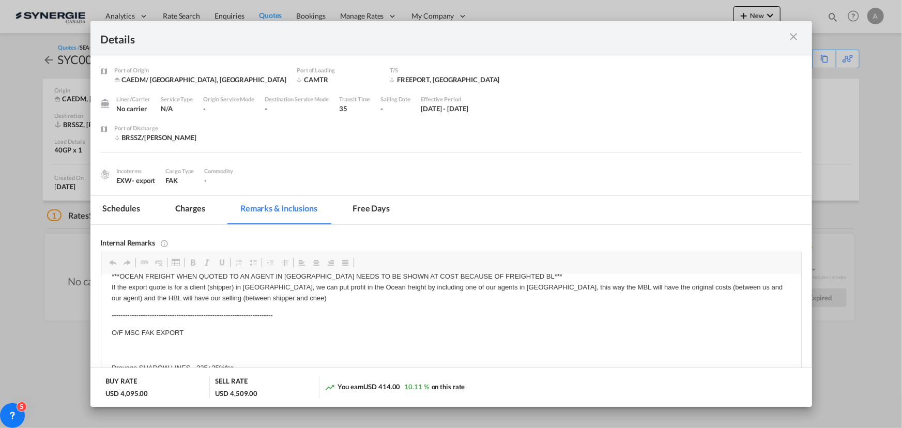
scroll to position [19, 0]
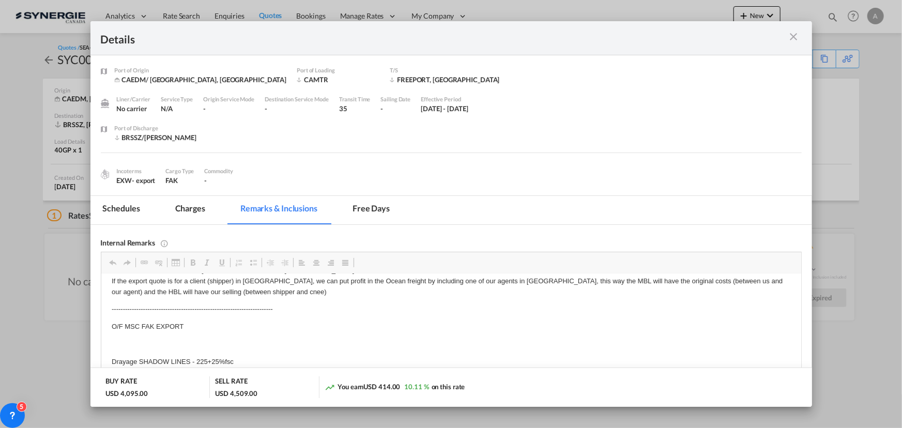
click at [795, 36] on md-icon "icon-close m-3 fg-AAA8AD cursor" at bounding box center [794, 37] width 12 height 12
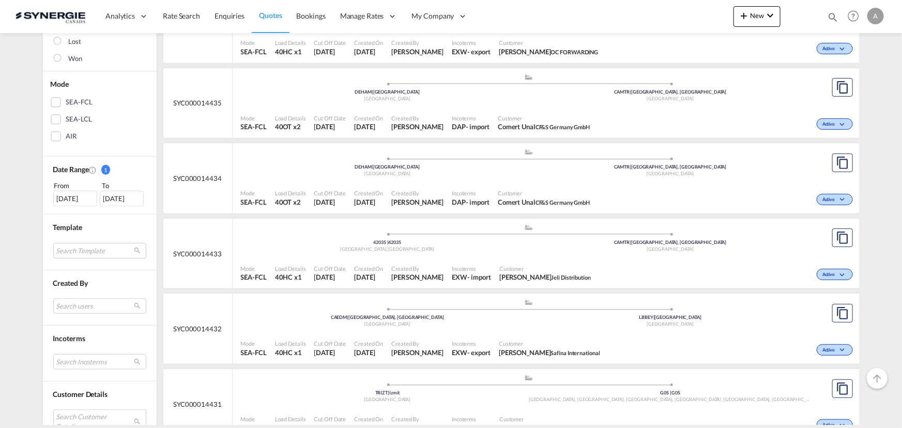
scroll to position [282, 0]
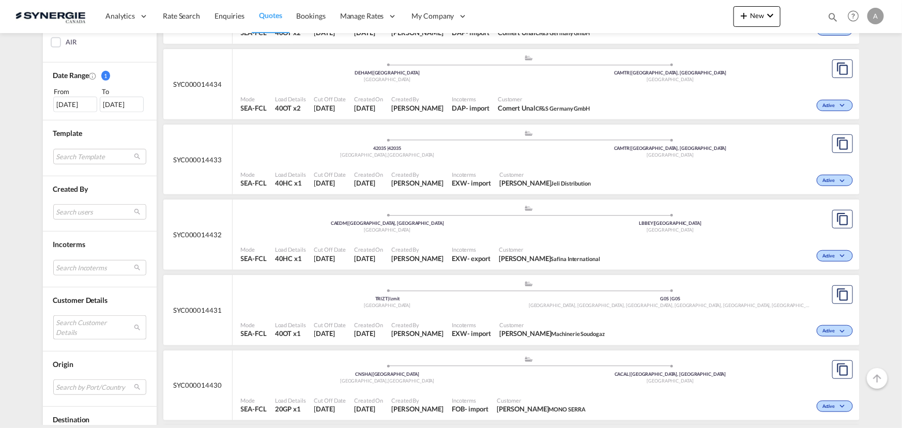
click at [75, 324] on md-select "Search Customer Details user name user yannick ODIJK y.odijk@rabelink.nl | rabe…" at bounding box center [99, 327] width 93 height 24
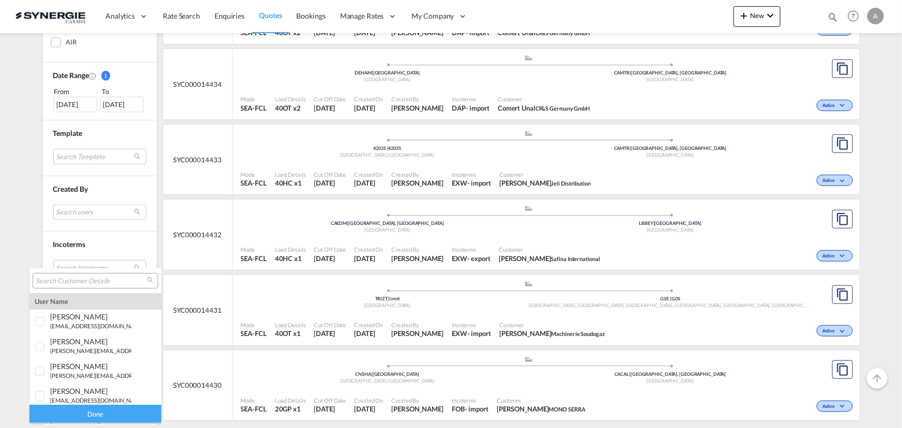
click at [72, 281] on input "search" at bounding box center [91, 281] width 111 height 9
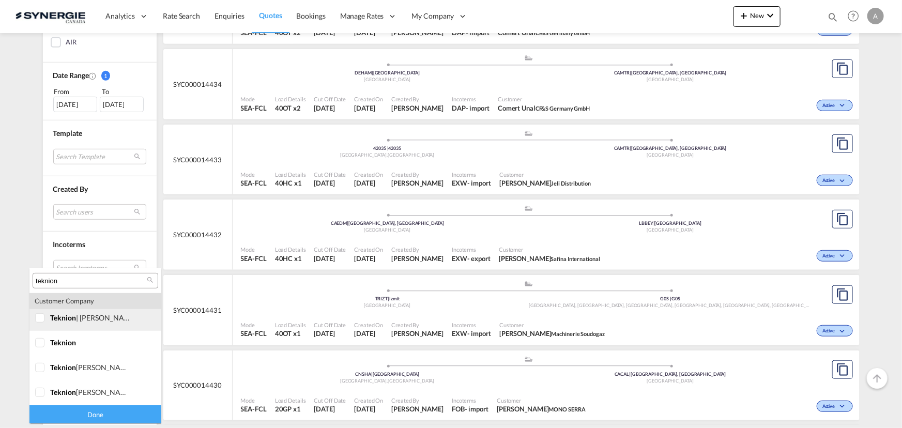
type input "teknion"
drag, startPoint x: 46, startPoint y: 323, endPoint x: 39, endPoint y: 347, distance: 25.4
click at [45, 324] on div at bounding box center [40, 318] width 10 height 10
click at [39, 347] on div at bounding box center [40, 343] width 10 height 10
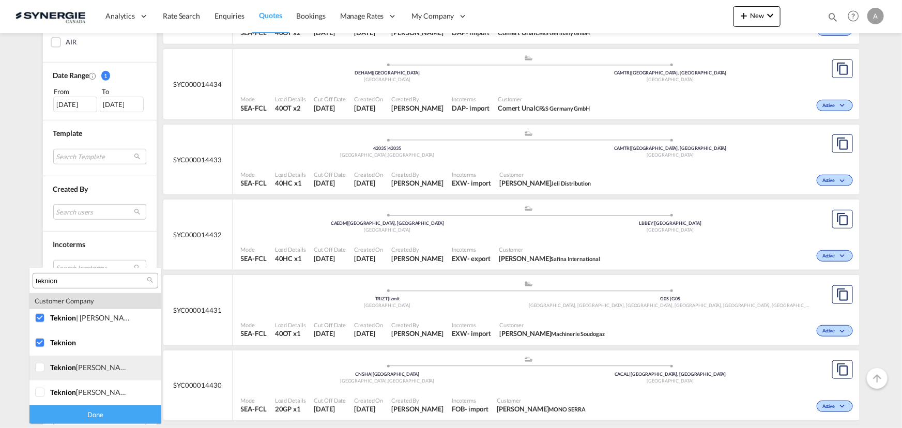
click at [42, 371] on div at bounding box center [40, 368] width 10 height 10
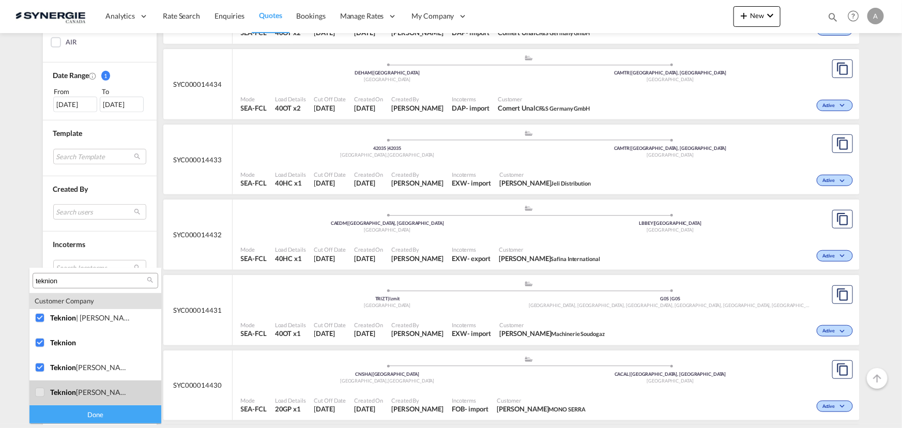
click at [42, 392] on div at bounding box center [40, 393] width 10 height 10
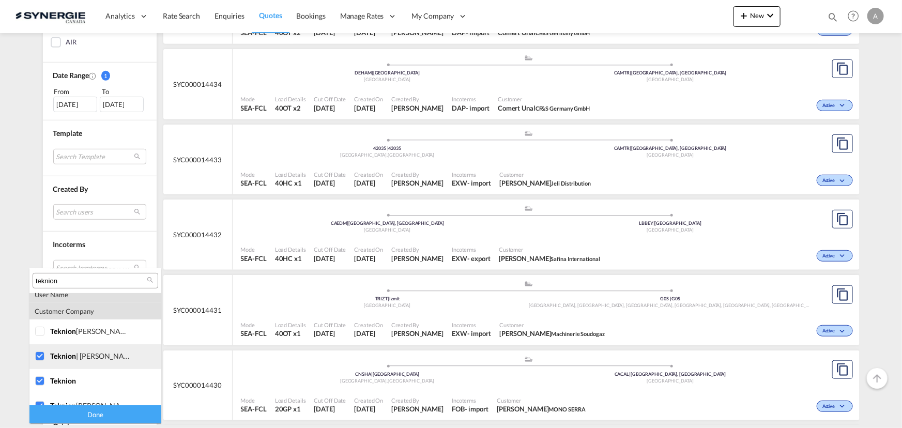
scroll to position [246, 0]
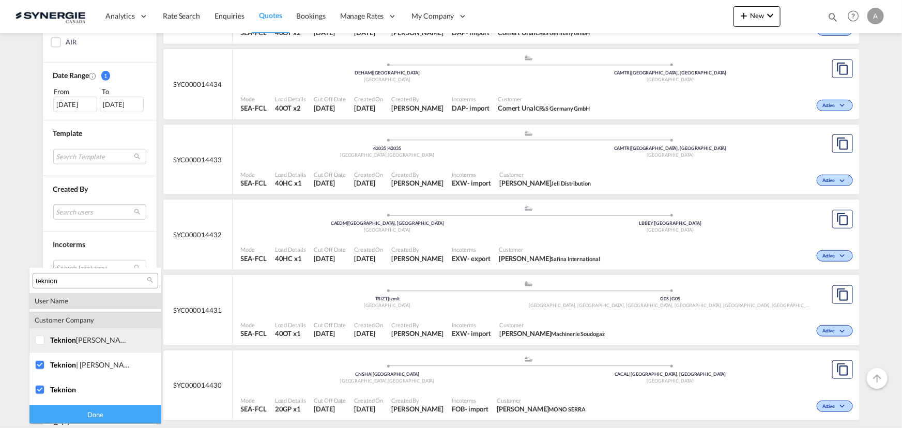
click at [41, 342] on div at bounding box center [40, 341] width 10 height 10
click at [73, 406] on div "Done" at bounding box center [95, 414] width 132 height 18
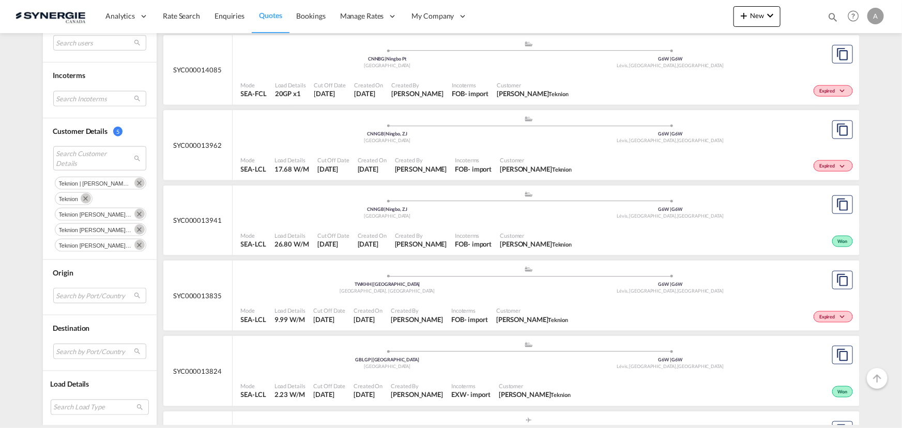
scroll to position [611, 0]
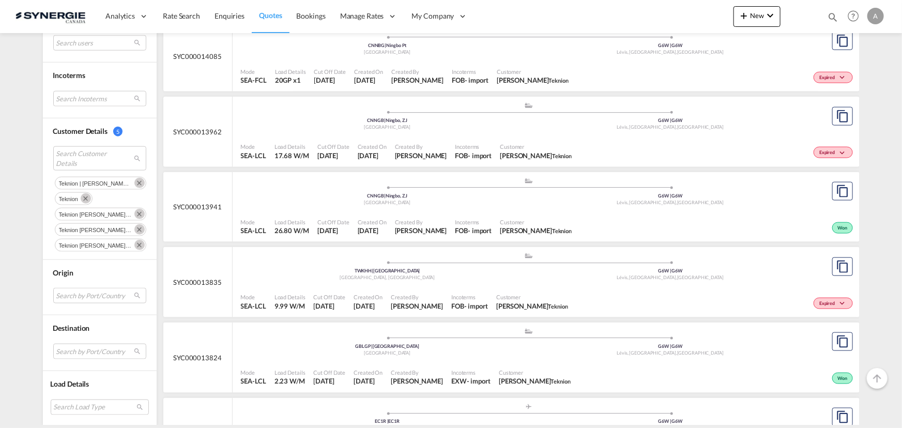
click at [471, 272] on div "TWKHH | Kaohsiung" at bounding box center [387, 271] width 283 height 7
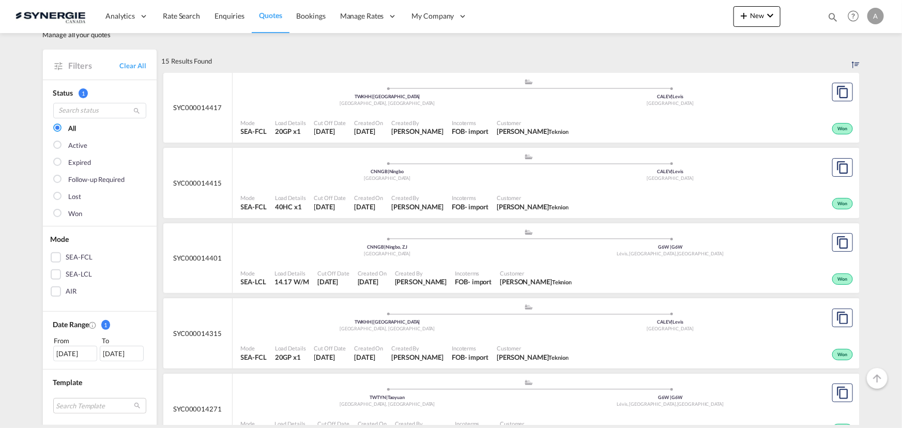
scroll to position [47, 0]
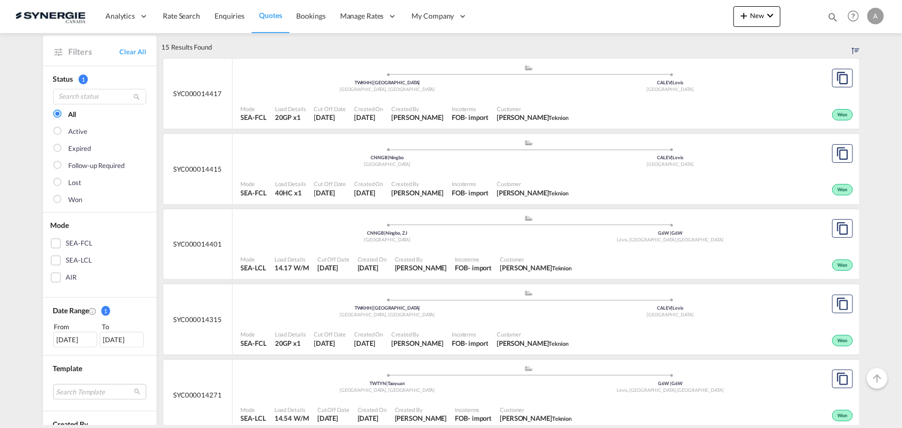
click at [440, 257] on span "Created By" at bounding box center [421, 259] width 52 height 8
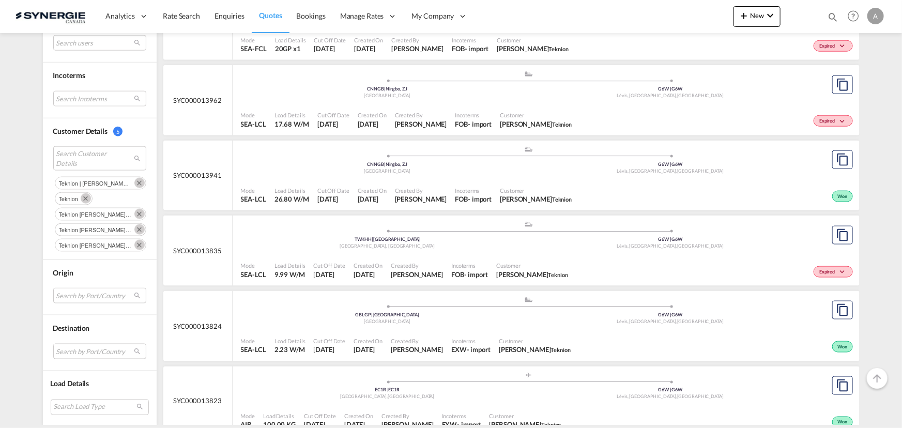
scroll to position [658, 0]
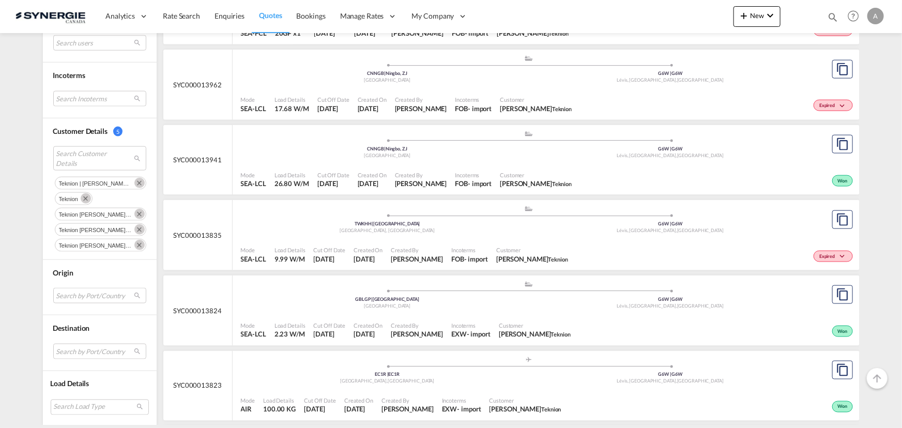
click at [417, 242] on div "Created By Karen Mercier" at bounding box center [417, 255] width 60 height 26
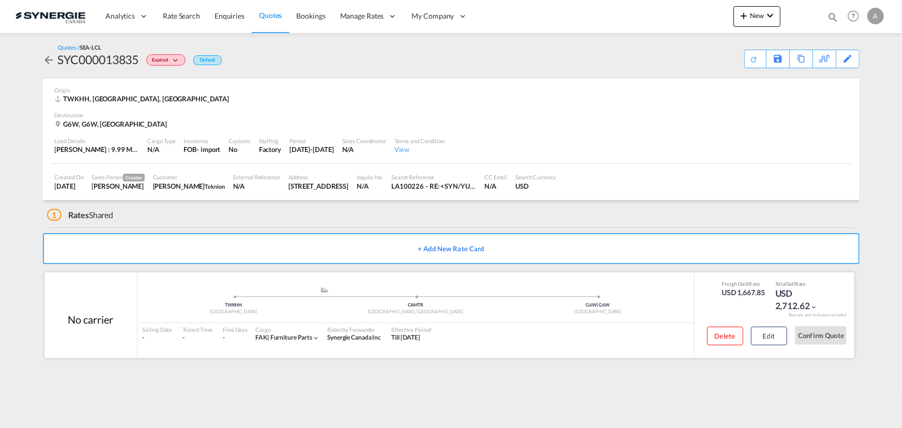
click at [756, 321] on div "Freight Sell Rate USD 1,667.85 Total Sell Rate USD 2,712.62 Remark and Inclusio…" at bounding box center [774, 315] width 160 height 86
click at [757, 332] on button "Edit" at bounding box center [769, 336] width 36 height 19
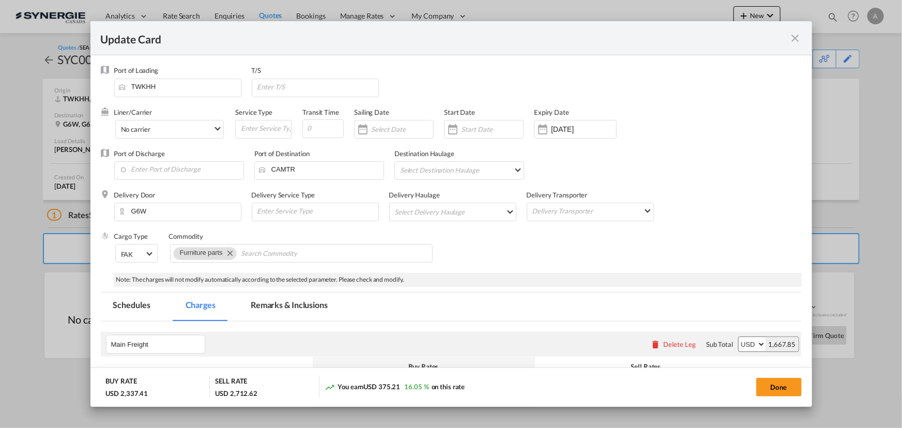
select select "per_ton"
select select "per_kg"
select select "flat"
select select "per_bl"
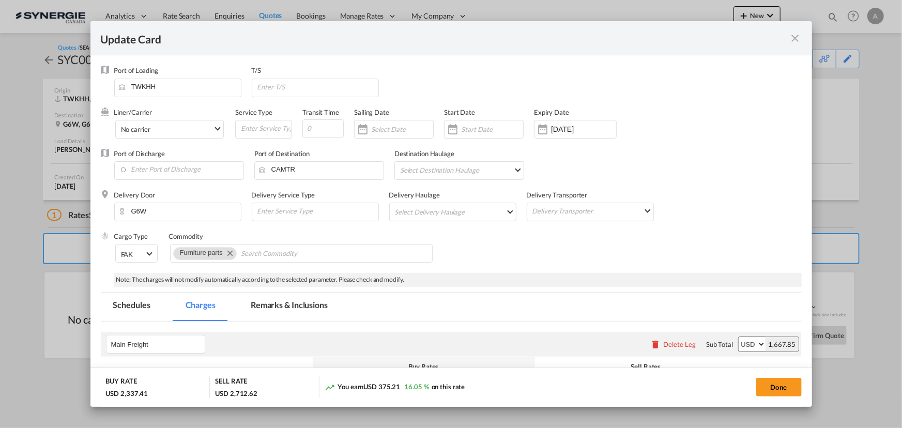
select select "per_bl"
select select "per_shipment"
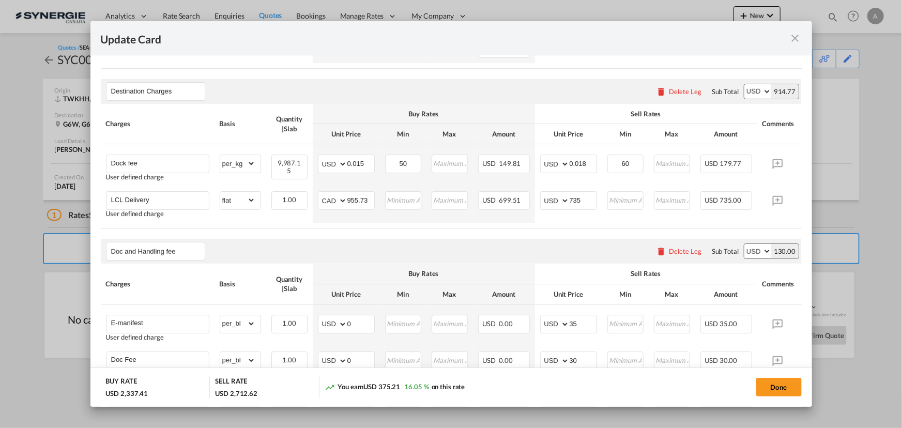
scroll to position [235, 0]
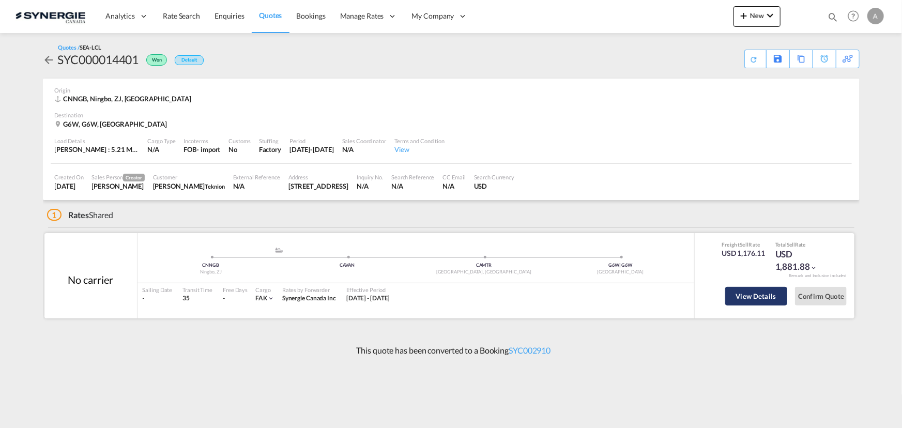
click at [754, 293] on button "View Details" at bounding box center [756, 296] width 62 height 19
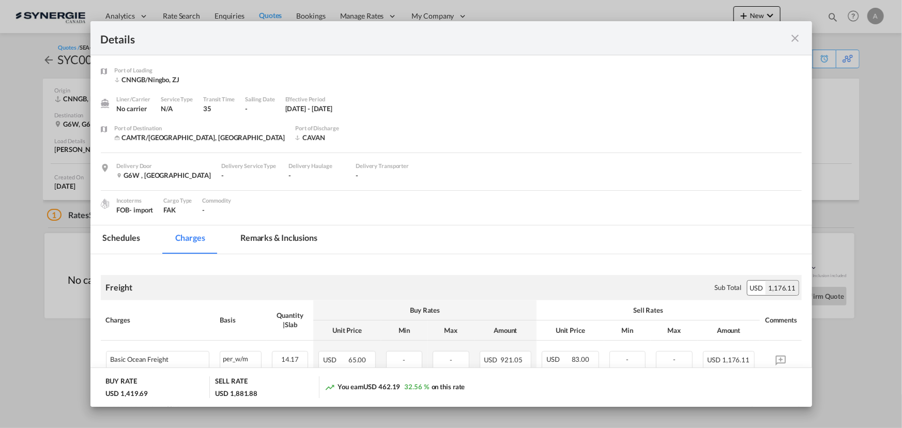
click at [798, 34] on md-icon "icon-close fg-AAA8AD m-0 cursor" at bounding box center [795, 38] width 12 height 12
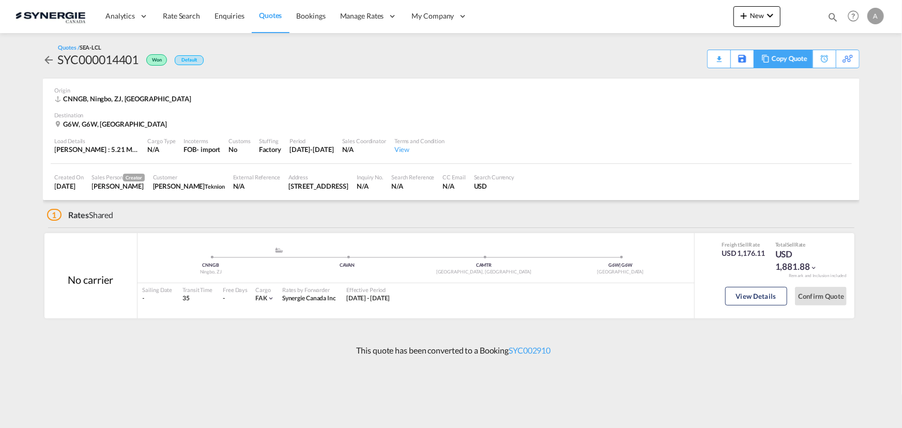
click at [795, 59] on div "Copy Quote" at bounding box center [789, 59] width 35 height 18
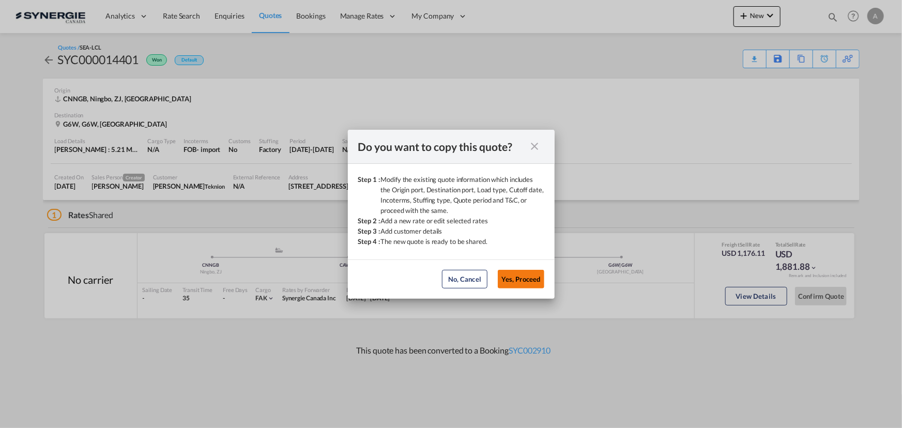
click at [536, 279] on button "Yes, Proceed" at bounding box center [521, 279] width 47 height 19
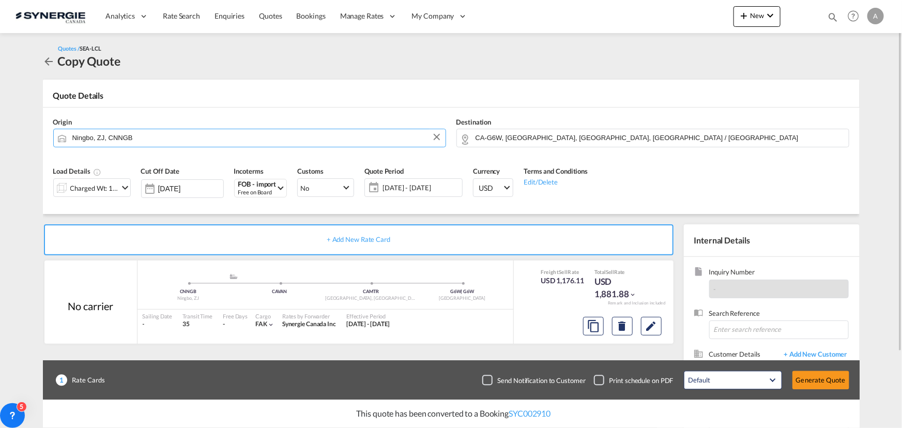
drag, startPoint x: 386, startPoint y: 136, endPoint x: 426, endPoint y: 156, distance: 45.1
click at [386, 135] on input "Ningbo, ZJ, CNNGB" at bounding box center [256, 138] width 368 height 18
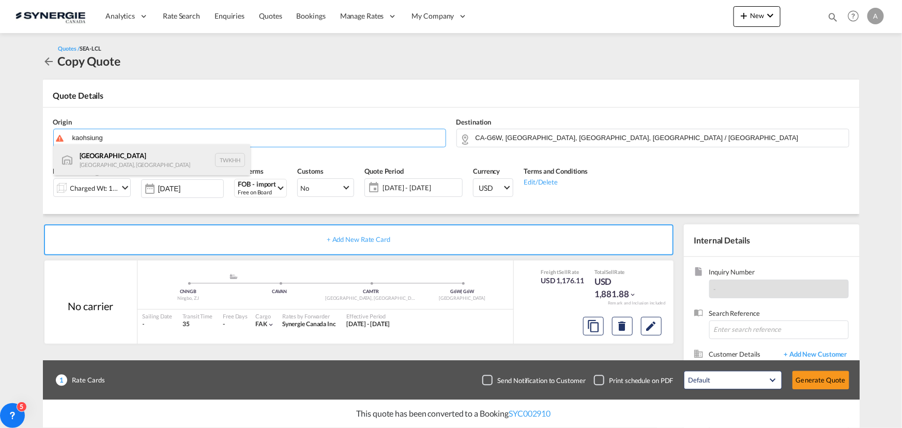
click at [131, 164] on div "Kaohsiung Taiwan, Province of China TWKHH" at bounding box center [152, 159] width 196 height 31
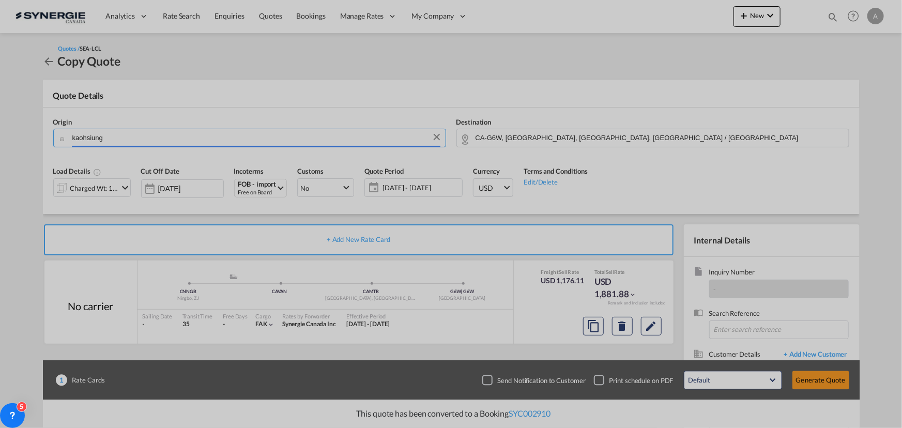
type input "Kaohsiung, TWKHH"
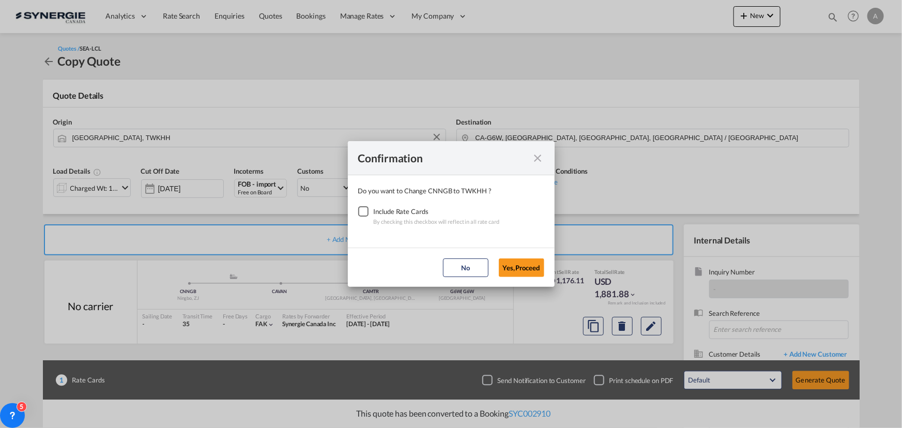
click at [364, 212] on div "Checkbox No Ink" at bounding box center [363, 211] width 10 height 10
click at [516, 268] on button "Yes,Proceed" at bounding box center [521, 267] width 45 height 19
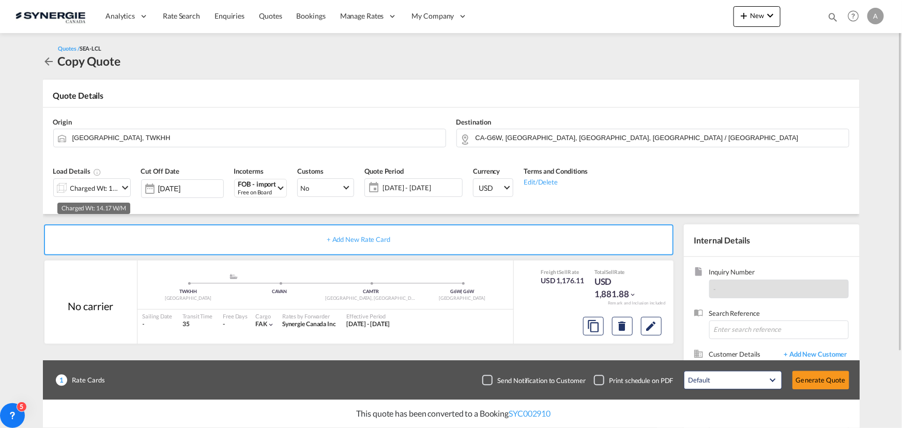
click at [107, 189] on div "Charged Wt: 14.17 W/M" at bounding box center [94, 188] width 49 height 14
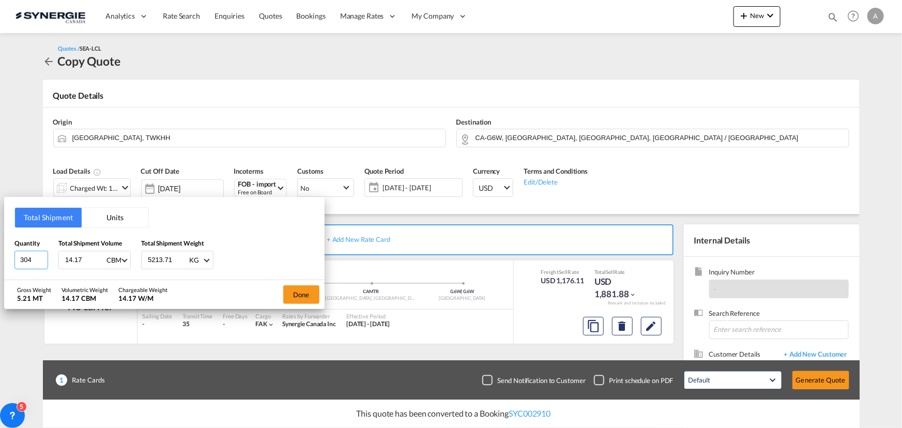
drag, startPoint x: 38, startPoint y: 257, endPoint x: 1, endPoint y: 249, distance: 38.1
click at [4, 251] on div "Total Shipment Units Quantity 304 Total Shipment Volume 14.17 CBM CBM CFT Total…" at bounding box center [164, 238] width 321 height 83
type input "13"
type input "11"
type input "11089"
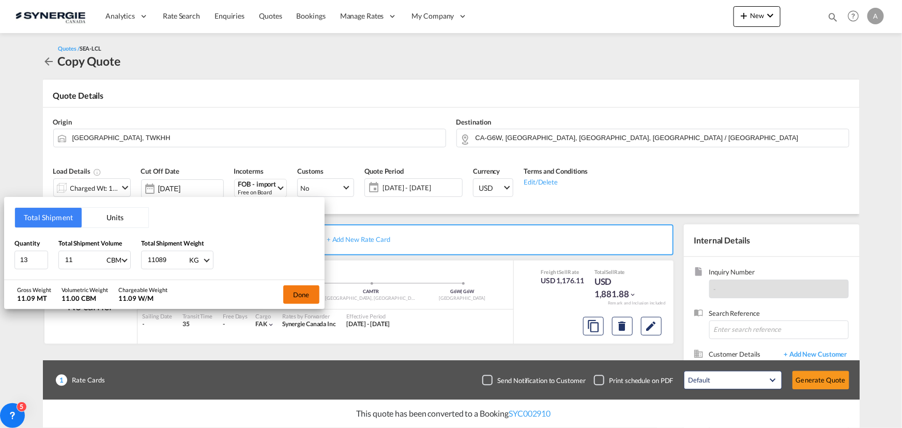
click at [306, 296] on button "Done" at bounding box center [301, 294] width 36 height 19
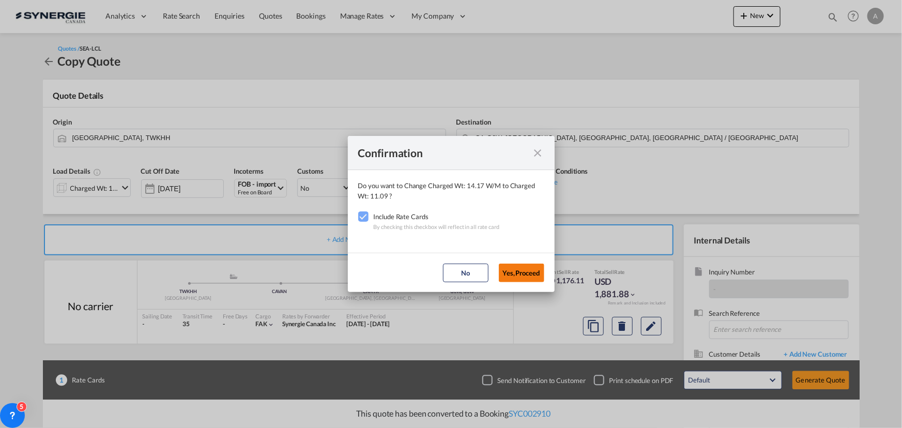
click at [536, 269] on button "Yes,Proceed" at bounding box center [521, 273] width 45 height 19
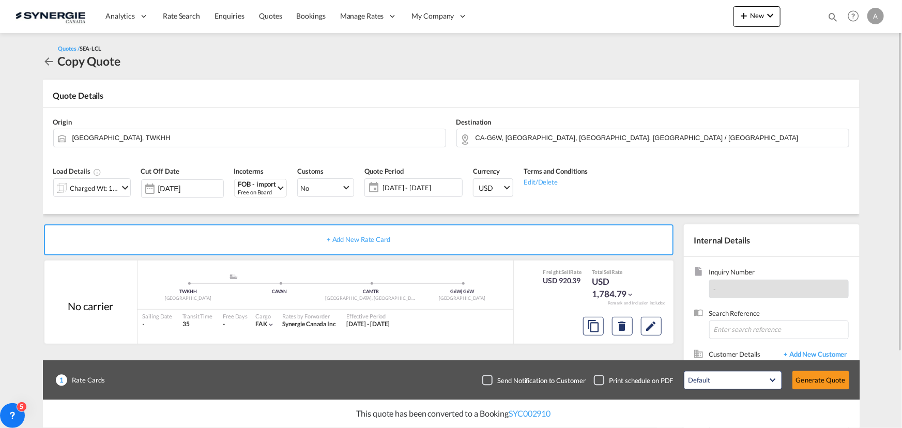
click at [419, 192] on span "28 Aug - 14 Sep 2025" at bounding box center [421, 187] width 77 height 9
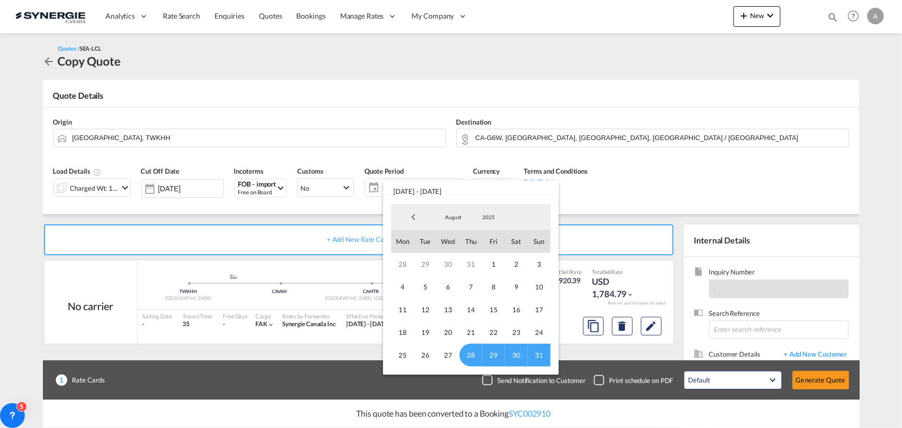
click at [455, 217] on span "August" at bounding box center [453, 217] width 33 height 7
click at [444, 239] on md-option "September" at bounding box center [464, 242] width 70 height 25
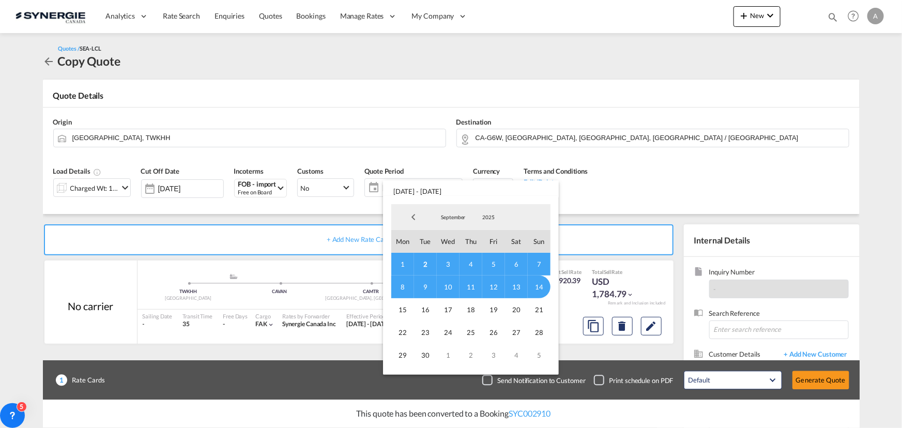
click at [402, 264] on span "1" at bounding box center [402, 264] width 23 height 23
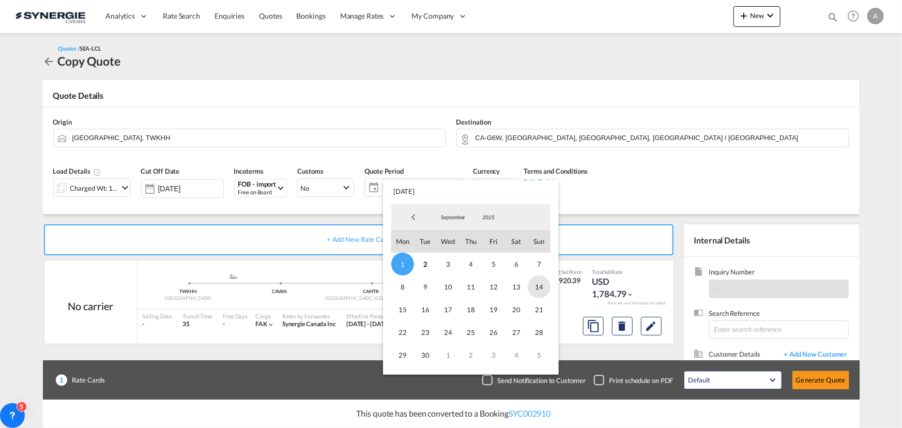
click at [535, 286] on span "14" at bounding box center [539, 287] width 23 height 23
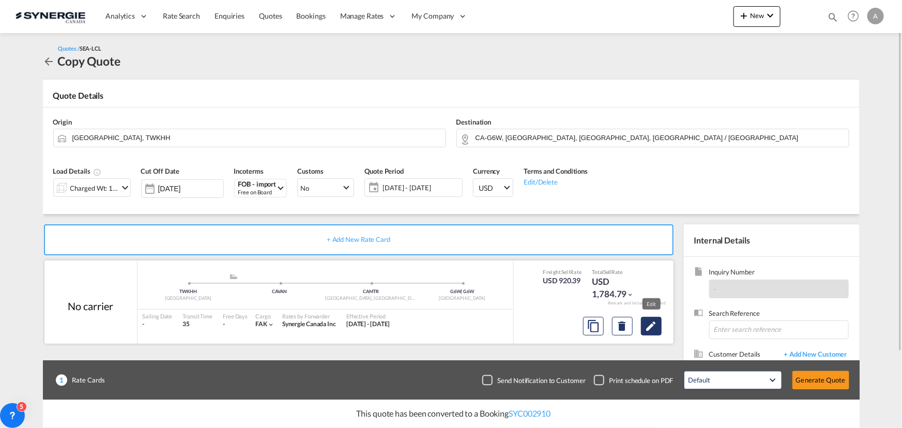
click at [659, 324] on button "Edit" at bounding box center [651, 326] width 21 height 19
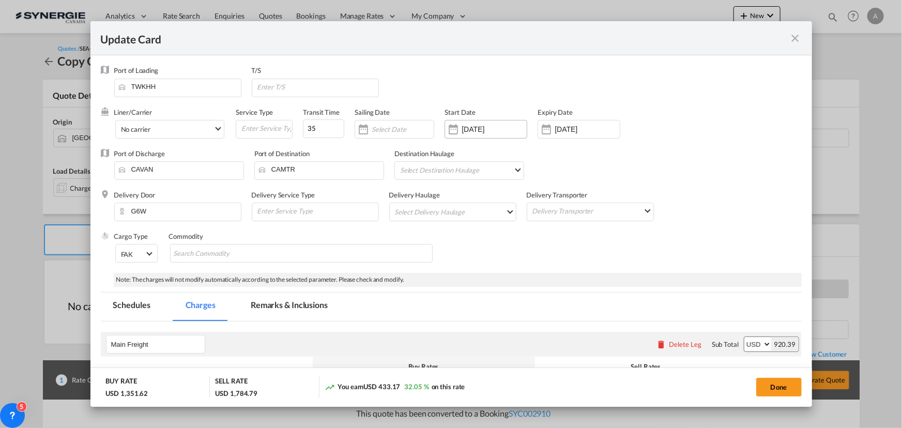
click at [504, 132] on input "28 Aug 2025" at bounding box center [494, 129] width 65 height 8
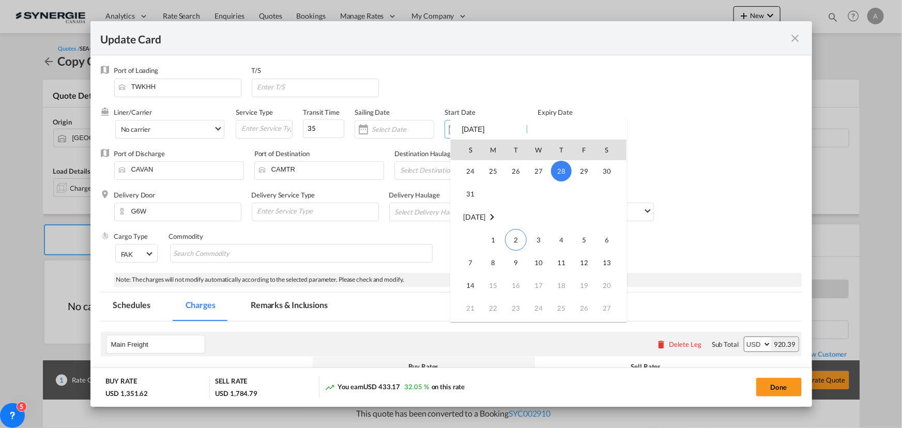
scroll to position [239423, 0]
drag, startPoint x: 507, startPoint y: 240, endPoint x: 523, endPoint y: 215, distance: 29.7
click at [508, 240] on span "2" at bounding box center [516, 241] width 22 height 22
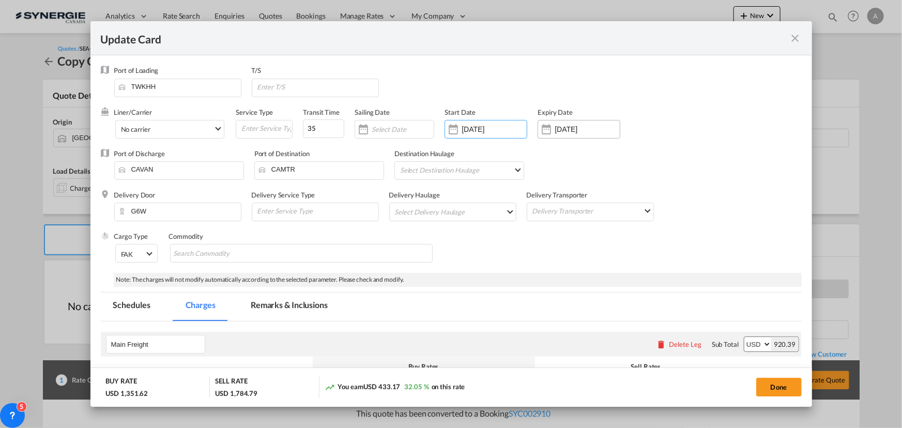
click at [574, 129] on input "14 Sep 2025" at bounding box center [587, 129] width 65 height 8
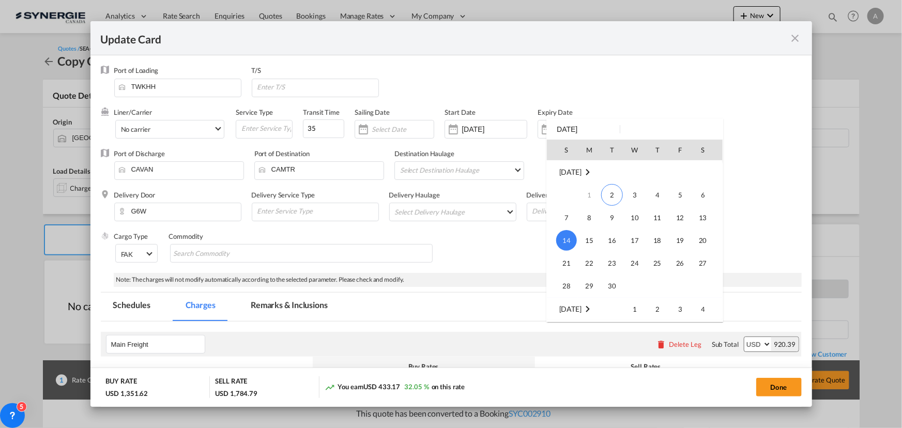
click at [479, 144] on div at bounding box center [451, 214] width 902 height 428
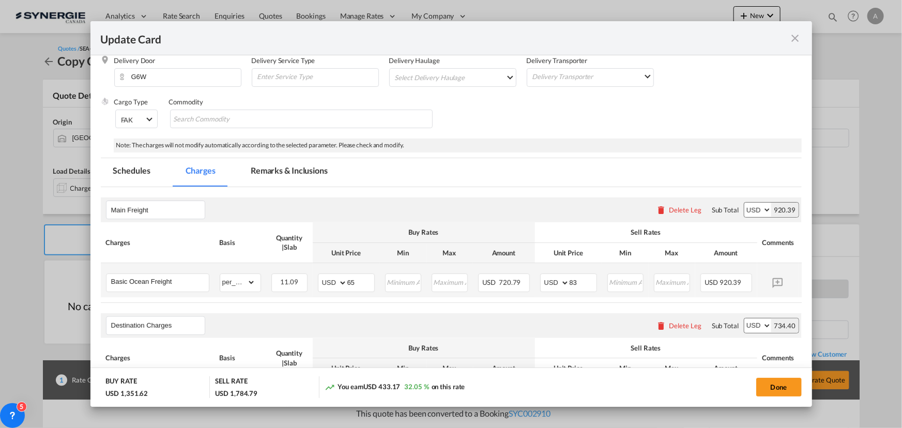
scroll to position [141, 0]
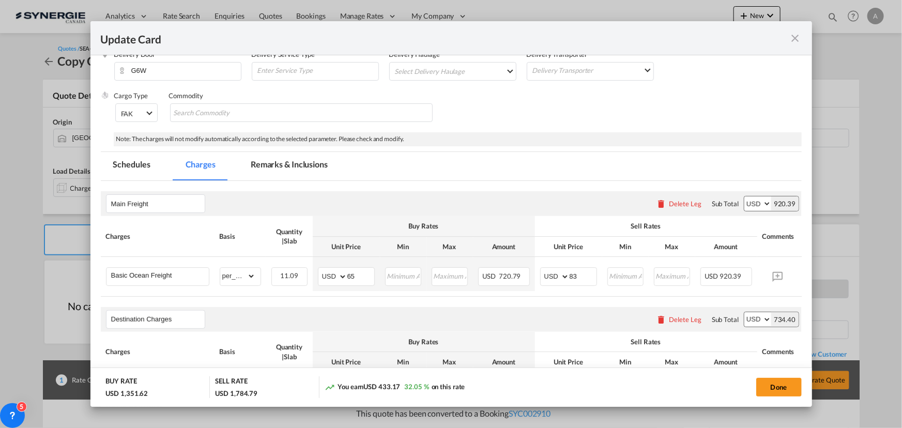
drag, startPoint x: 292, startPoint y: 161, endPoint x: 308, endPoint y: 162, distance: 16.6
click at [292, 161] on md-tab-item "Remarks & Inclusions" at bounding box center [289, 166] width 102 height 28
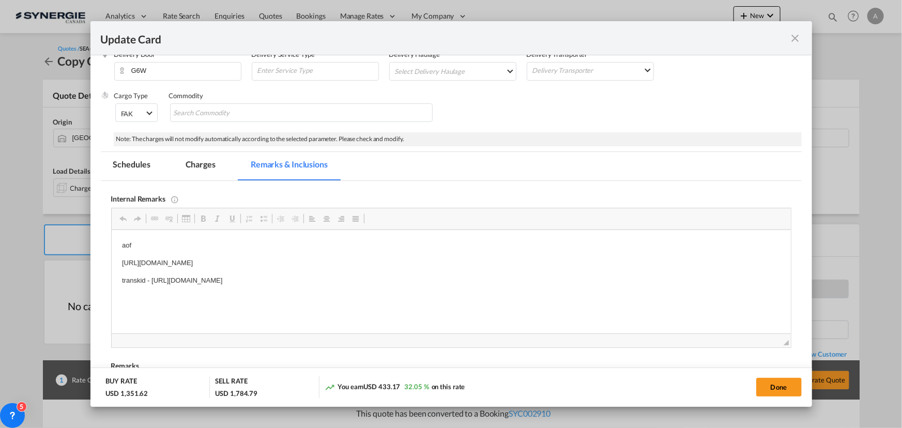
scroll to position [0, 0]
drag, startPoint x: 119, startPoint y: 264, endPoint x: 412, endPoint y: 255, distance: 292.8
click at [412, 255] on html "aof https://app.frontapp.com/open/cnv_qa3kznz?key=CLtYr0_rrdL8V8tg3l8fcxW-NrDIh…" at bounding box center [450, 272] width 679 height 84
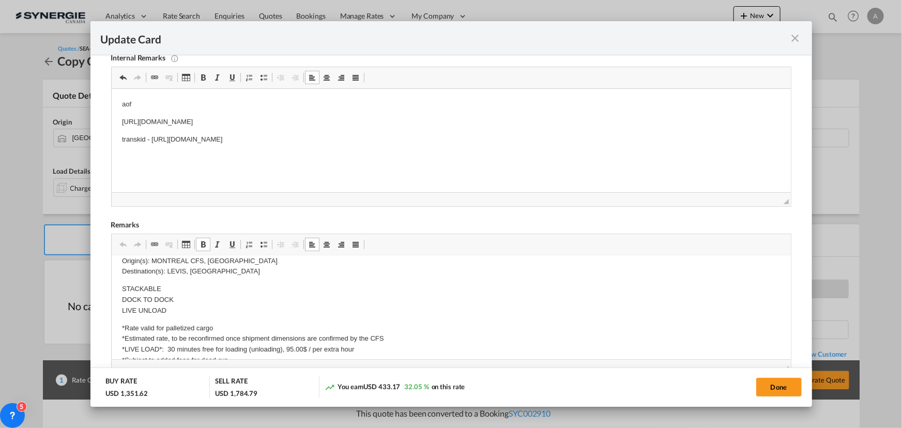
scroll to position [282, 0]
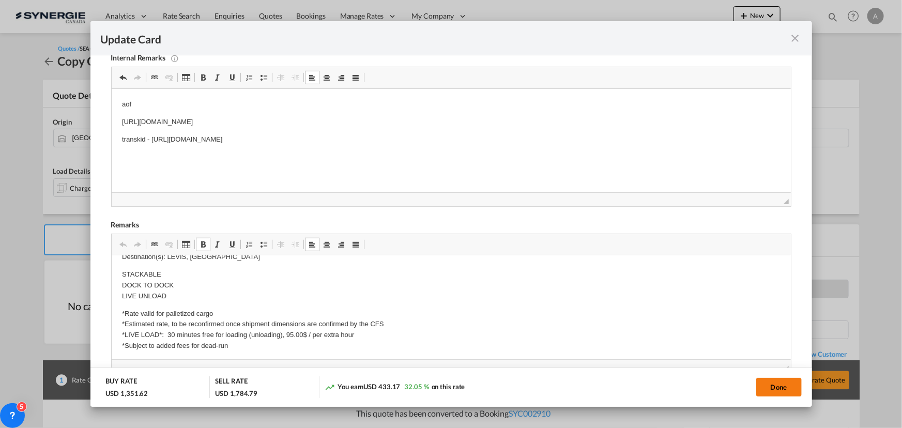
click at [783, 378] on button "Done" at bounding box center [778, 387] width 45 height 19
type input "[DATE]"
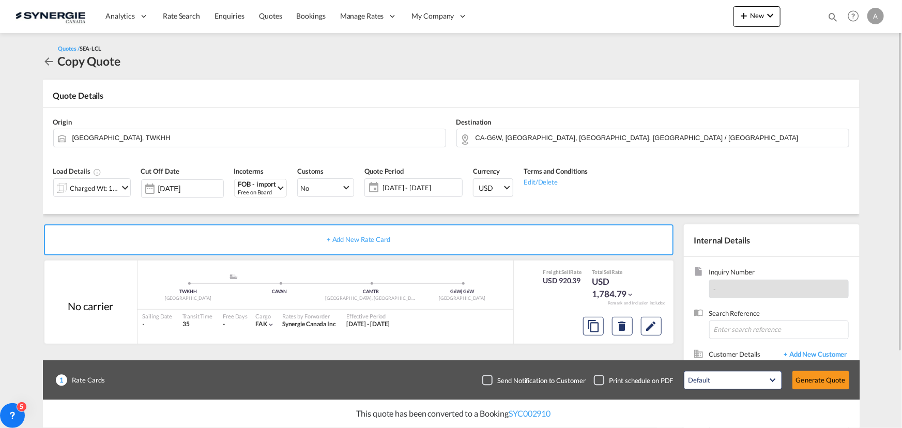
scroll to position [93, 0]
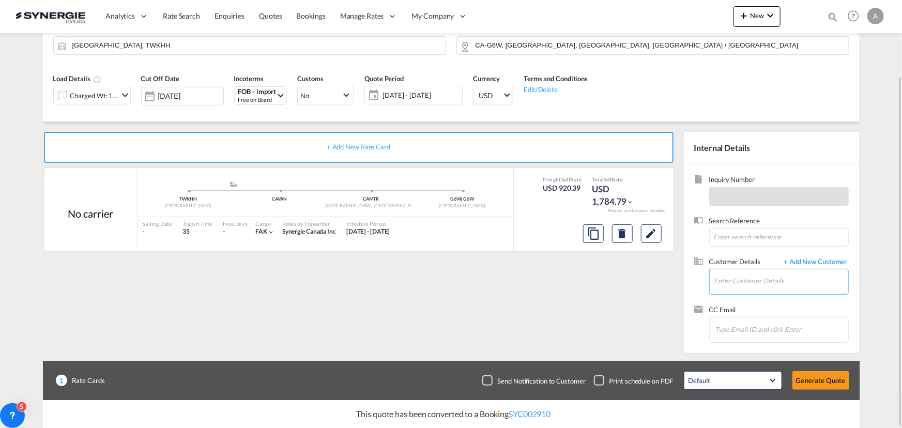
click at [724, 269] on input "Enter Customer Details" at bounding box center [781, 280] width 134 height 23
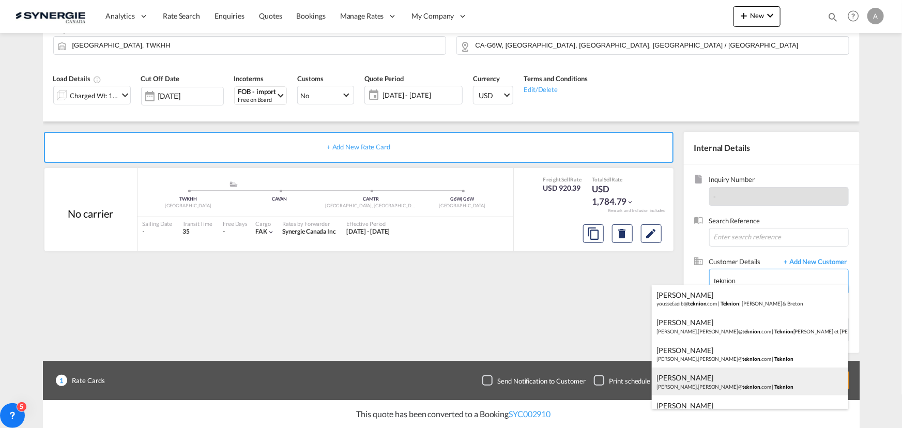
click at [714, 384] on div "Charles-Olivier Thibault charles-olivier.thibault@ teknion .com | Teknion" at bounding box center [750, 382] width 196 height 28
type input "Teknion, Charles-Olivier Thibault, charles-olivier.thibault@teknion.com"
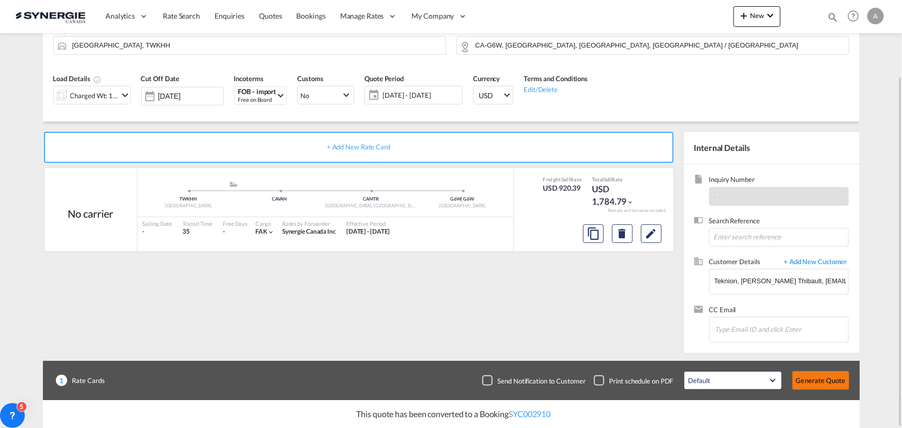
click at [808, 385] on button "Generate Quote" at bounding box center [821, 380] width 57 height 19
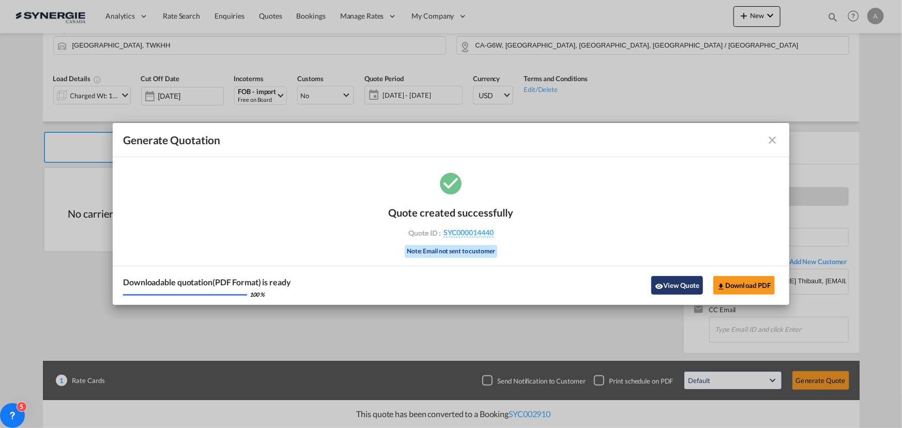
click at [666, 282] on button "View Quote" at bounding box center [677, 285] width 52 height 19
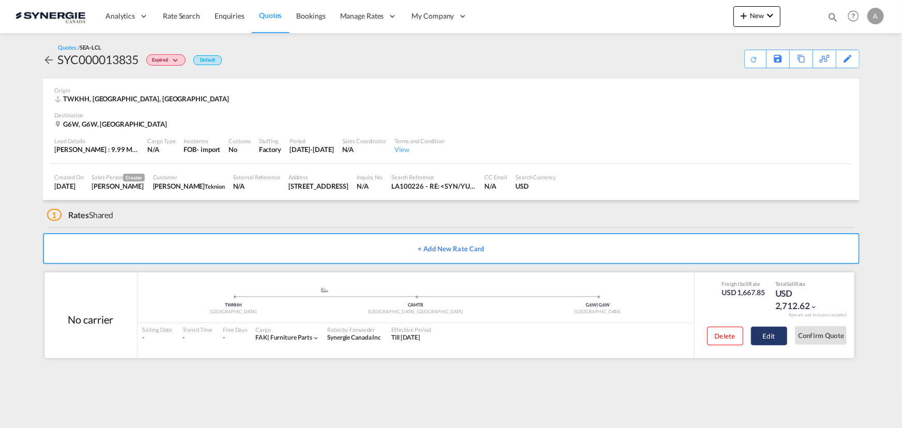
click at [770, 332] on button "Edit" at bounding box center [769, 336] width 36 height 19
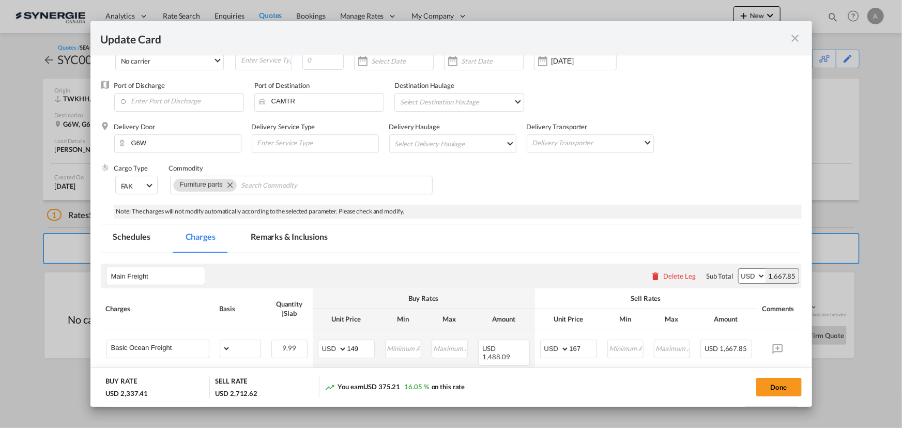
scroll to position [94, 0]
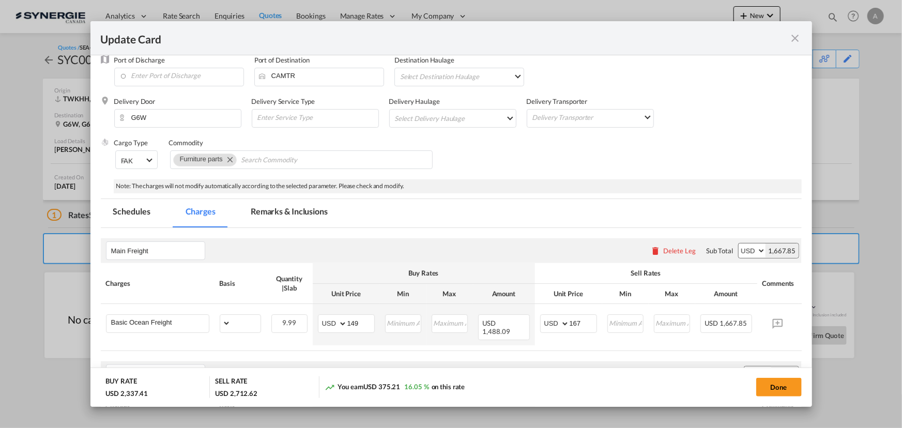
select select "per_ton"
select select "per_kg"
select select "flat"
select select "per_bl"
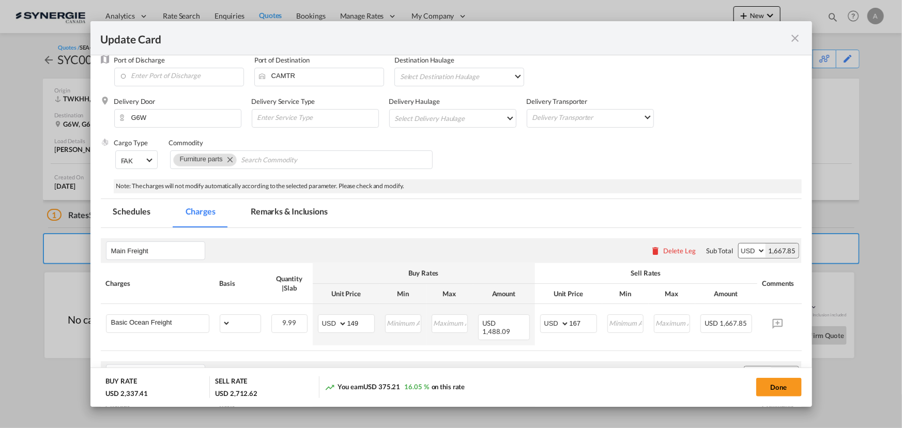
select select "per_bl"
select select "per_shipment"
click at [290, 212] on md-tab-item "Remarks & Inclusions" at bounding box center [289, 213] width 102 height 28
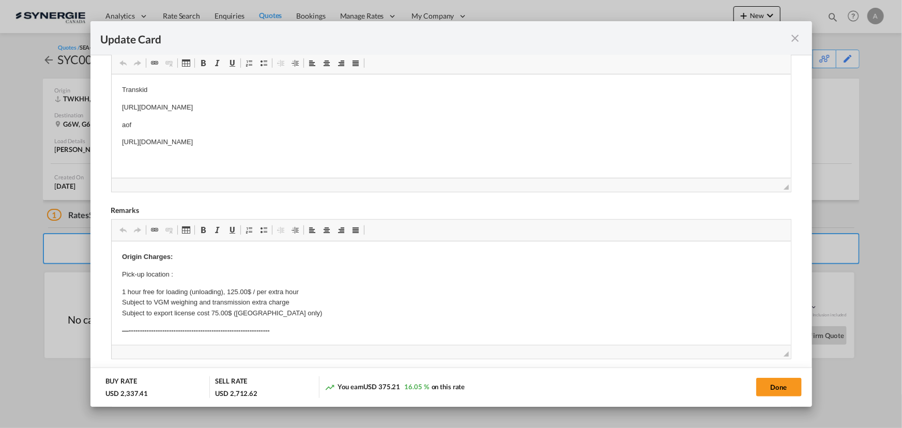
scroll to position [109, 0]
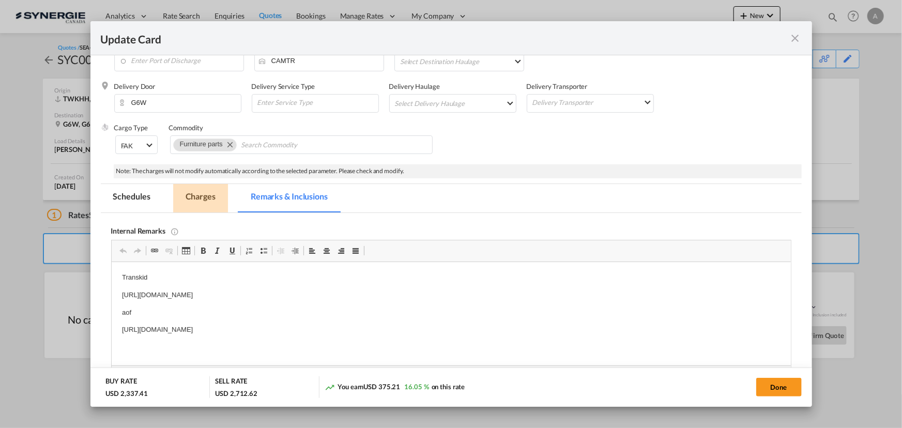
click at [209, 203] on md-tab-item "Charges" at bounding box center [200, 198] width 55 height 28
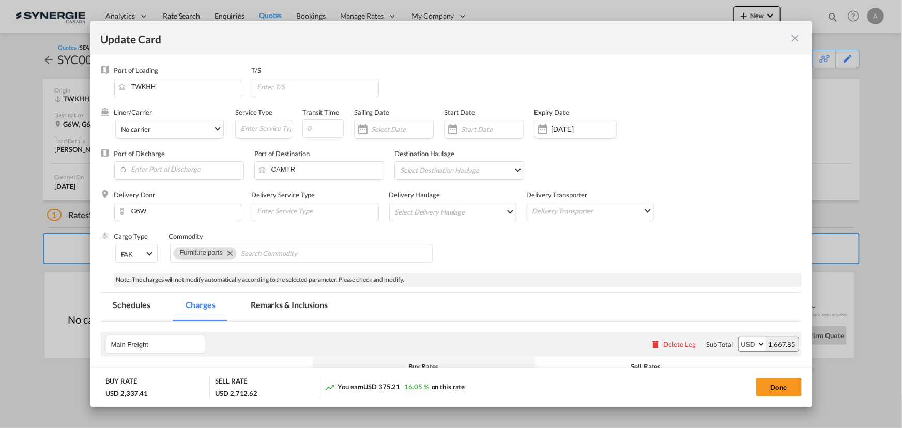
scroll to position [0, 0]
click at [791, 39] on md-icon "icon-close fg-AAA8AD m-0 pointer" at bounding box center [795, 38] width 12 height 12
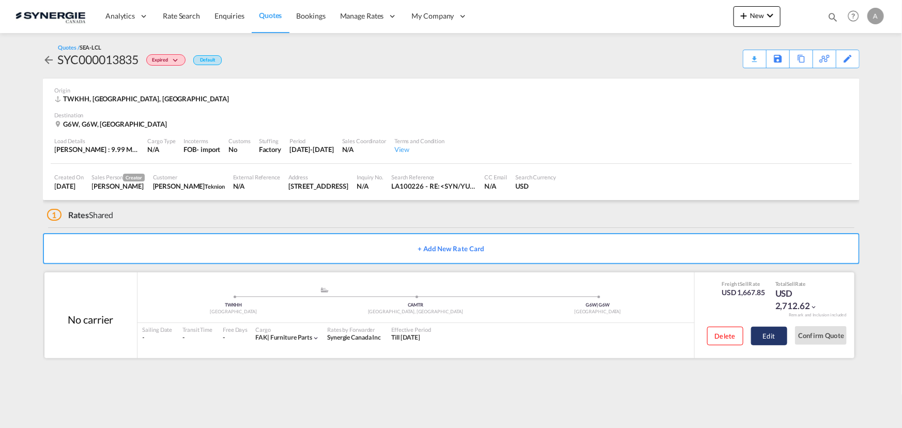
click at [782, 334] on button "Edit" at bounding box center [769, 336] width 36 height 19
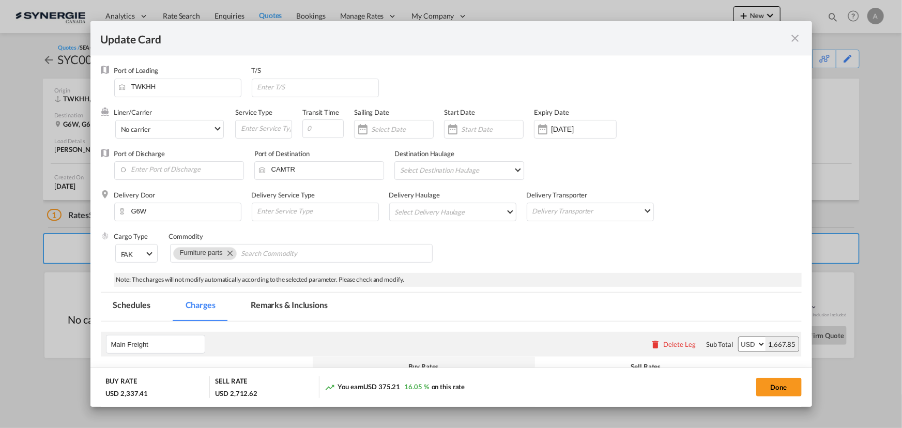
click at [302, 297] on md-tab-item "Remarks & Inclusions" at bounding box center [289, 307] width 102 height 28
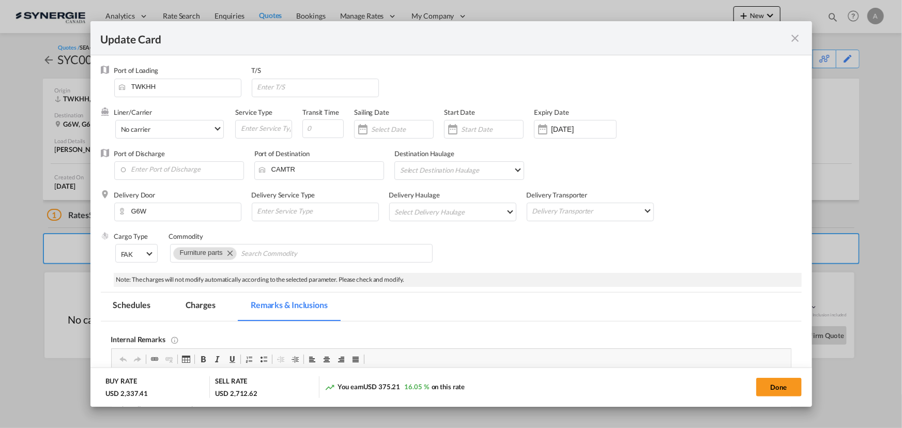
scroll to position [155, 0]
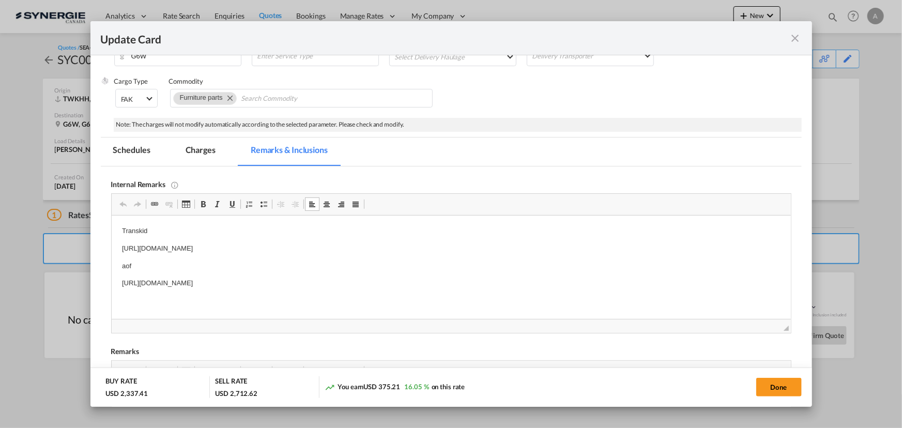
drag, startPoint x: 430, startPoint y: 281, endPoint x: 119, endPoint y: 297, distance: 310.6
click at [119, 297] on html "Transkid https://app.frontapp.com/open/msg_1gwyu9zj?key=IB7QHCMwEZqE4PR2hCsKLcm…" at bounding box center [450, 258] width 679 height 84
copy p "https://app.frontapp.com/open/msg_1gwugvnz?key=RSKUbZH08EnxVVHQkwXOWeuRZYBuoiab"
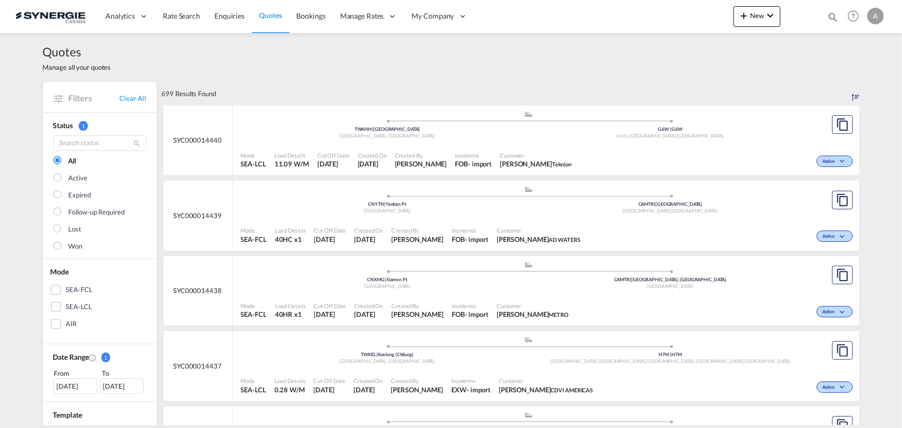
click at [829, 18] on md-icon "icon-magnify" at bounding box center [832, 16] width 11 height 11
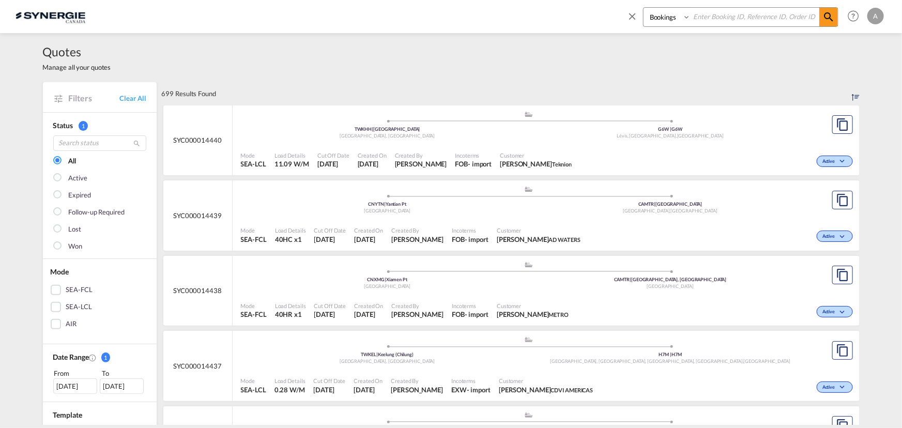
drag, startPoint x: 667, startPoint y: 14, endPoint x: 668, endPoint y: 23, distance: 9.4
click at [667, 15] on select "Bookings Quotes Enquiries" at bounding box center [668, 17] width 49 height 19
select select "Quotes"
click at [644, 8] on select "Bookings Quotes Enquiries" at bounding box center [668, 17] width 49 height 19
click at [714, 13] on input at bounding box center [755, 17] width 129 height 18
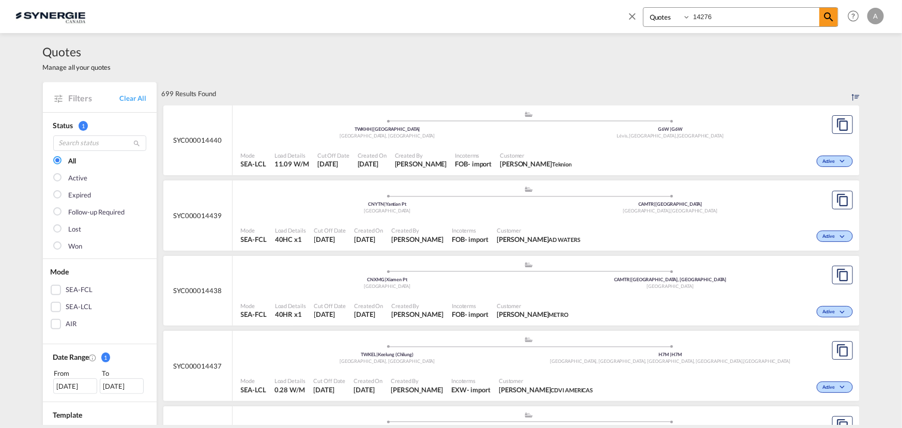
type input "14276"
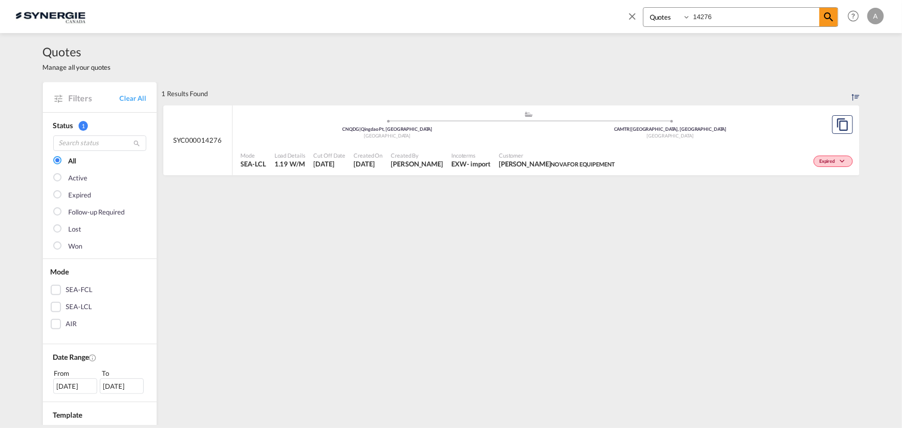
click at [546, 152] on span "Customer" at bounding box center [557, 155] width 116 height 8
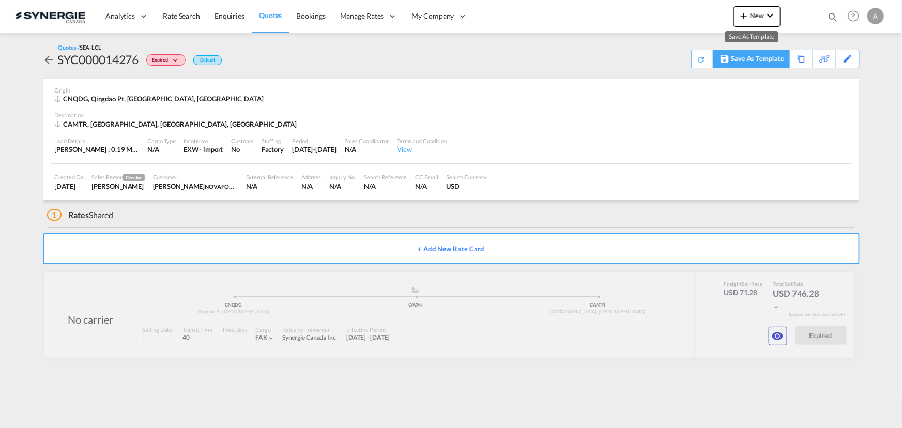
click at [787, 62] on div "Save As Template" at bounding box center [750, 59] width 75 height 18
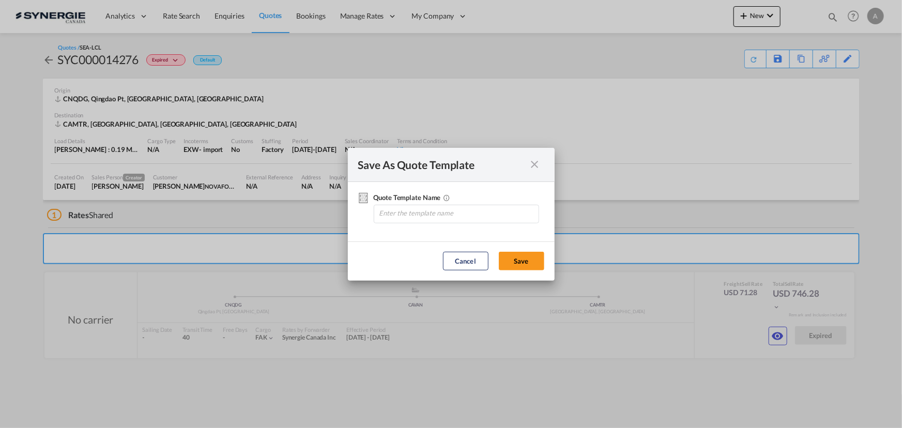
click at [538, 169] on md-icon "icon-close fg-AAA8AD cursor" at bounding box center [535, 164] width 12 height 12
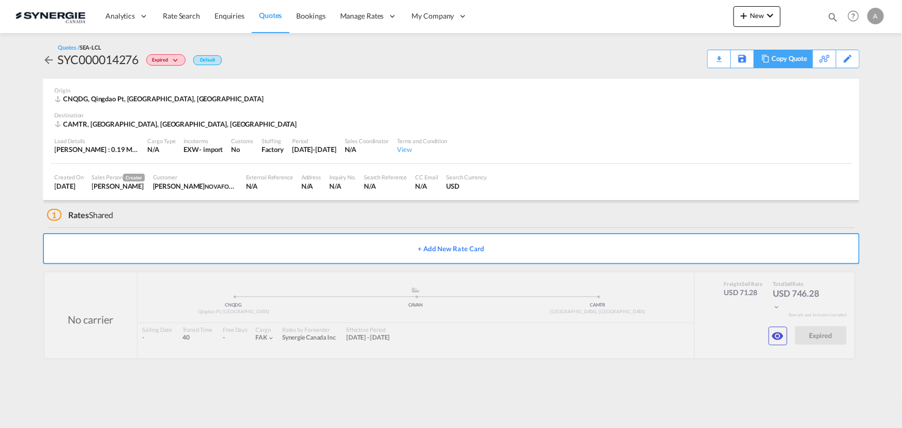
click at [797, 54] on div "Copy Quote" at bounding box center [789, 59] width 35 height 18
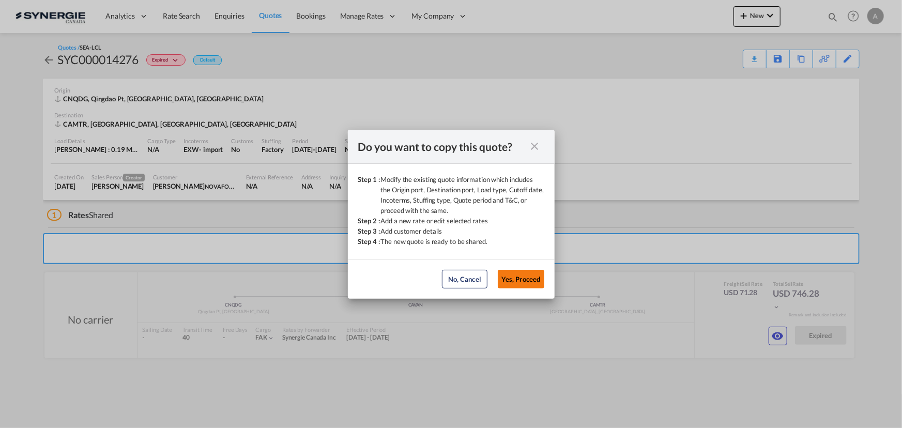
click at [542, 277] on button "Yes, Proceed" at bounding box center [521, 279] width 47 height 19
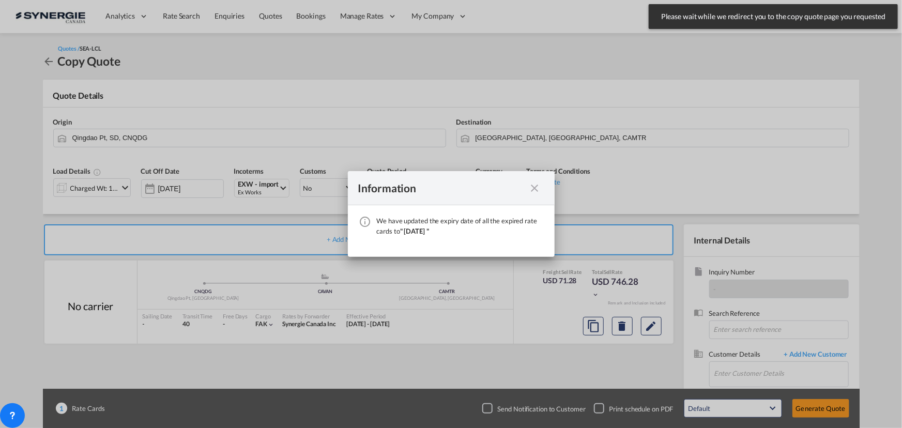
click at [529, 189] on md-icon "icon-close fg-AAA8AD cursor" at bounding box center [535, 188] width 12 height 12
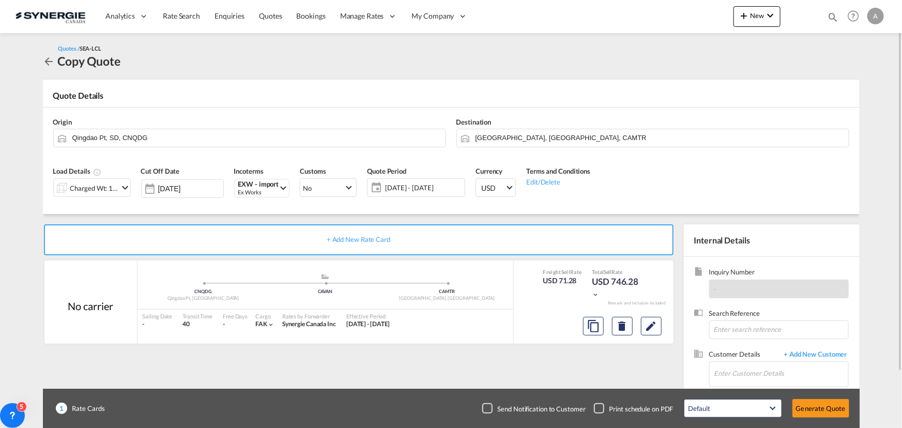
click at [408, 180] on span "[DATE] - [DATE]" at bounding box center [424, 187] width 82 height 14
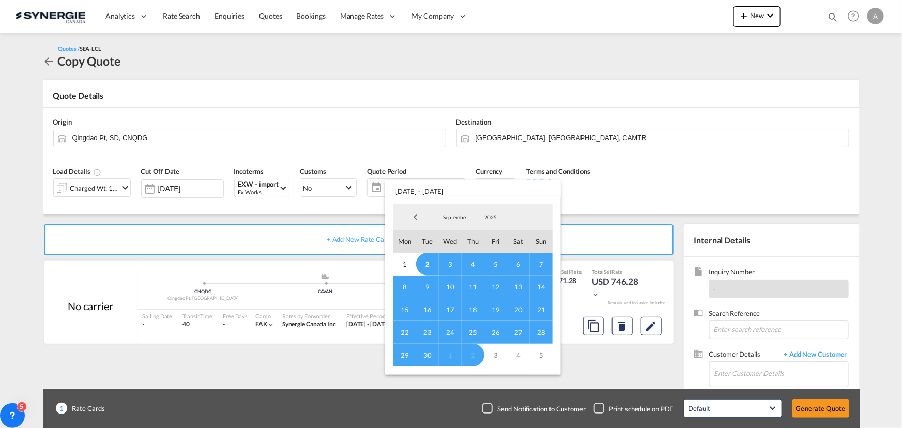
drag, startPoint x: 427, startPoint y: 263, endPoint x: 459, endPoint y: 286, distance: 39.5
click at [429, 265] on span "2" at bounding box center [427, 264] width 23 height 23
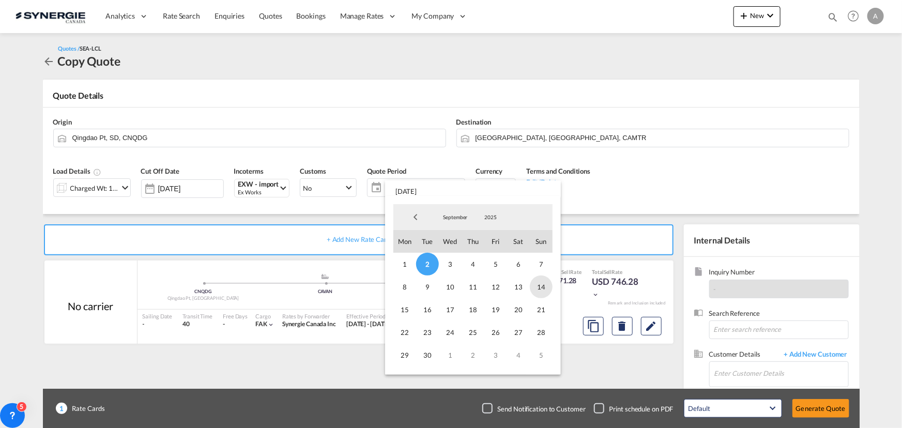
click at [538, 287] on span "14" at bounding box center [541, 287] width 23 height 23
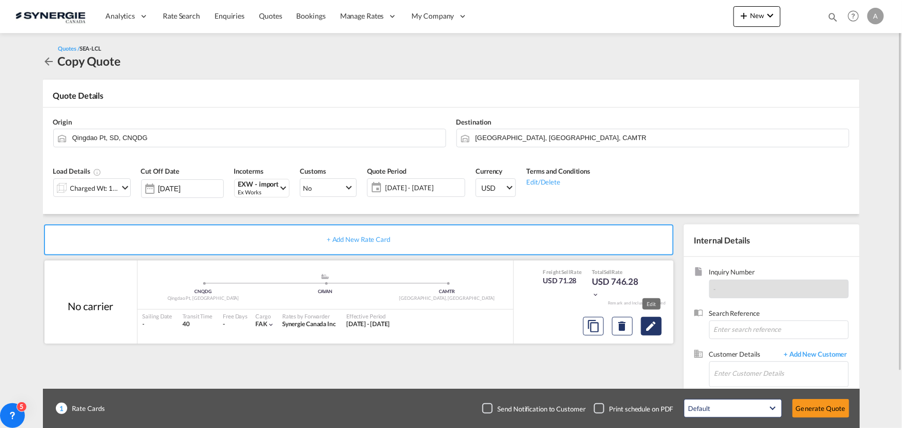
click at [651, 332] on button "Edit" at bounding box center [651, 326] width 21 height 19
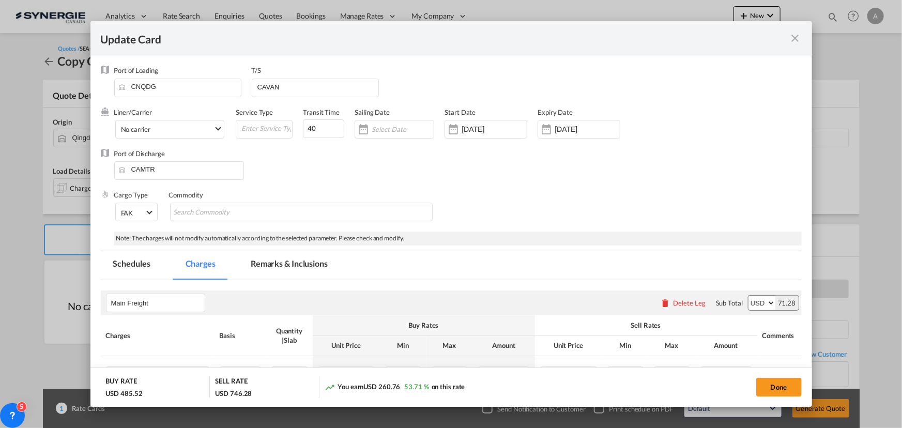
select select "per_w/m"
select select "per_hbl"
select select "per_bl"
select select "flat"
select select "per_bl"
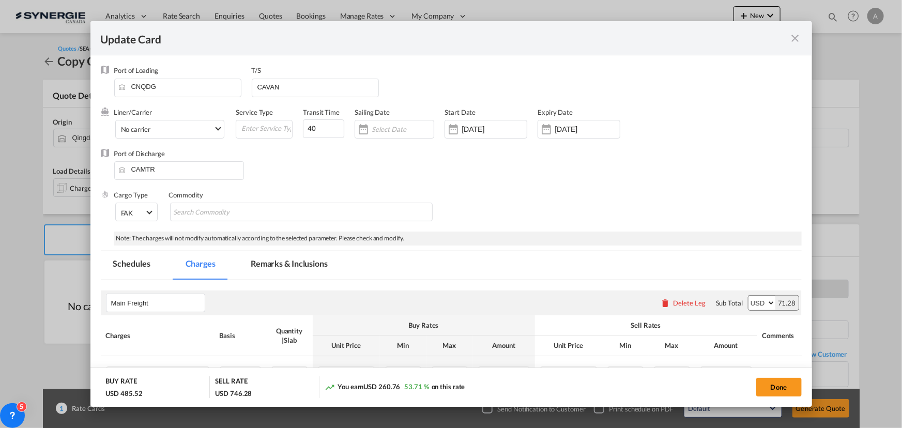
select select "per_bl"
select select "per_shipment"
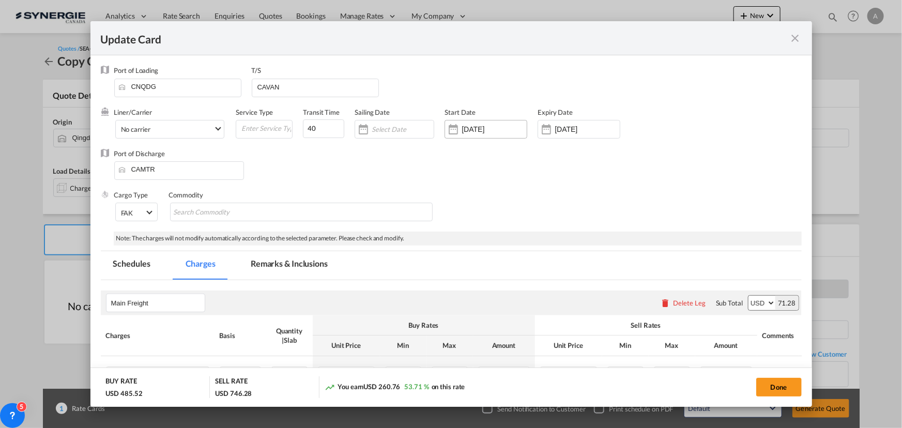
click at [475, 129] on input "[DATE]" at bounding box center [494, 129] width 65 height 8
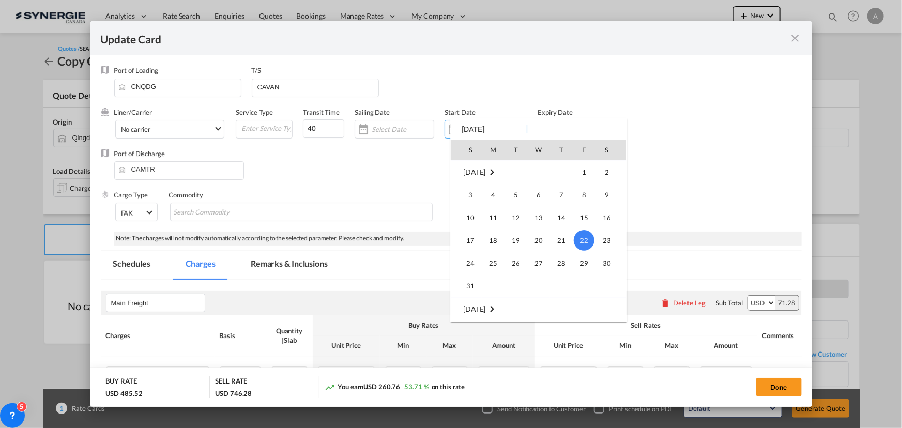
scroll to position [239379, 0]
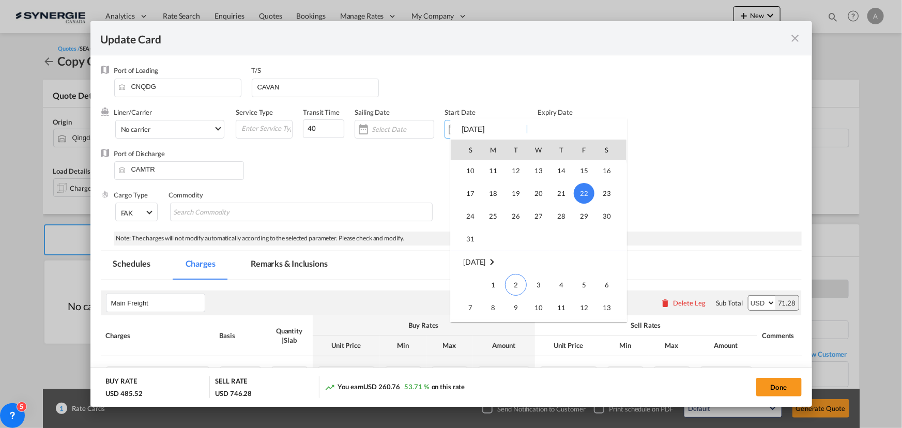
drag, startPoint x: 517, startPoint y: 283, endPoint x: 526, endPoint y: 240, distance: 43.8
click at [517, 284] on span "2" at bounding box center [516, 285] width 22 height 22
type input "[DATE]"
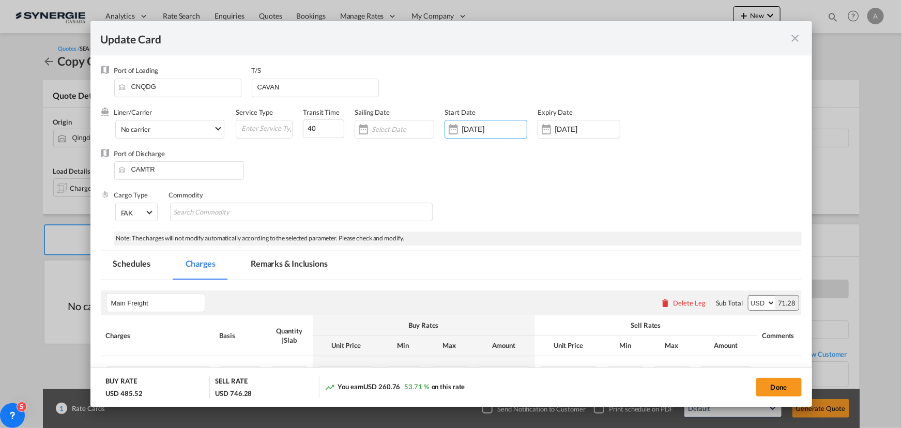
click at [570, 115] on label "Expiry Date" at bounding box center [555, 112] width 35 height 8
click at [574, 129] on input "02 Oct 2025" at bounding box center [587, 129] width 65 height 8
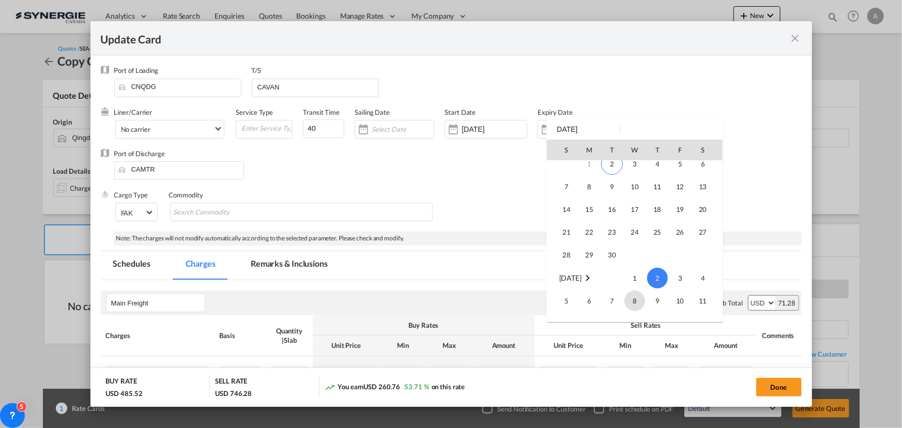
scroll to position [0, 0]
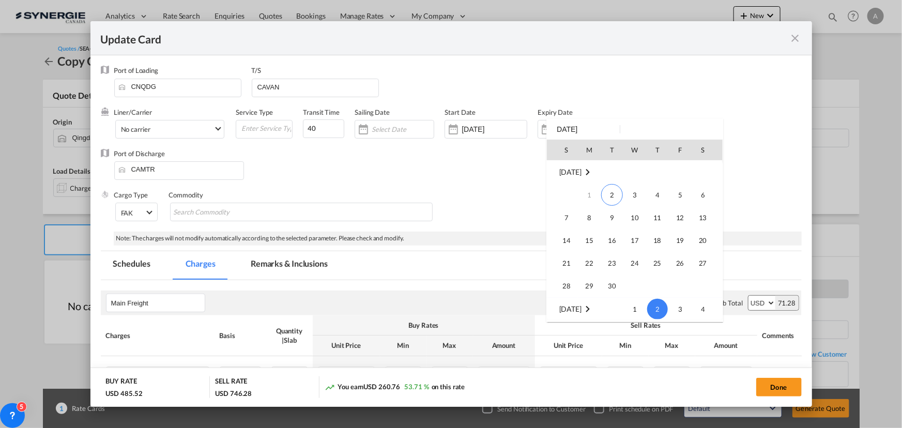
click at [564, 247] on span "14" at bounding box center [566, 240] width 21 height 21
type input "14 Sep 2025"
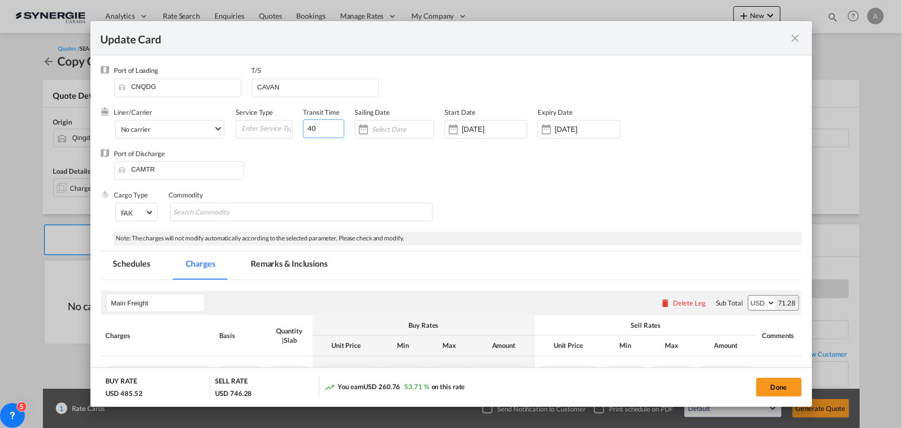
drag, startPoint x: 307, startPoint y: 131, endPoint x: 177, endPoint y: 118, distance: 130.9
click at [177, 118] on div "Liner/Carrier No carrier 2HM LOGISTICS D.O.O AAXL GLOBAL SHIPPING LINES LLC ABD…" at bounding box center [419, 128] width 610 height 41
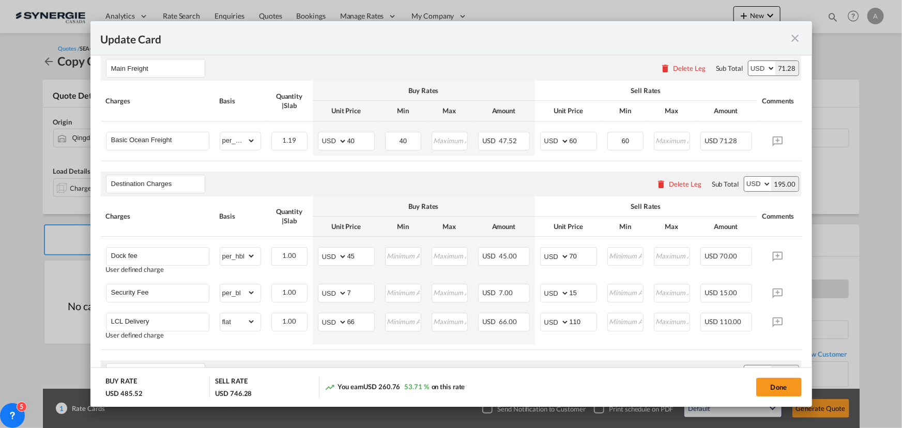
scroll to position [141, 0]
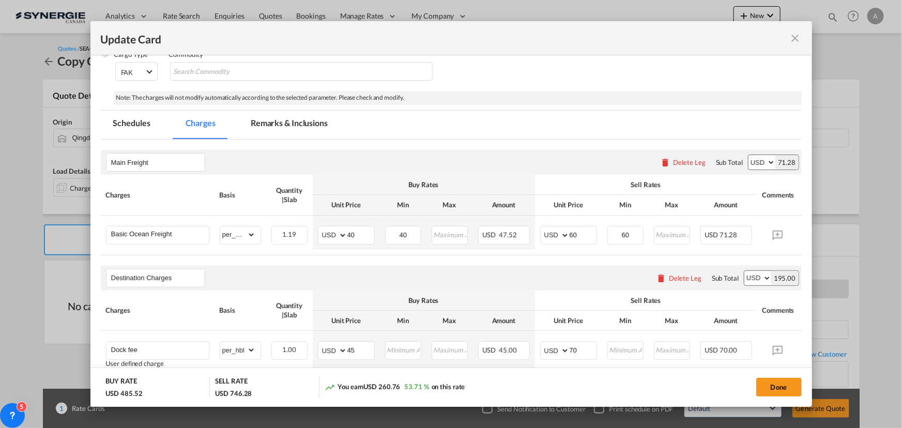
type input "35"
click at [293, 124] on md-tab-item "Remarks & Inclusions" at bounding box center [289, 125] width 102 height 28
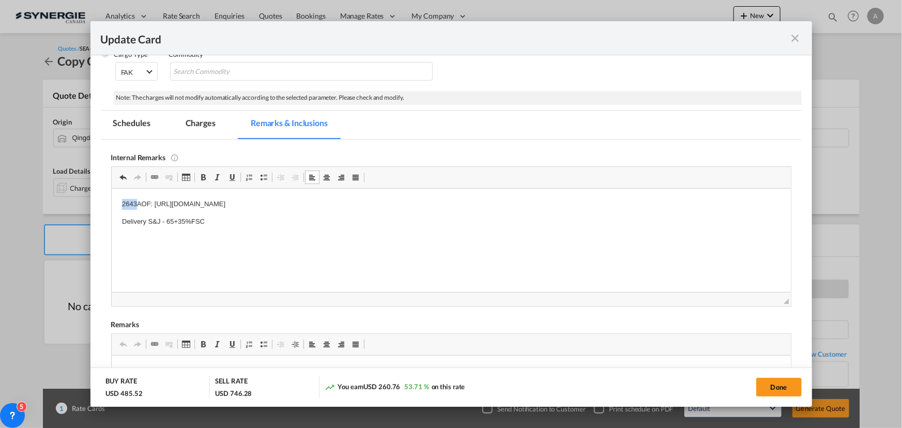
drag, startPoint x: 120, startPoint y: 204, endPoint x: 134, endPoint y: 204, distance: 14.0
click at [134, 204] on html "2643AOF: https://app.frontapp.com/open/cnv_q8hpvkf?key=XvBDw5Xyus1UgPXRAgIdfMK9…" at bounding box center [450, 212] width 679 height 49
click at [188, 125] on md-tab-item "Charges" at bounding box center [200, 125] width 55 height 28
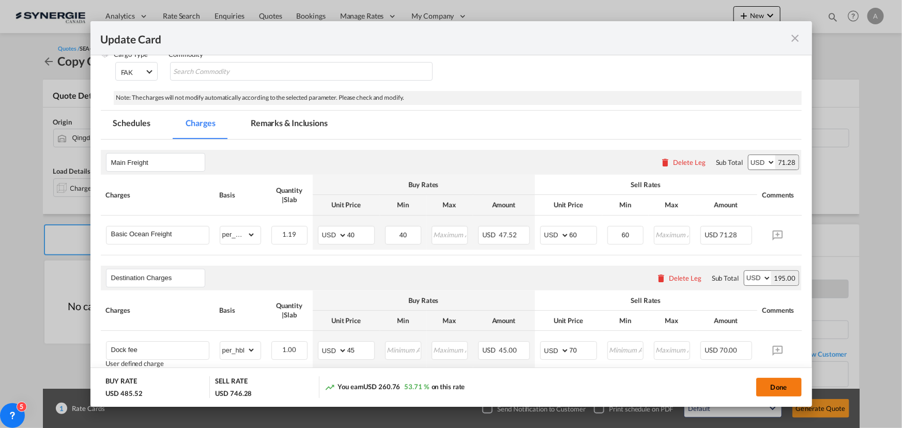
click at [791, 389] on button "Done" at bounding box center [778, 387] width 45 height 19
type input "01 Sep 2025"
type input "13 Sep 2025"
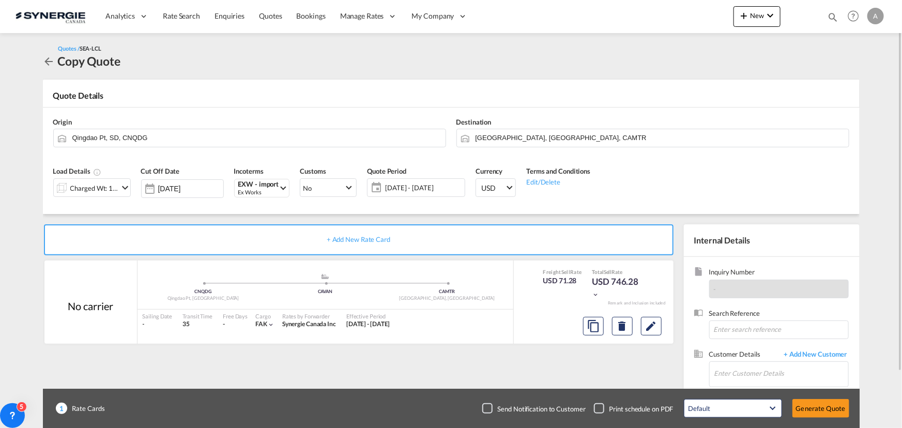
scroll to position [47, 0]
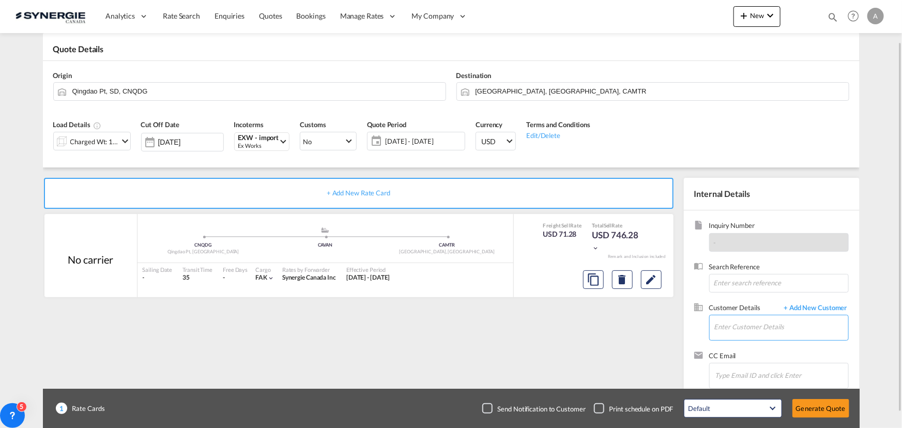
click at [742, 328] on input "Enter Customer Details" at bounding box center [781, 326] width 134 height 23
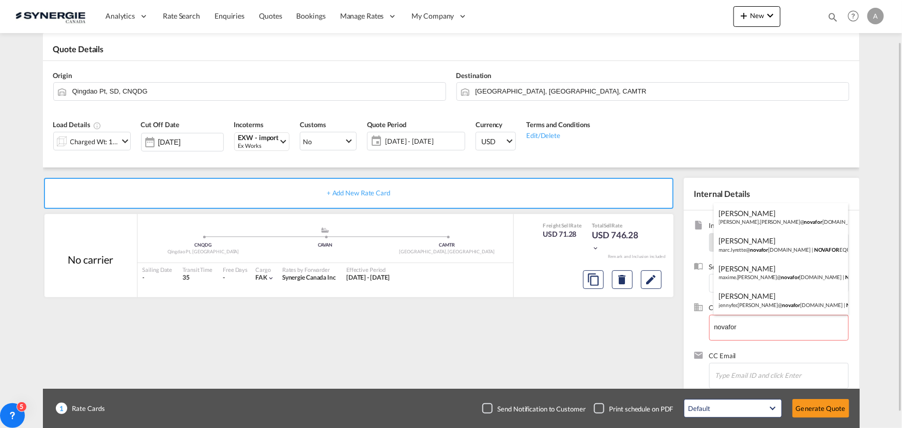
drag, startPoint x: 758, startPoint y: 245, endPoint x: 758, endPoint y: 261, distance: 16.0
click at [758, 245] on div "MARC LYRETTE marc.lyrette@ novafor equipement.com | NOVAFOR EQUIPEMENT" at bounding box center [781, 245] width 134 height 28
type input "NOVAFOR EQUIPEMENT, MARC LYRETTE, marc.lyrette@novaforequipement.com"
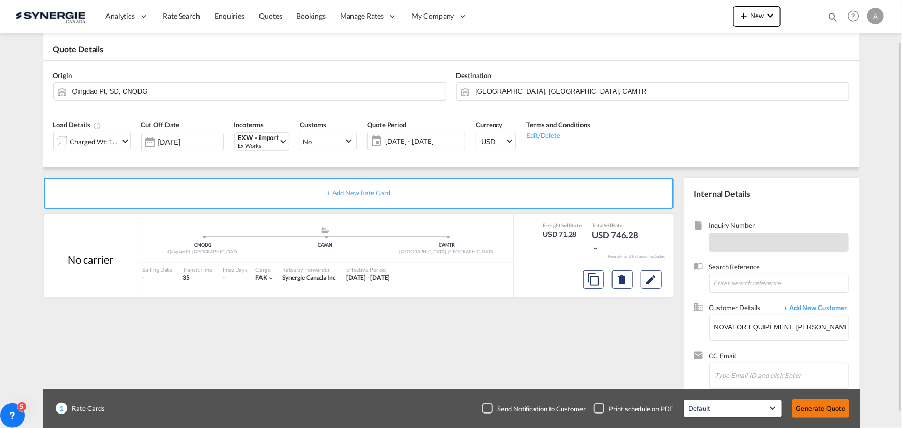
click at [812, 406] on button "Generate Quote" at bounding box center [821, 408] width 57 height 19
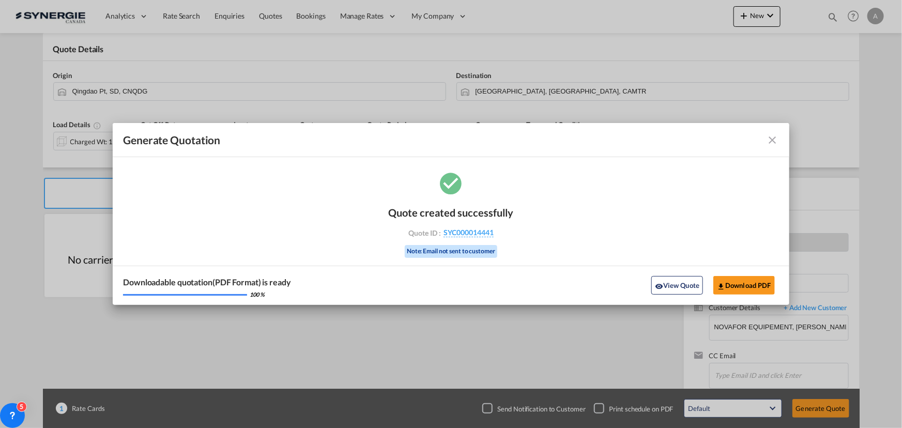
drag, startPoint x: 679, startPoint y: 279, endPoint x: 723, endPoint y: 289, distance: 45.0
click at [679, 279] on button "View Quote" at bounding box center [677, 285] width 52 height 19
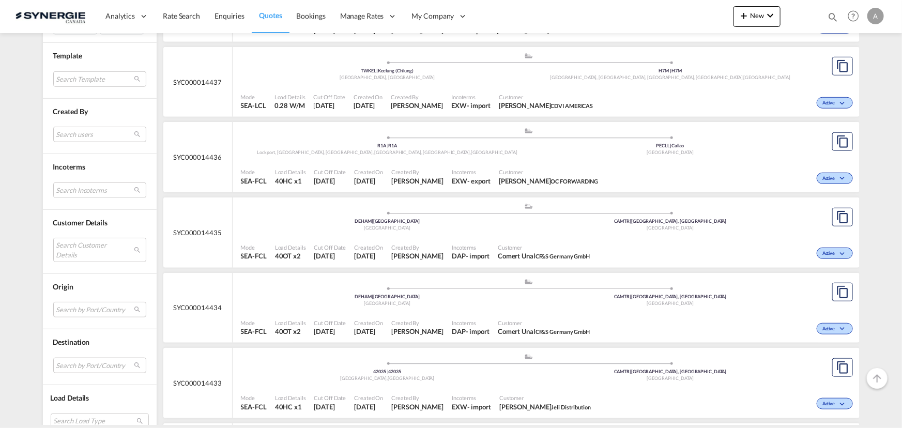
scroll to position [329, 0]
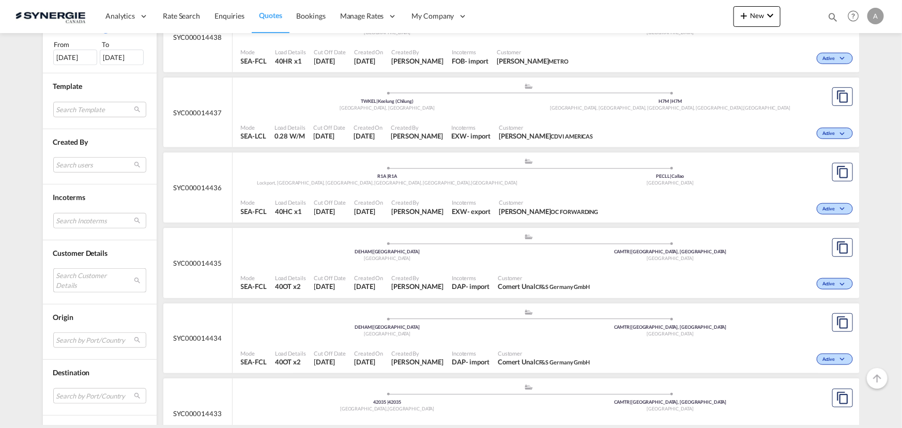
click at [74, 284] on md-select "Search Customer Details user name user yannick ODIJK y.odijk@rabelink.nl | rabe…" at bounding box center [99, 280] width 93 height 24
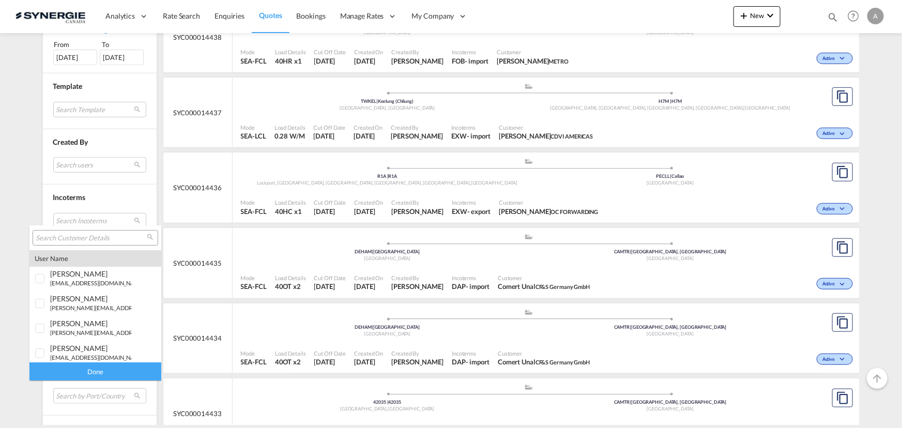
click at [68, 239] on input "search" at bounding box center [91, 238] width 111 height 9
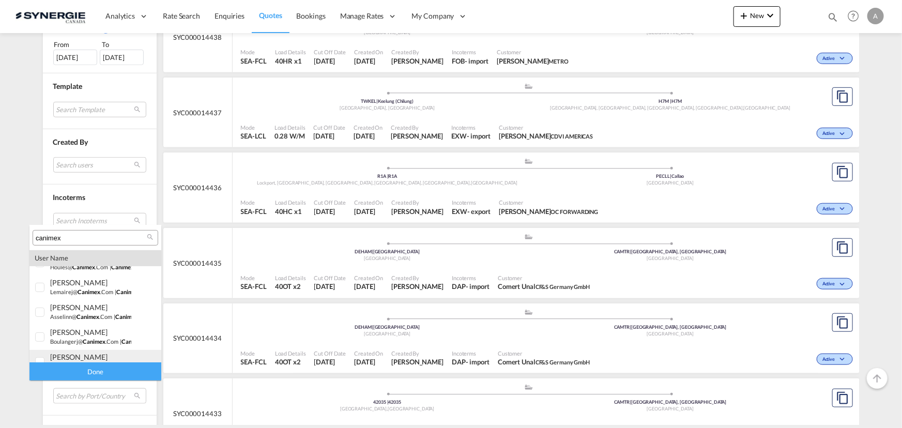
scroll to position [218, 0]
type input "canimex"
click at [44, 350] on div at bounding box center [40, 350] width 10 height 10
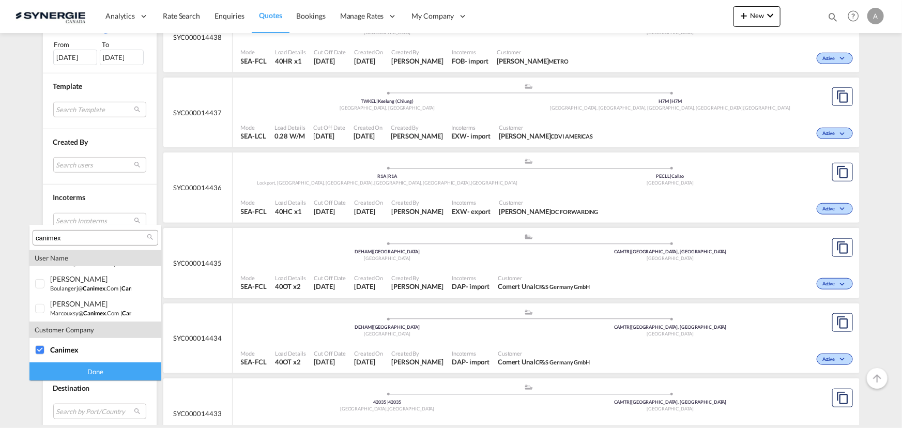
drag, startPoint x: 75, startPoint y: 368, endPoint x: 73, endPoint y: 362, distance: 6.2
click at [75, 368] on div "Done" at bounding box center [95, 371] width 132 height 18
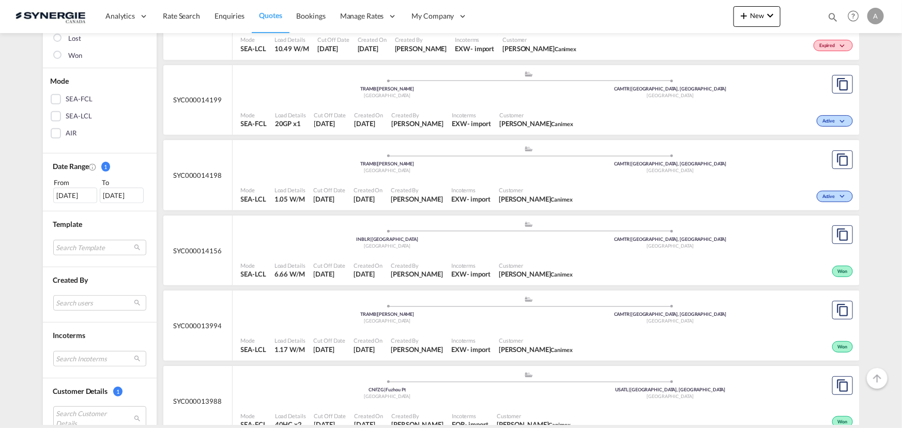
scroll to position [181, 0]
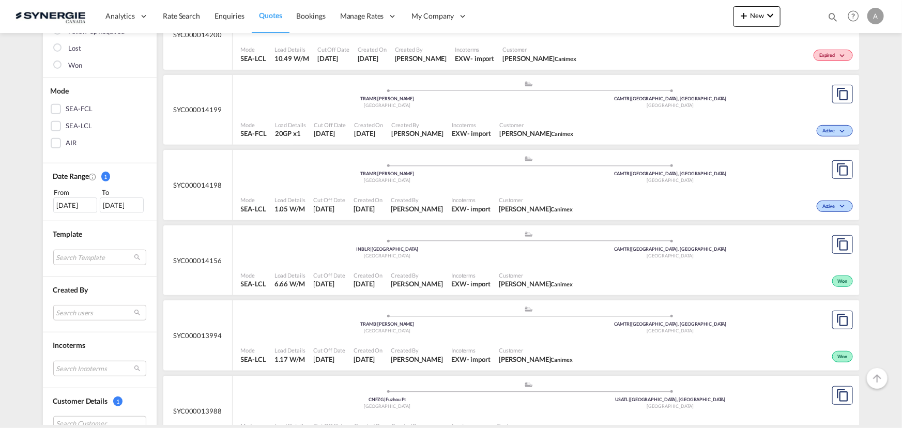
click at [70, 205] on div "03 Aug 2025" at bounding box center [75, 205] width 44 height 16
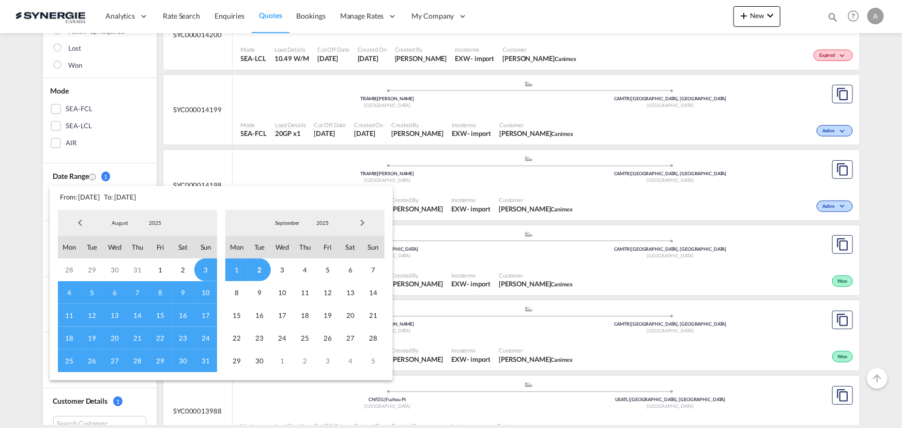
click at [149, 220] on span "2025" at bounding box center [155, 222] width 33 height 7
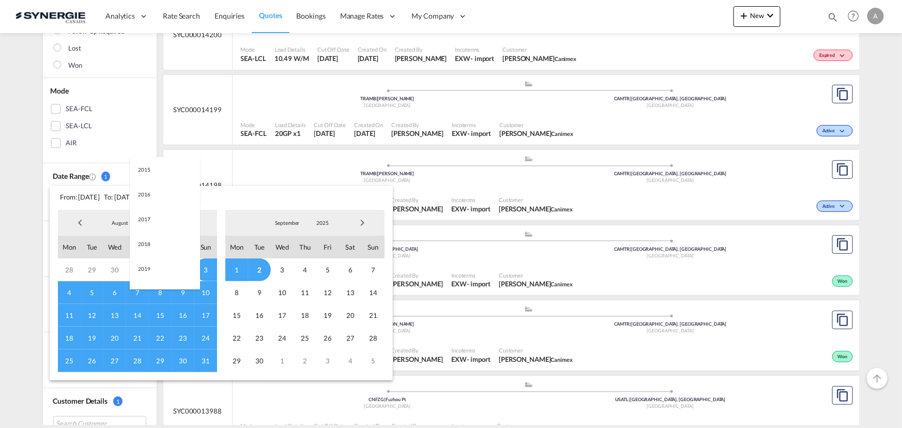
scroll to position [194, 0]
click at [156, 171] on md-option "2023" at bounding box center [165, 173] width 70 height 25
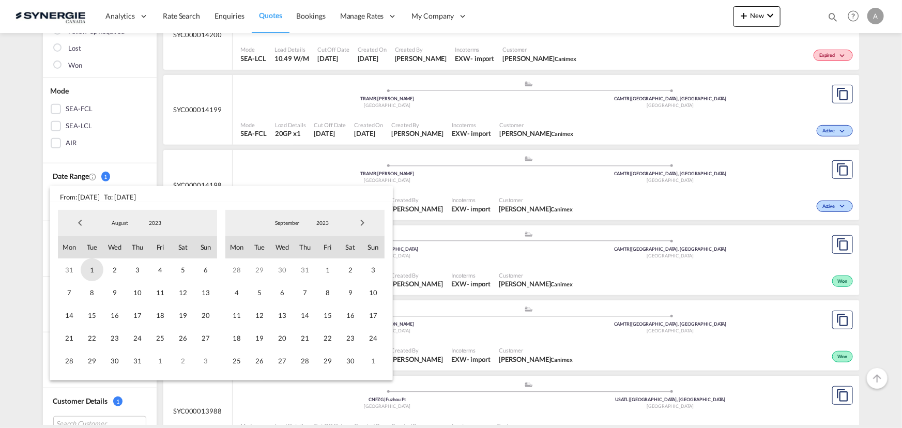
click at [91, 272] on span "1" at bounding box center [92, 269] width 23 height 23
click at [316, 222] on span "2023" at bounding box center [322, 222] width 33 height 7
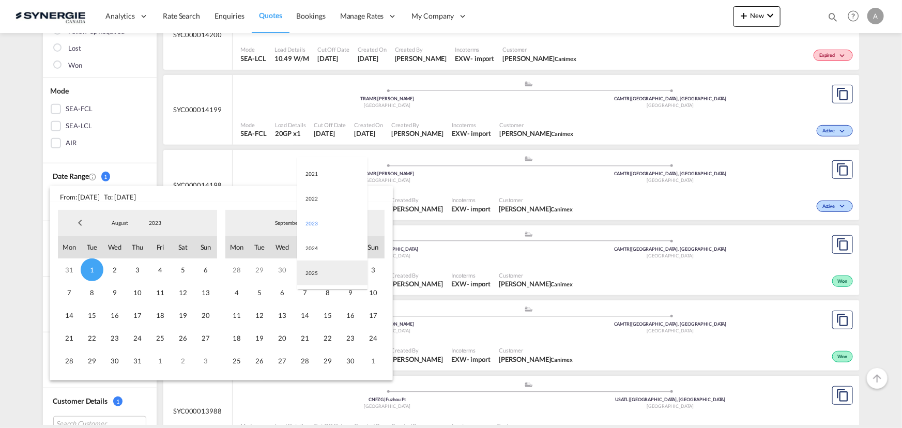
click at [318, 277] on md-option "2025" at bounding box center [332, 273] width 70 height 25
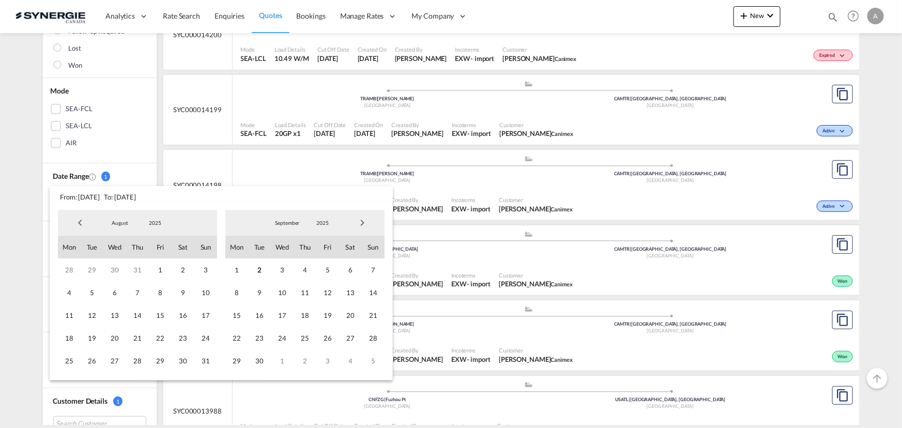
click at [263, 275] on span "2" at bounding box center [259, 269] width 23 height 23
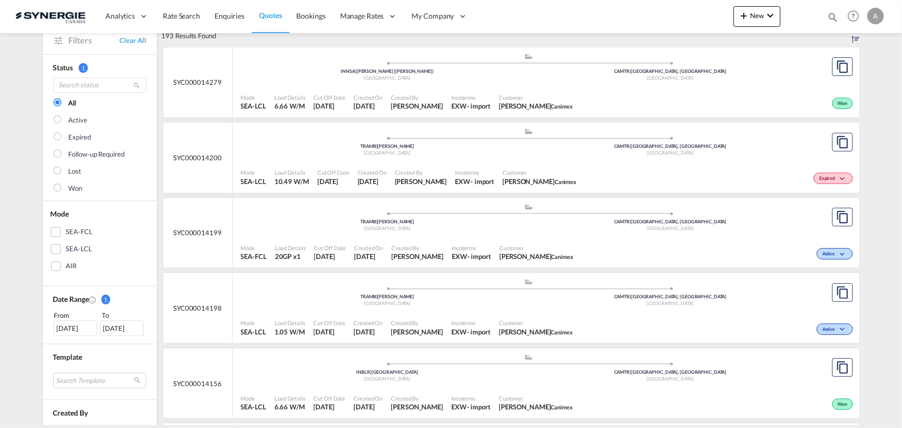
scroll to position [0, 0]
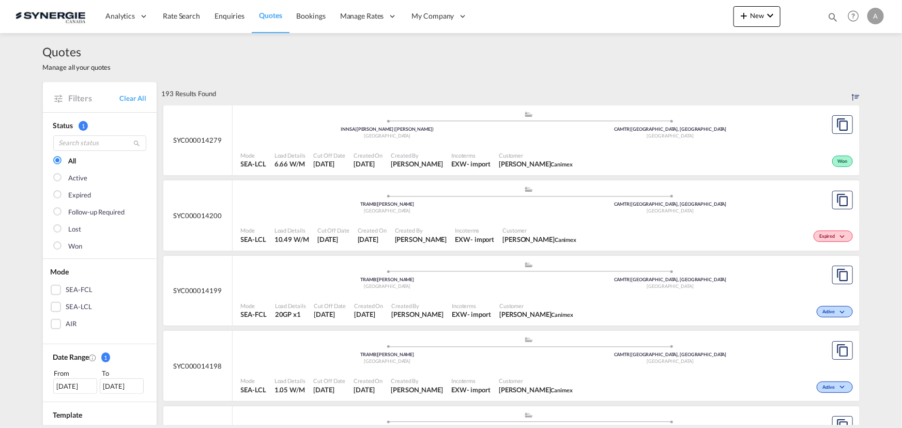
click at [52, 311] on div "SEA-LCL" at bounding box center [56, 307] width 10 height 10
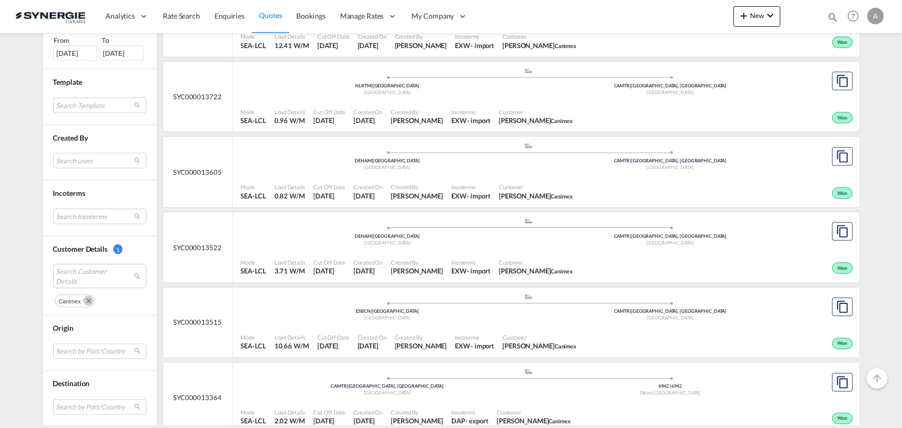
scroll to position [705, 0]
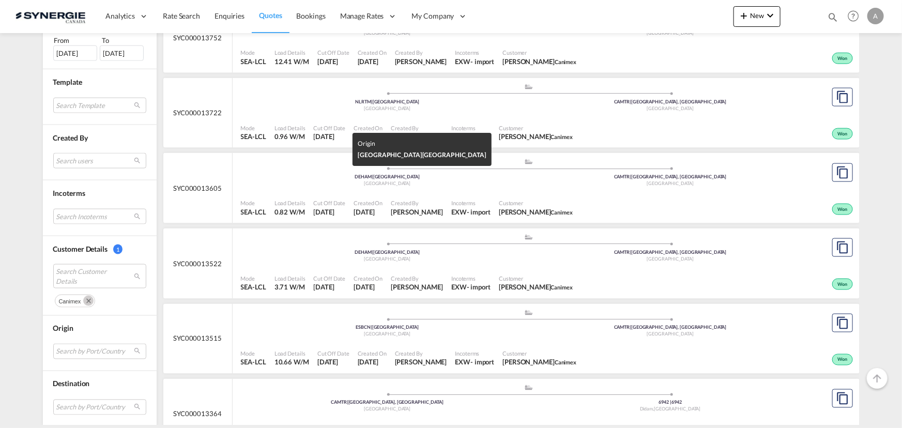
click at [401, 185] on div "[GEOGRAPHIC_DATA]" at bounding box center [387, 183] width 283 height 7
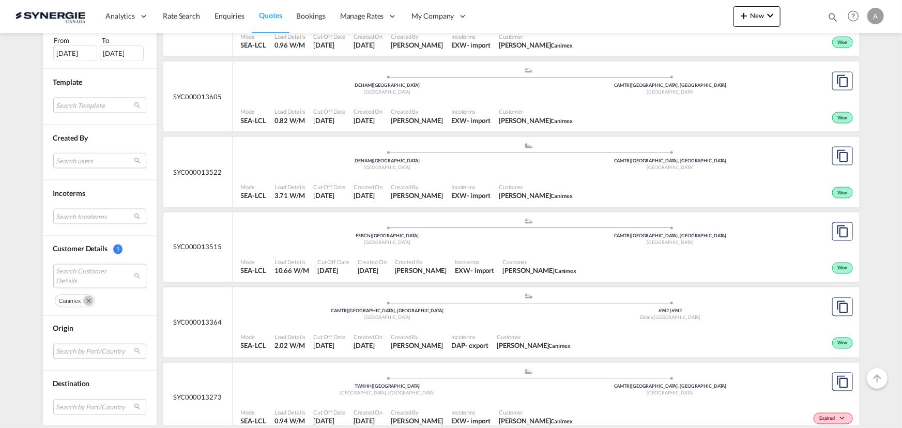
scroll to position [799, 0]
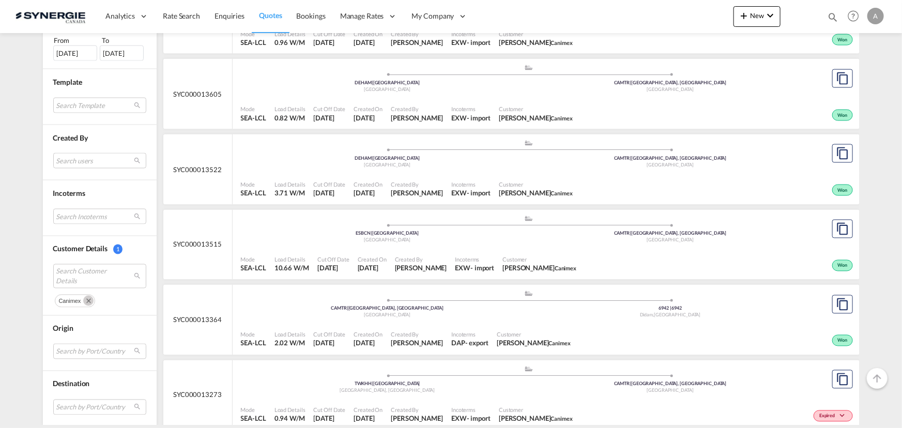
click at [444, 178] on div "Created By Adriana Groposila" at bounding box center [417, 189] width 60 height 26
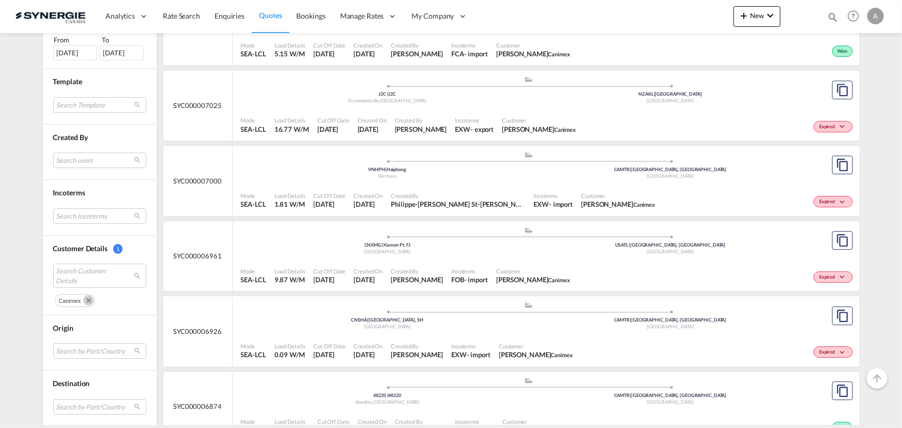
scroll to position [5604, 0]
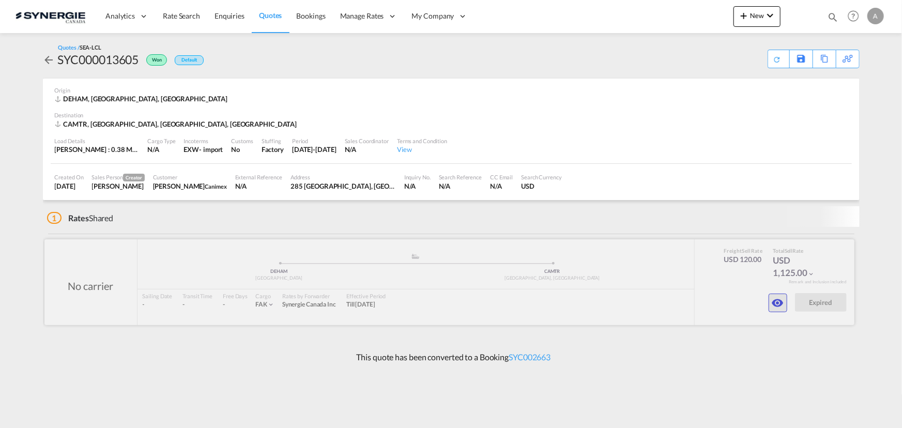
click at [782, 298] on md-icon "icon-eye" at bounding box center [778, 303] width 12 height 12
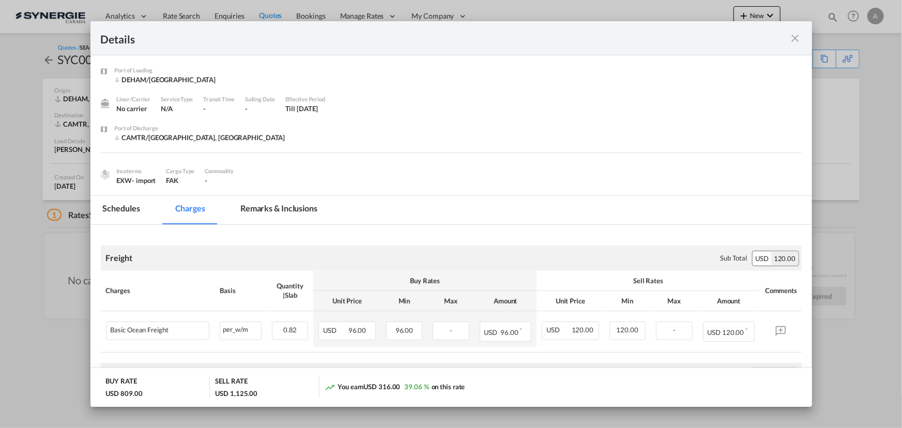
click at [266, 208] on md-tab-item "Remarks & Inclusions" at bounding box center [279, 210] width 102 height 28
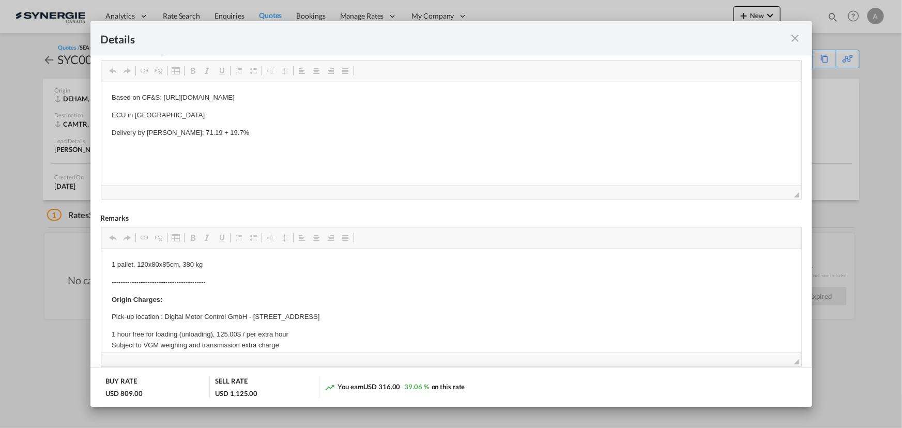
scroll to position [235, 0]
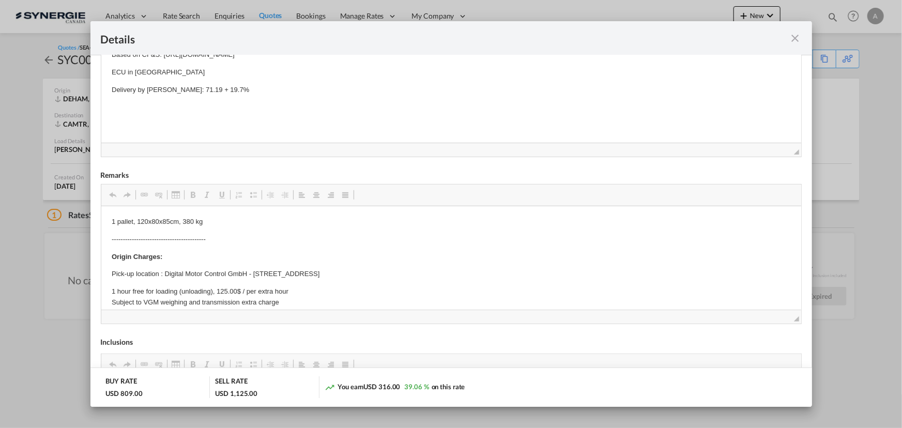
drag, startPoint x: 794, startPoint y: 38, endPoint x: 797, endPoint y: 1, distance: 37.8
click at [794, 39] on md-icon "icon-close fg-AAA8AD m-0 cursor" at bounding box center [795, 38] width 12 height 12
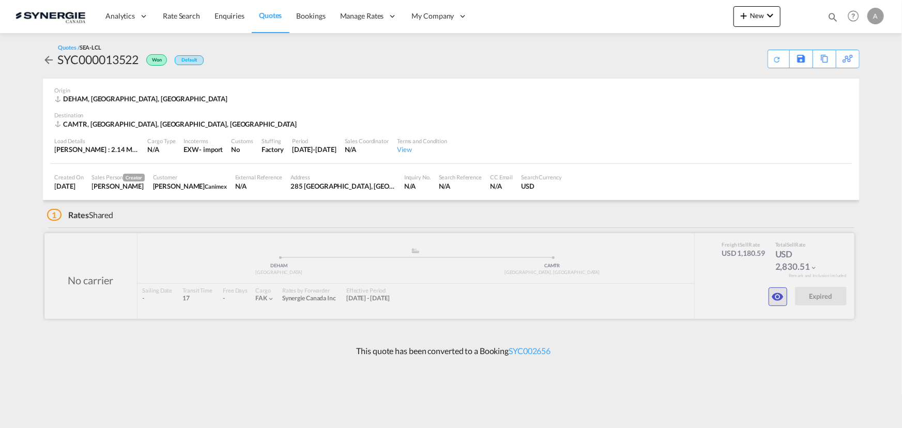
click at [778, 303] on button "button" at bounding box center [778, 296] width 19 height 19
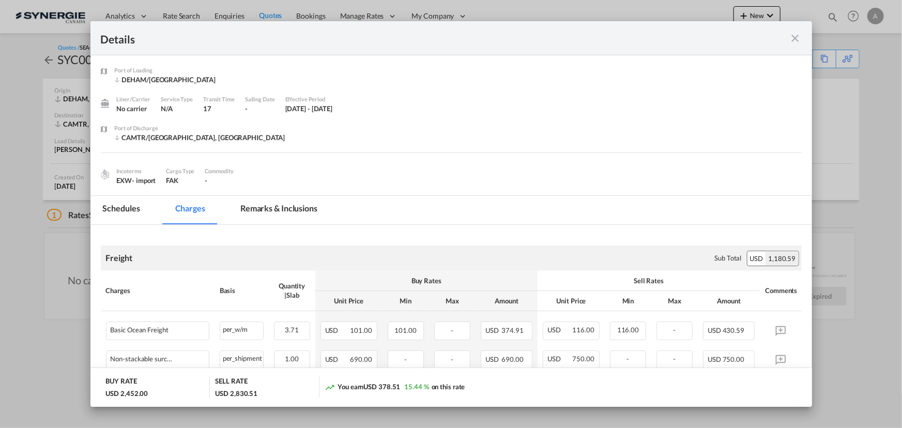
click at [248, 209] on md-tab-item "Remarks & Inclusions" at bounding box center [279, 210] width 102 height 28
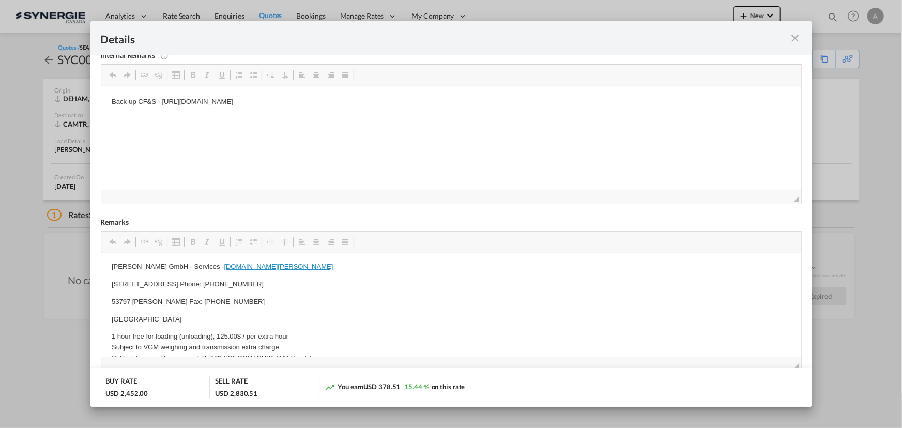
scroll to position [141, 0]
click at [801, 34] on div "Details" at bounding box center [451, 38] width 722 height 34
click at [793, 39] on md-icon "icon-close fg-AAA8AD m-0 cursor" at bounding box center [795, 38] width 12 height 12
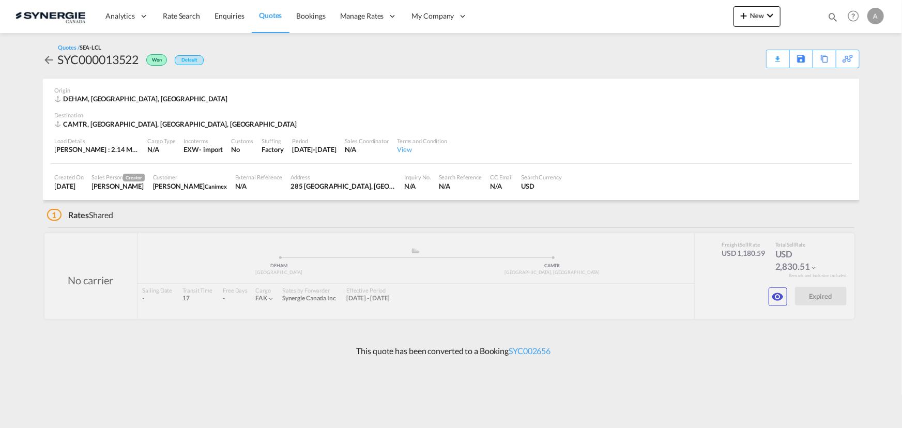
scroll to position [0, 0]
